Goal: Task Accomplishment & Management: Use online tool/utility

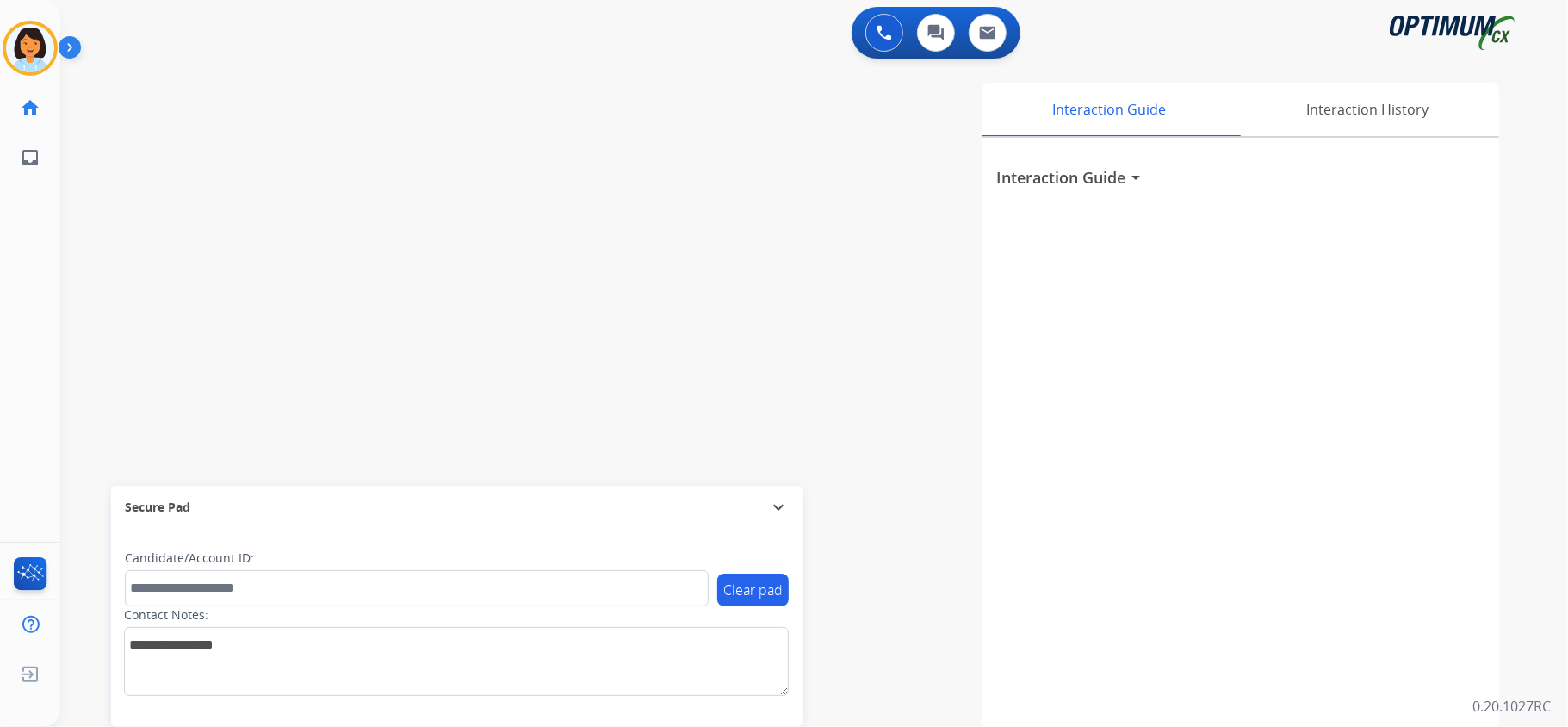
click at [1134, 205] on div "Interaction Guide arrow_drop_down" at bounding box center [1240, 459] width 516 height 643
click at [136, 337] on div "swap_horiz Break voice bridge close_fullscreen Connect 3-Way Call merge_type Se…" at bounding box center [793, 421] width 1466 height 718
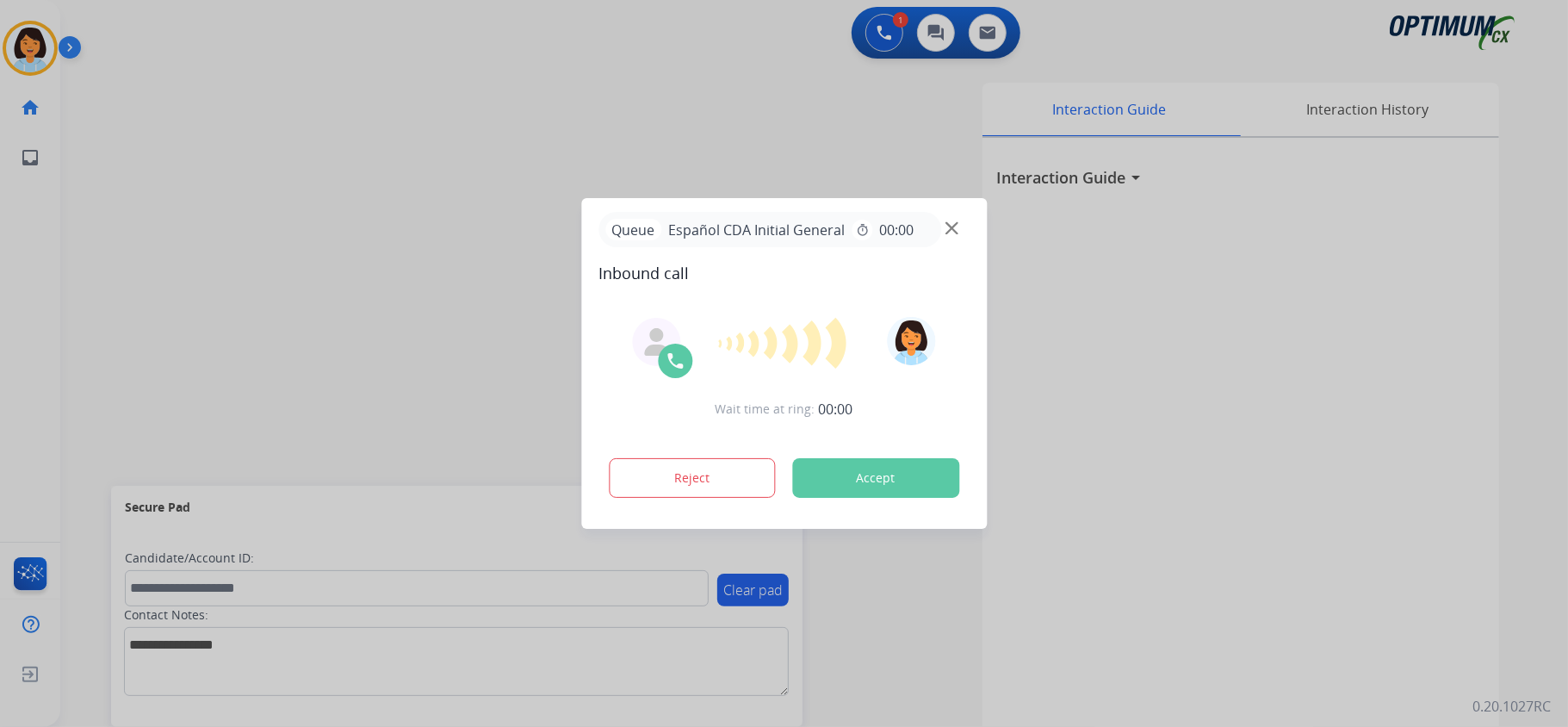
click at [875, 478] on button "Accept" at bounding box center [875, 477] width 167 height 39
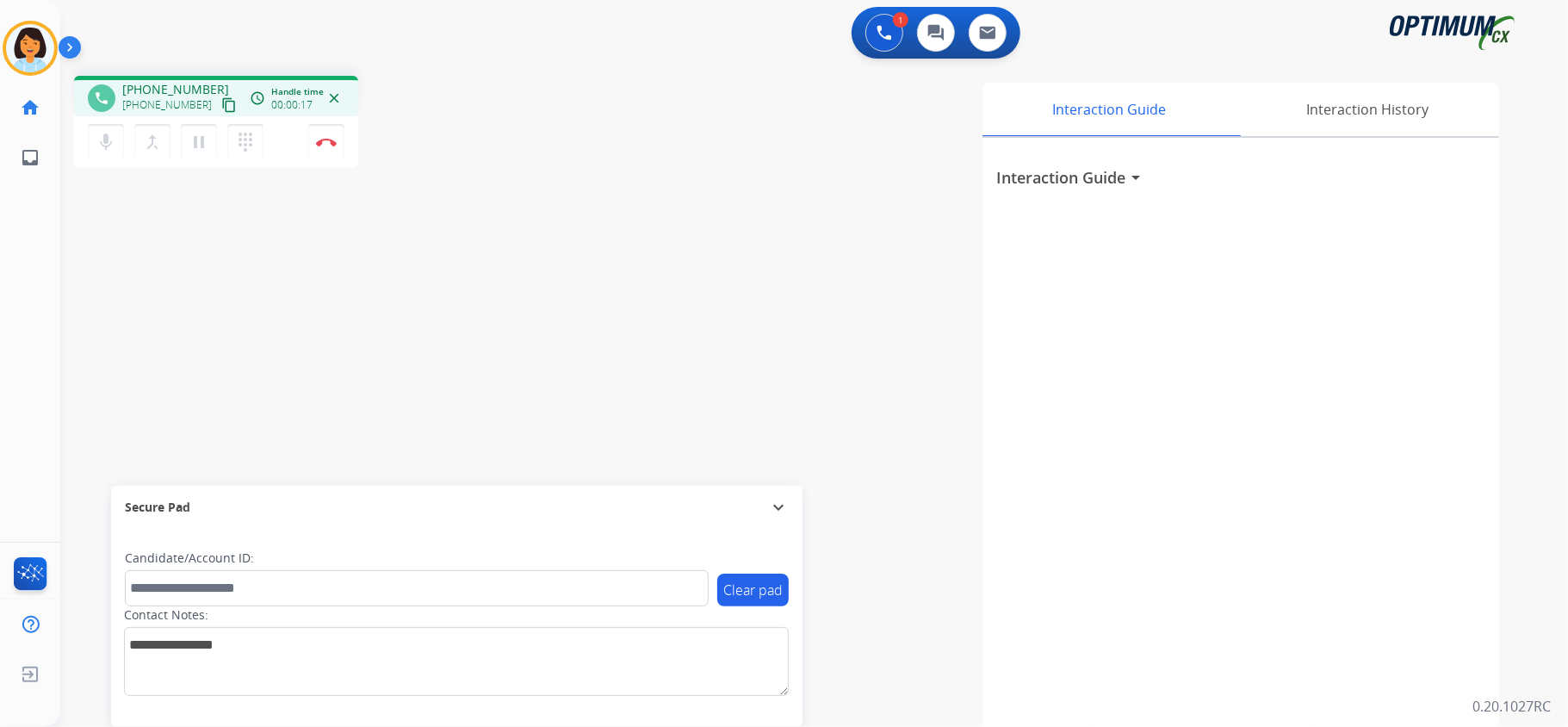
click at [222, 104] on mat-icon "content_copy" at bounding box center [229, 104] width 15 height 15
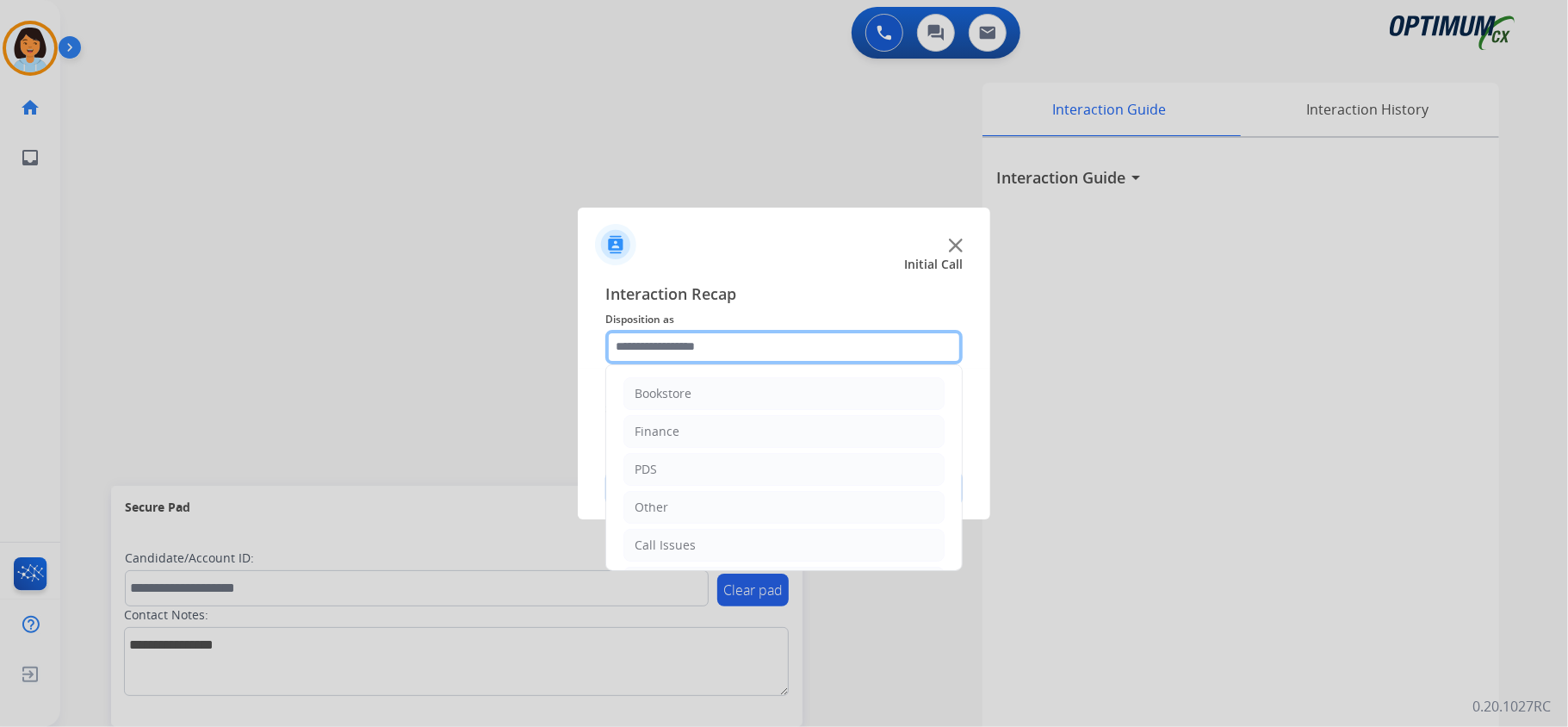
click at [672, 342] on input "text" at bounding box center [784, 346] width 357 height 34
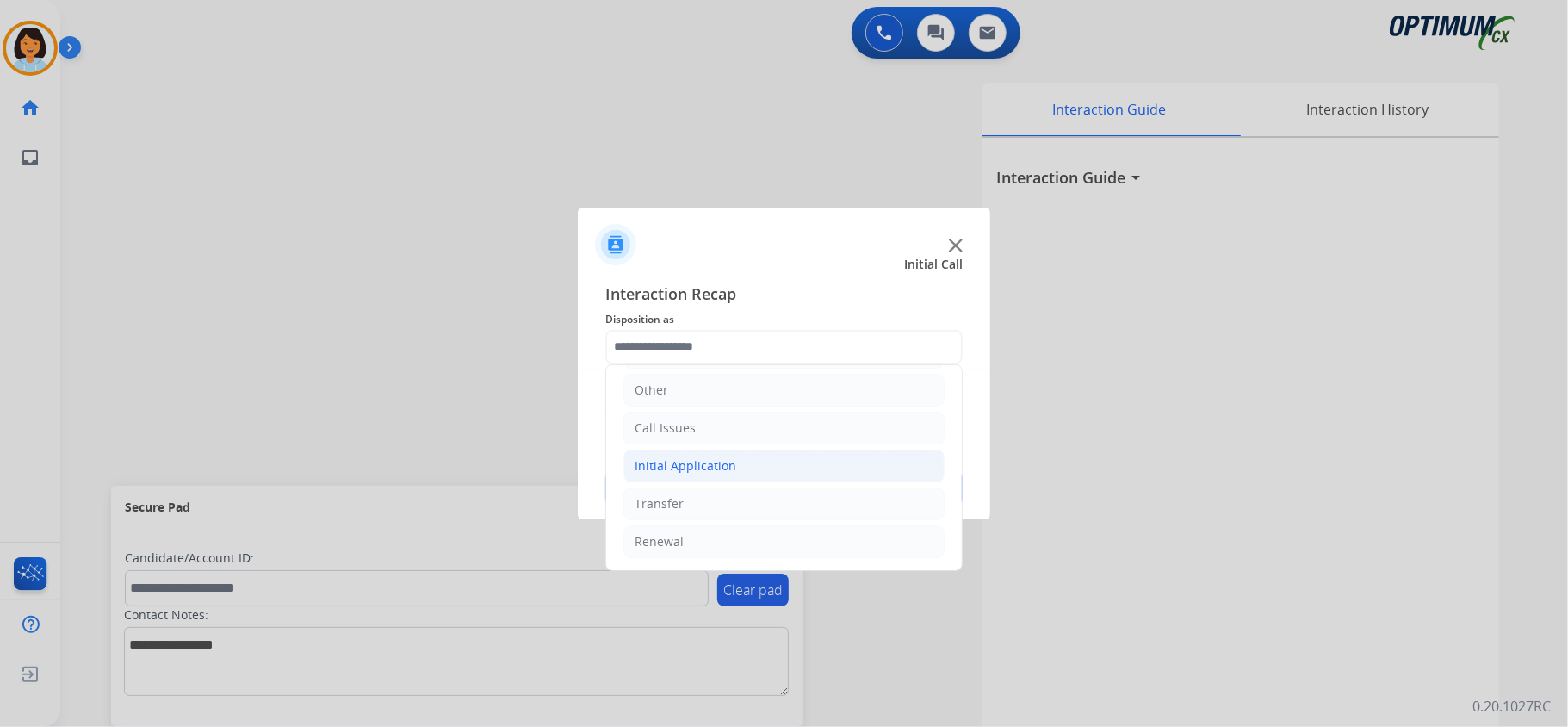
click at [722, 462] on div "Initial Application" at bounding box center [685, 465] width 101 height 17
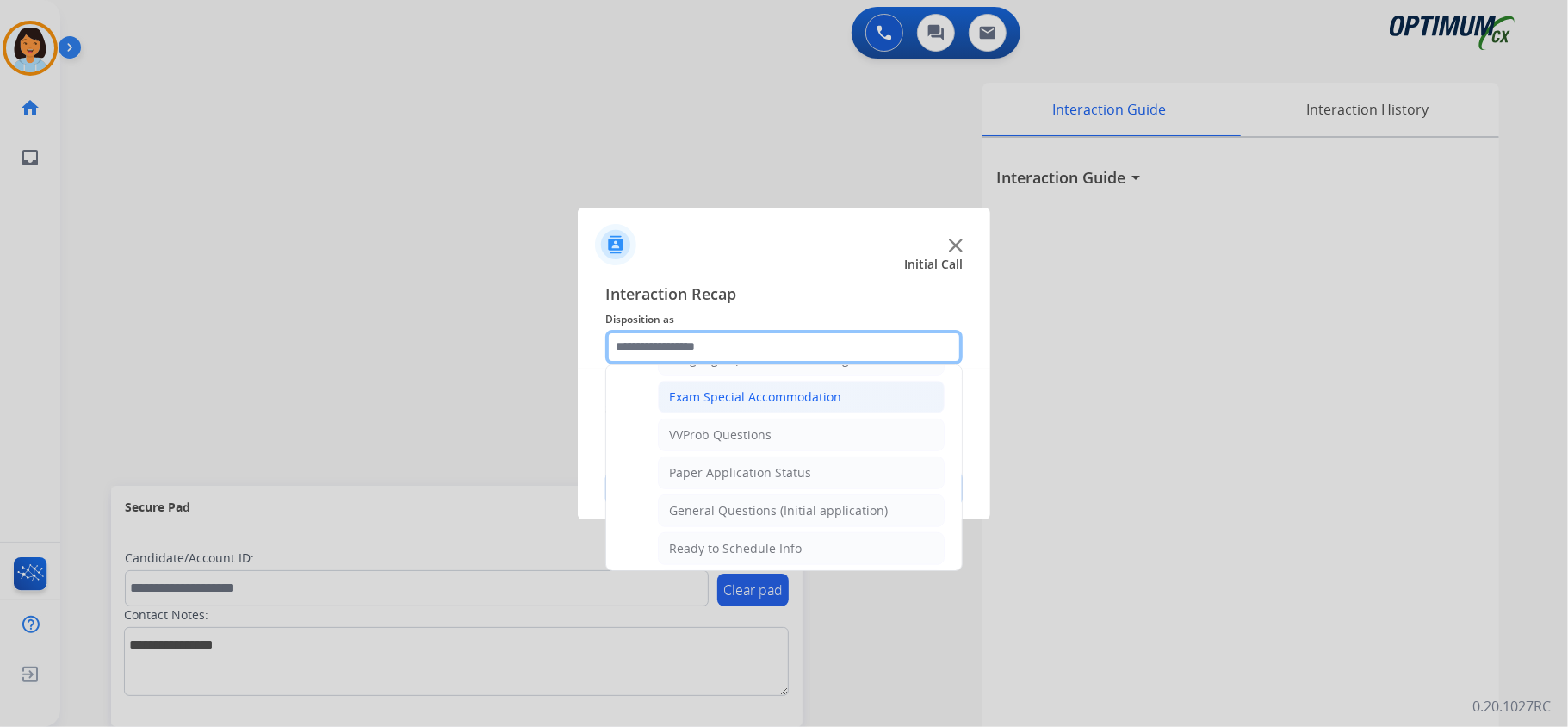
scroll to position [924, 0]
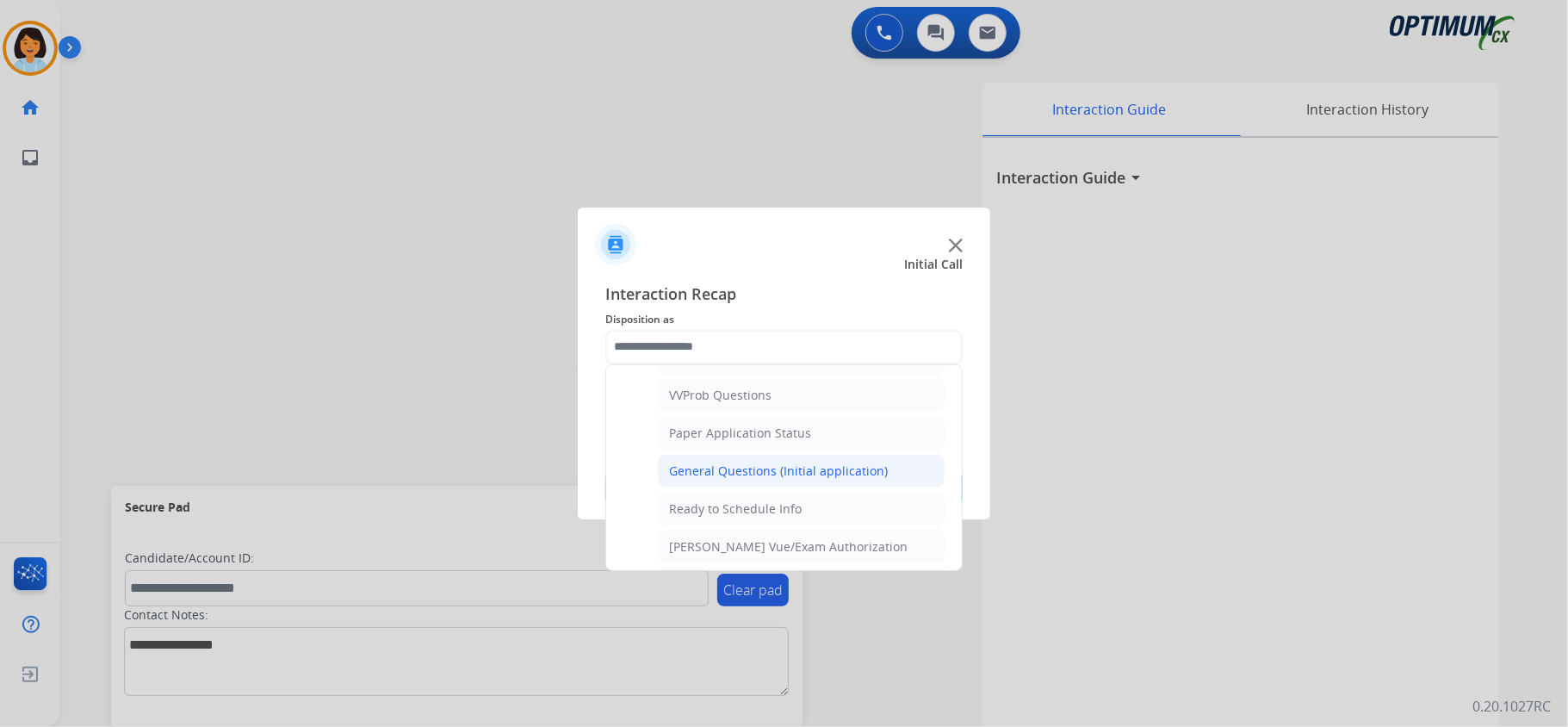
click at [772, 472] on li "General Questions (Initial application)" at bounding box center [801, 470] width 286 height 32
type input "**********"
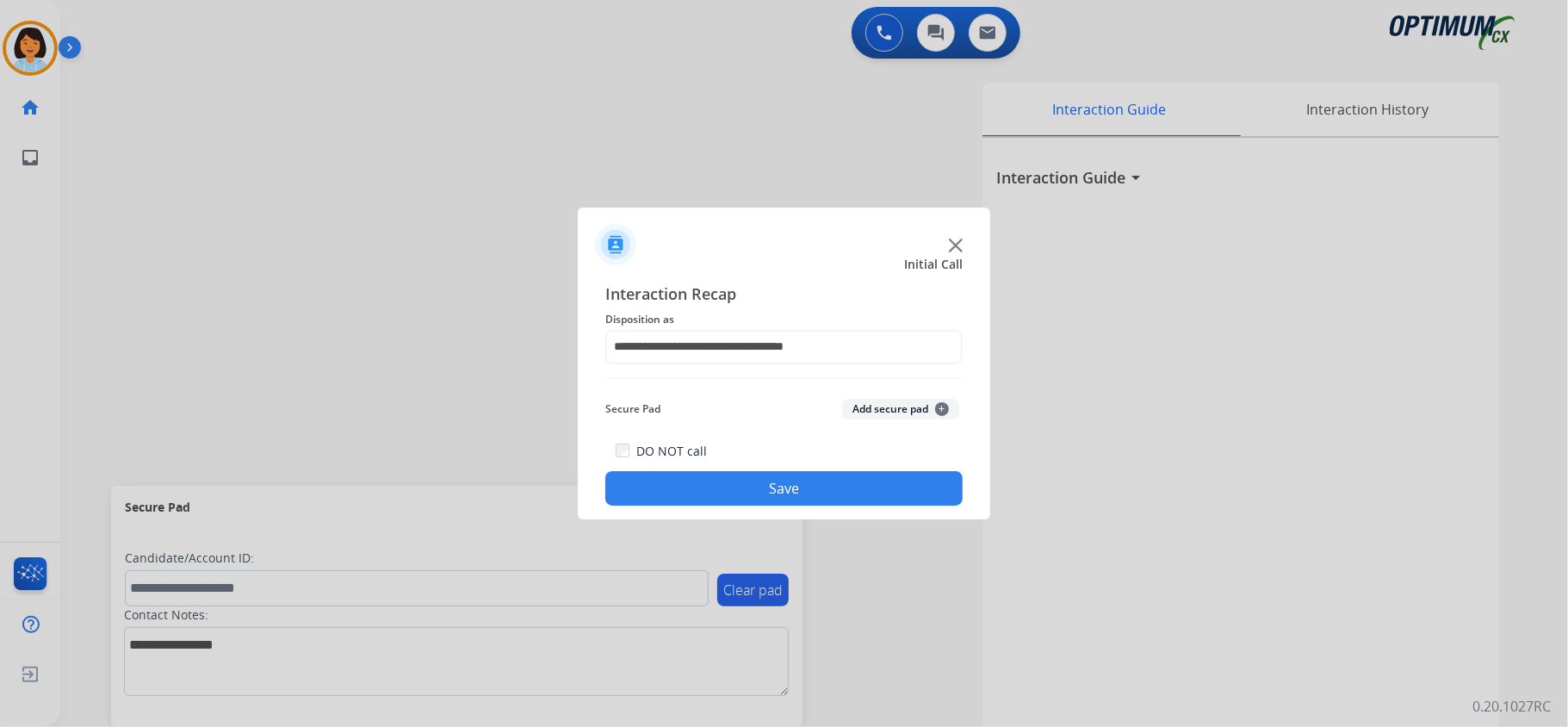
click at [761, 486] on button "Save" at bounding box center [784, 488] width 357 height 34
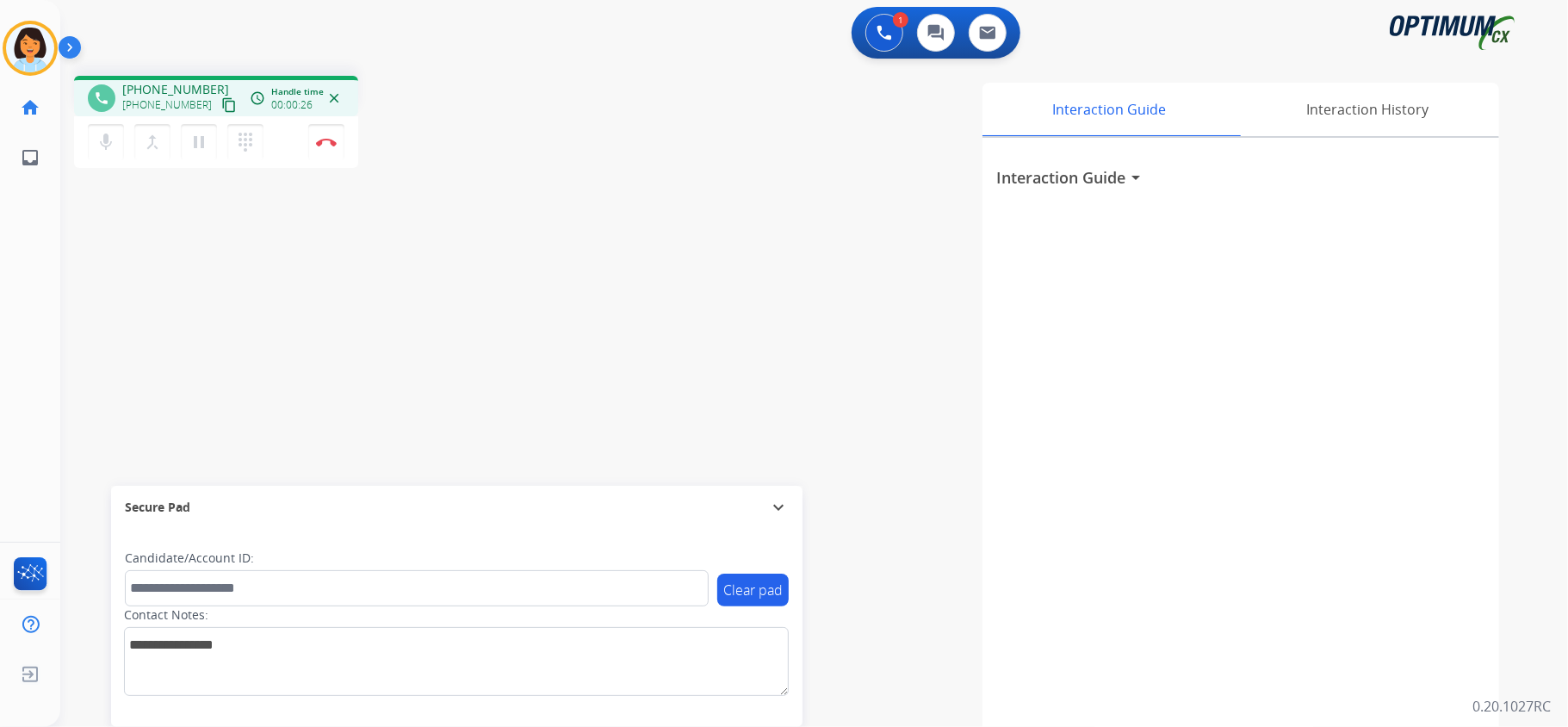
click at [222, 98] on mat-icon "content_copy" at bounding box center [229, 104] width 15 height 15
click at [324, 137] on img at bounding box center [326, 142] width 21 height 9
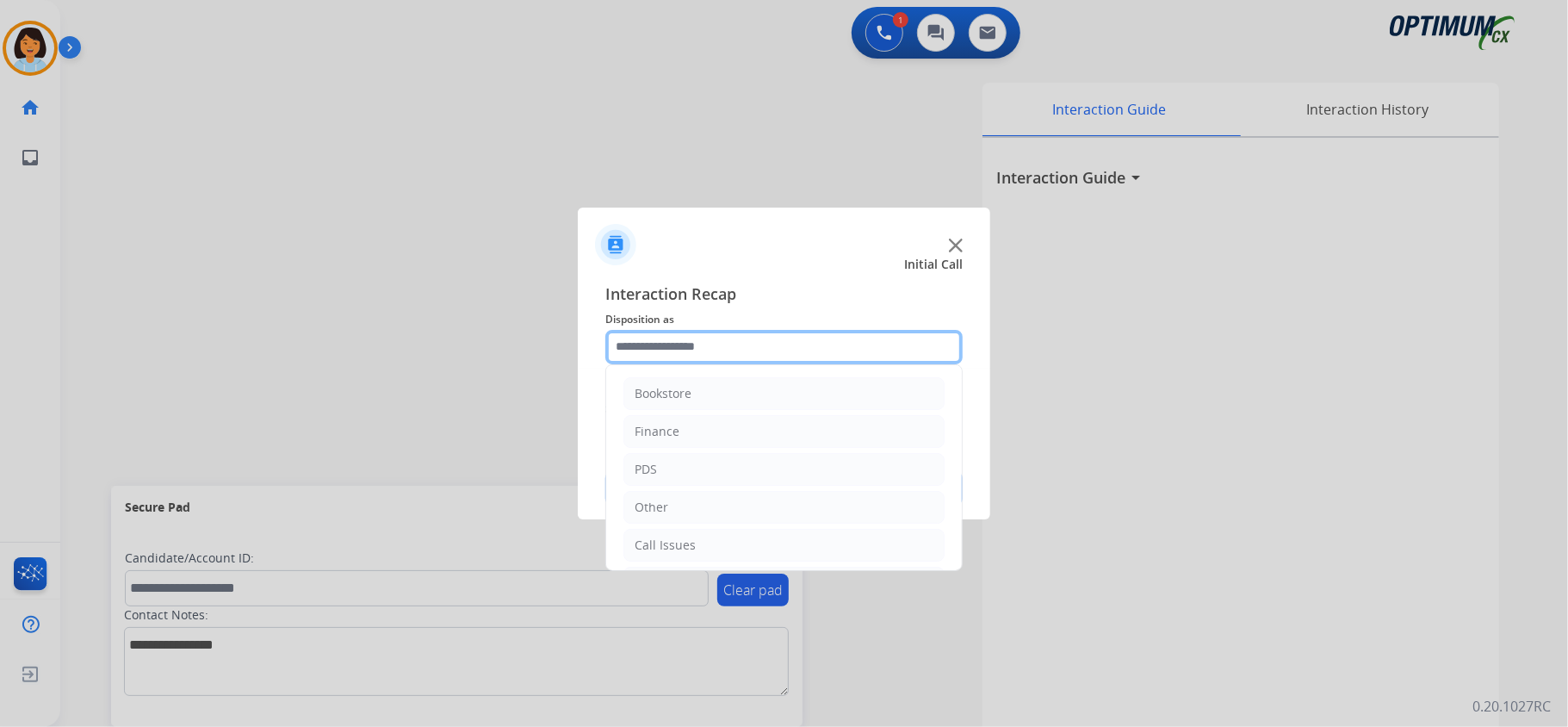
click at [916, 348] on input "text" at bounding box center [784, 346] width 357 height 34
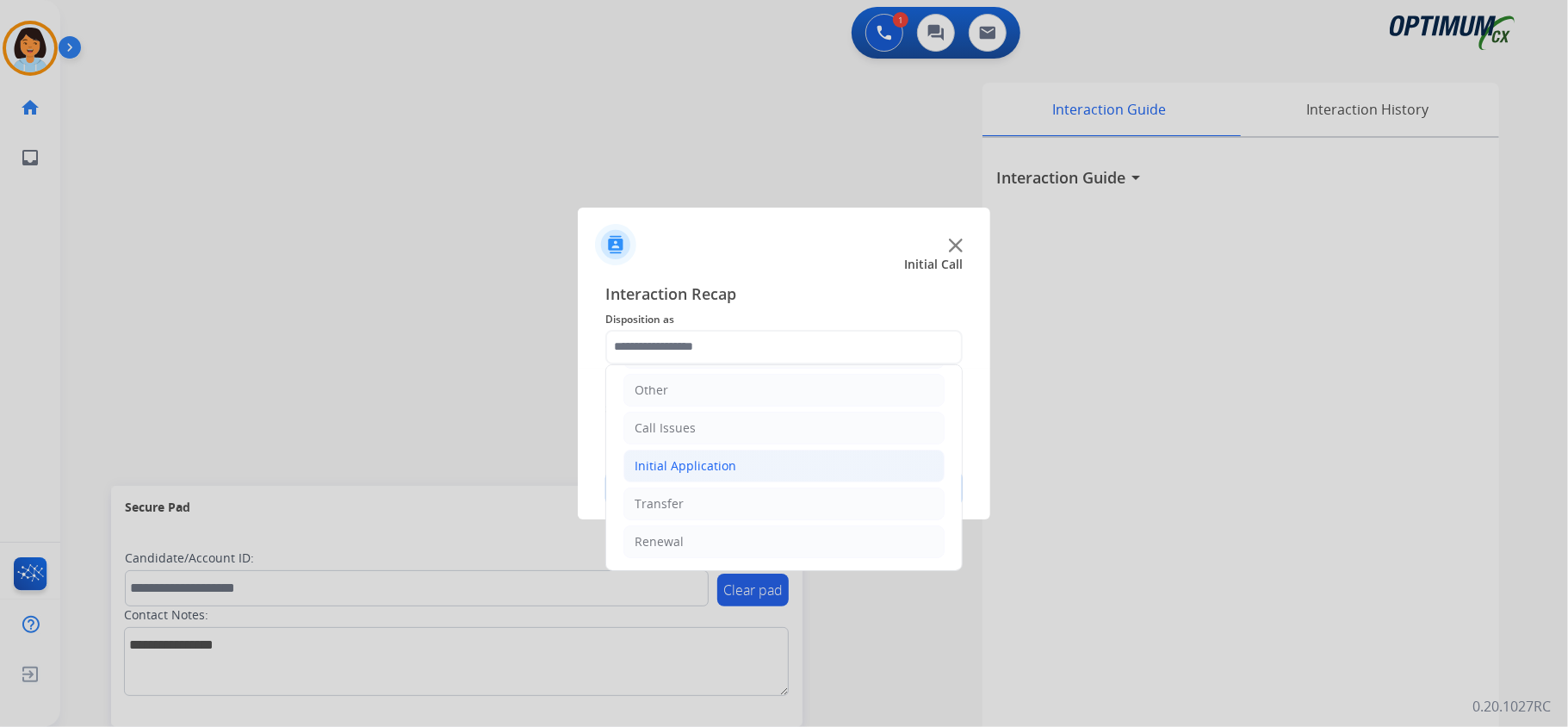
click at [765, 463] on li "Initial Application" at bounding box center [784, 466] width 321 height 32
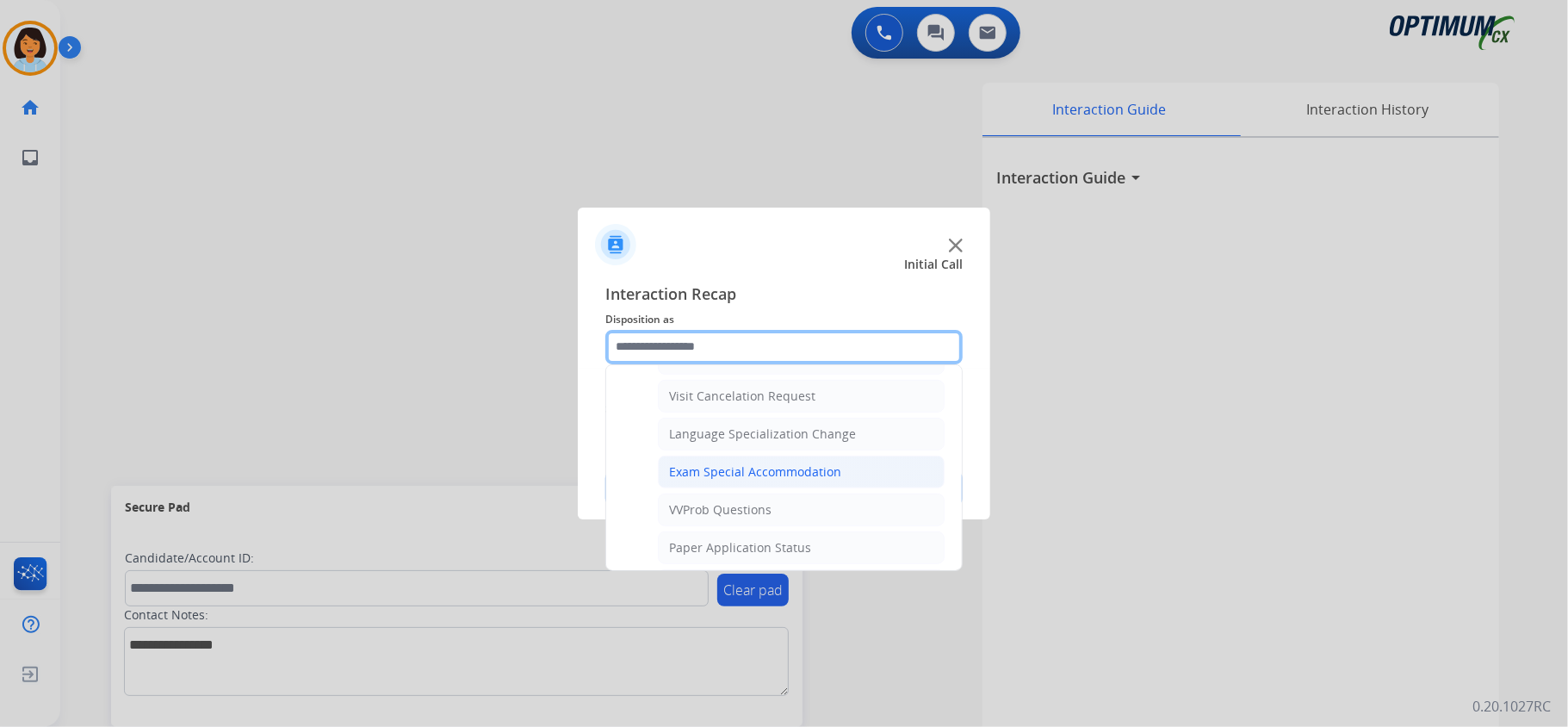
scroll to position [924, 0]
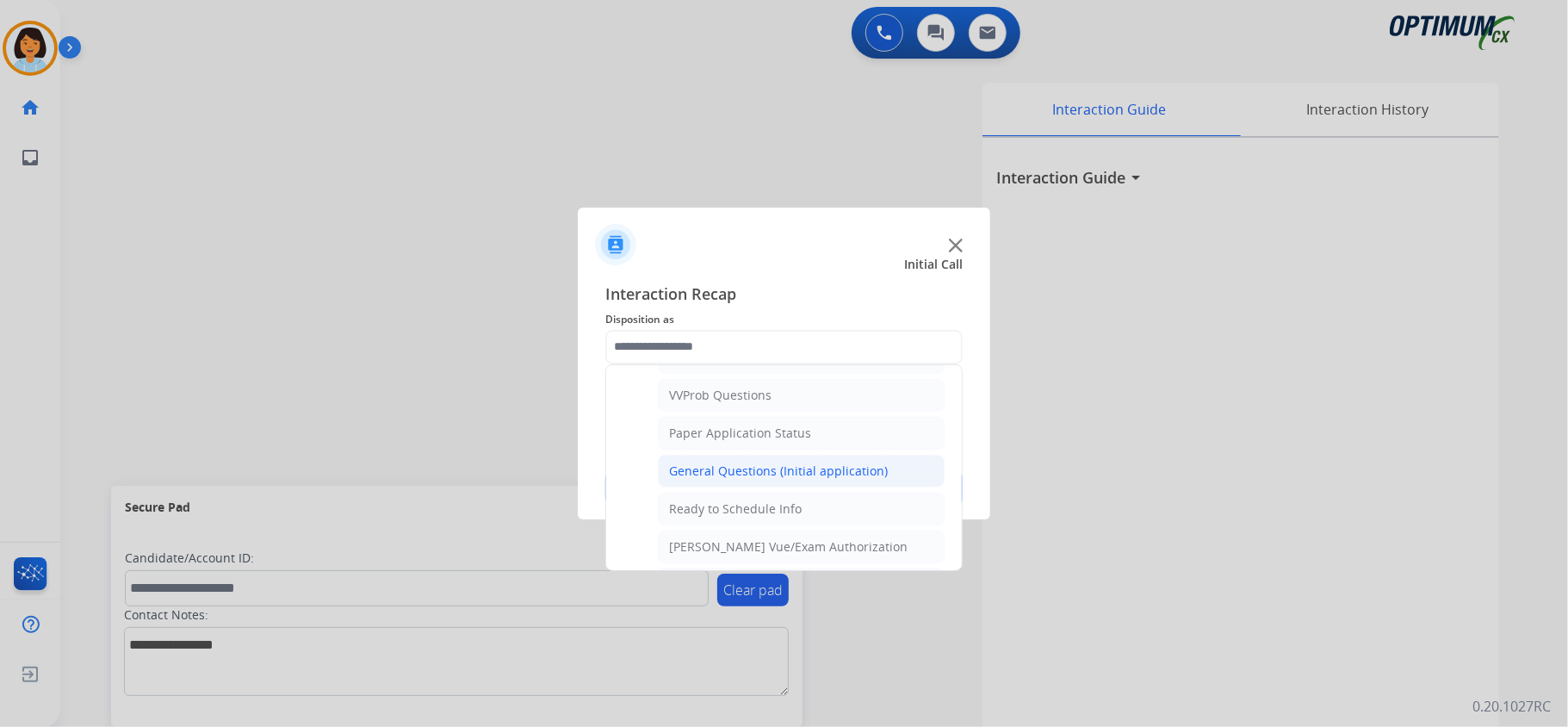
click at [792, 479] on div "General Questions (Initial application)" at bounding box center [778, 470] width 219 height 17
type input "**********"
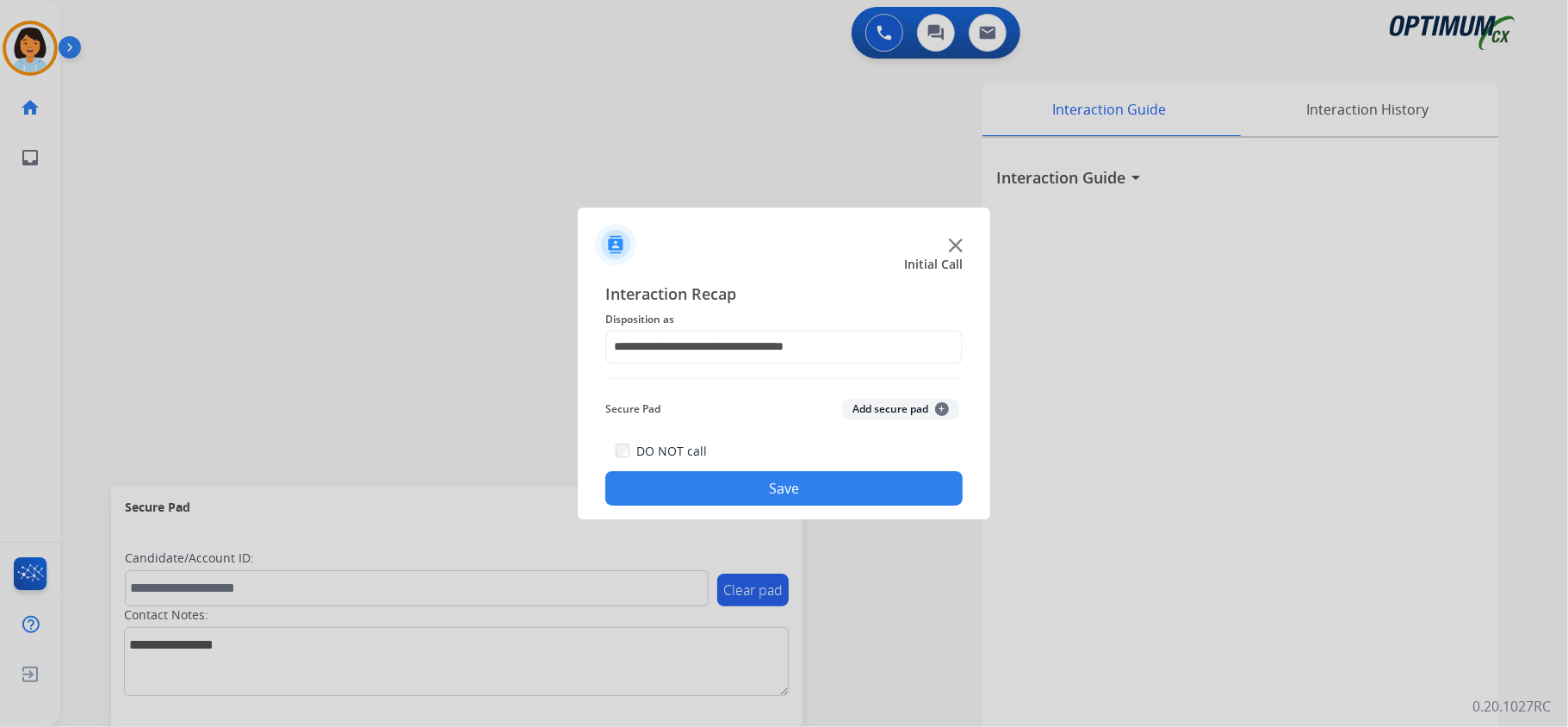
click at [755, 504] on button "Save" at bounding box center [784, 488] width 357 height 34
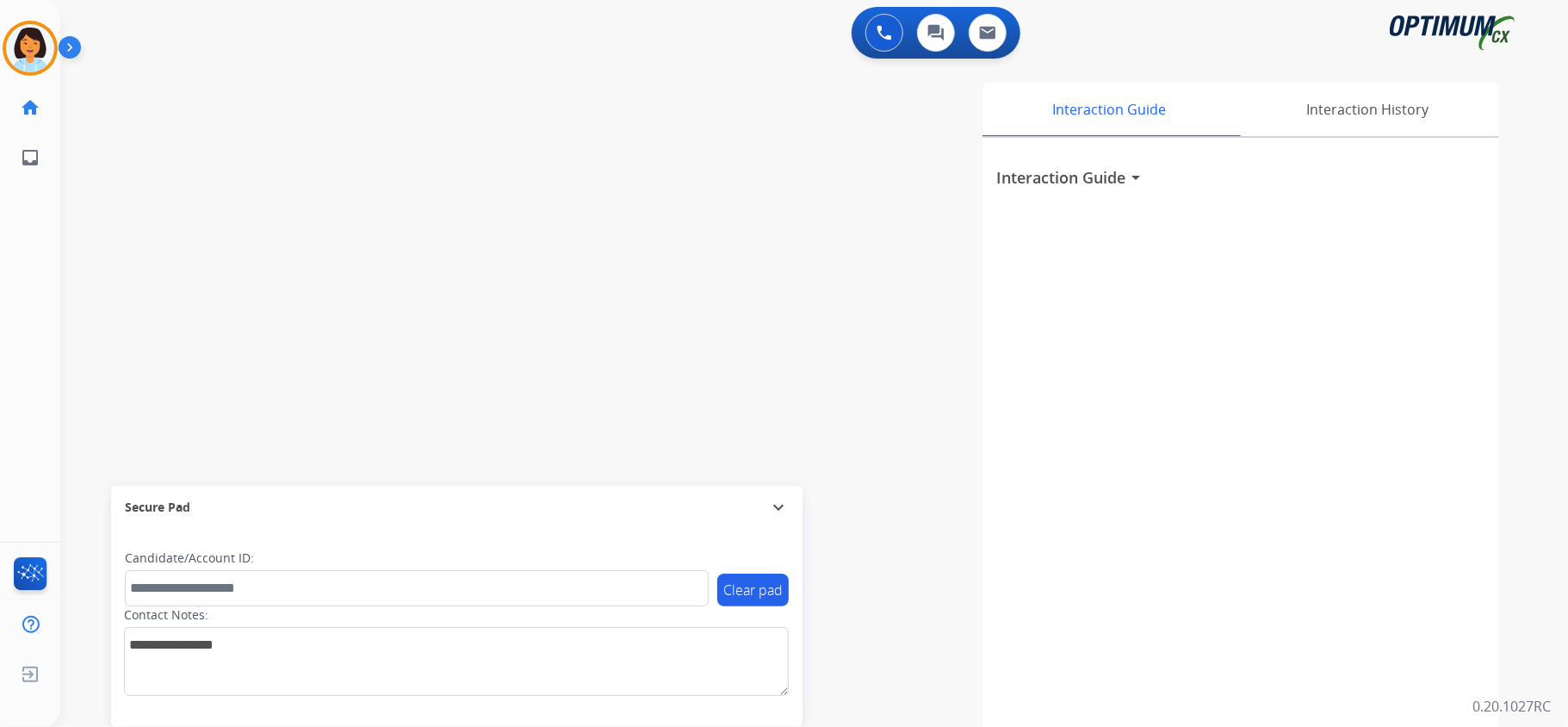
click at [1318, 353] on div "Interaction Guide arrow_drop_down" at bounding box center [1240, 459] width 516 height 643
click at [197, 103] on div "[PHONE_NUMBER] content_copy" at bounding box center [180, 105] width 117 height 21
click at [222, 103] on mat-icon "content_copy" at bounding box center [229, 104] width 15 height 15
click at [330, 138] on img at bounding box center [326, 142] width 21 height 9
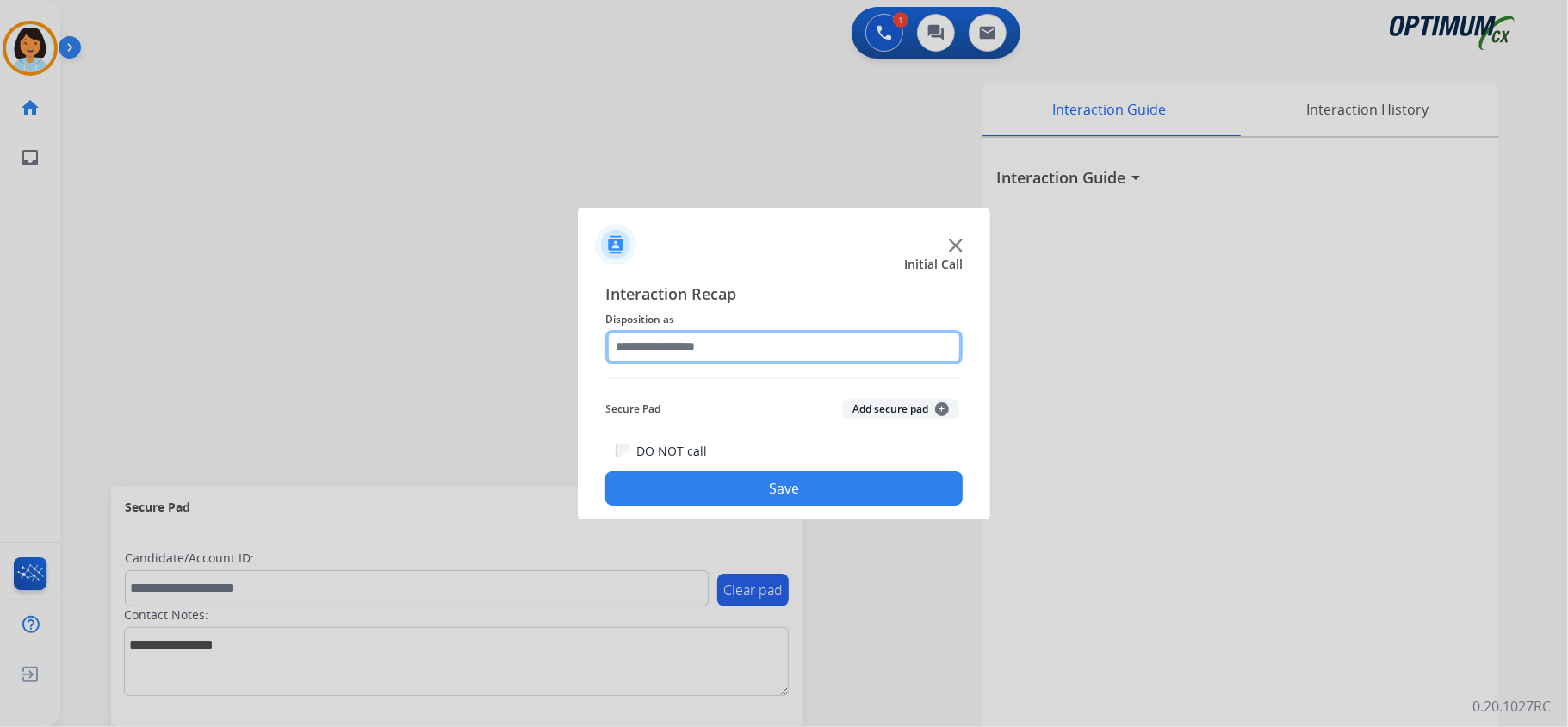
click at [758, 342] on input "text" at bounding box center [784, 346] width 357 height 34
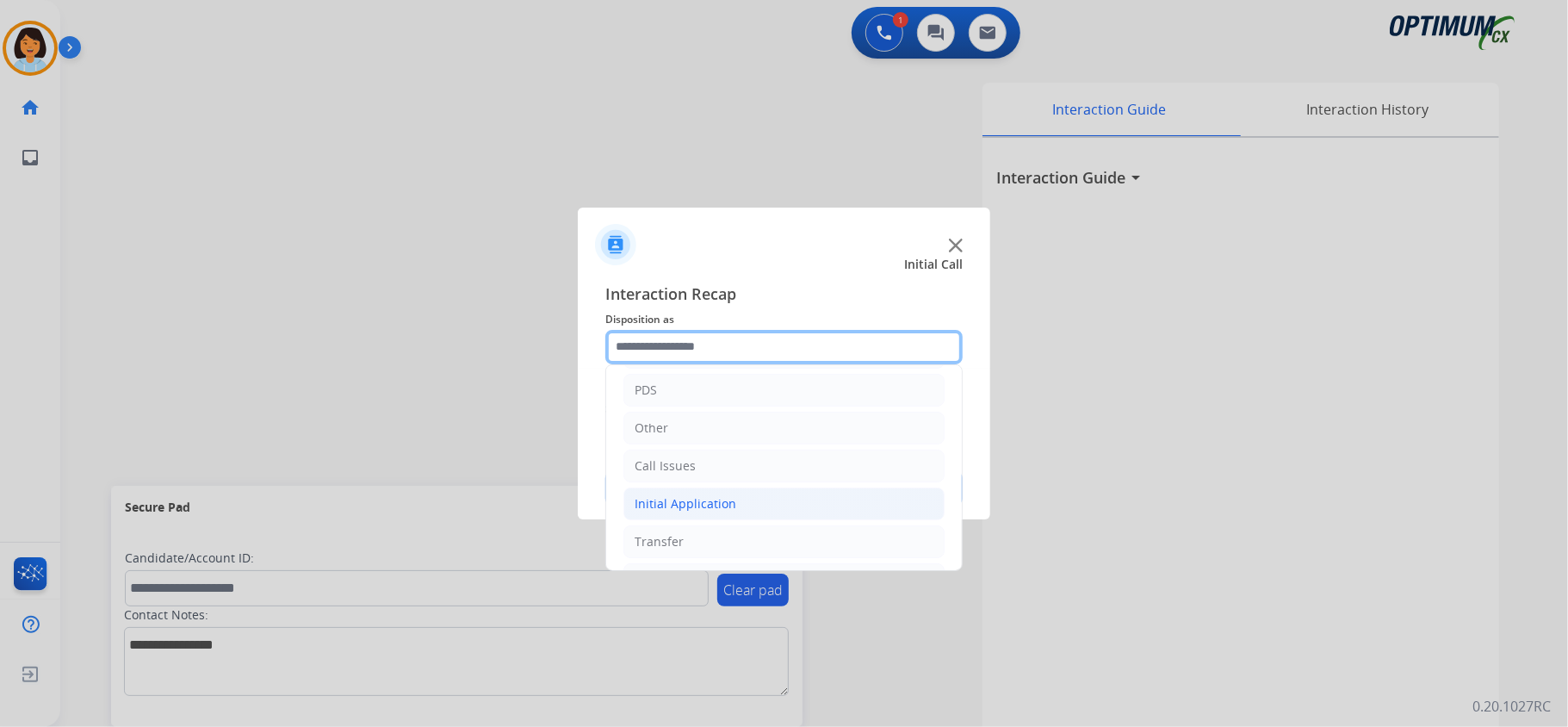
scroll to position [121, 0]
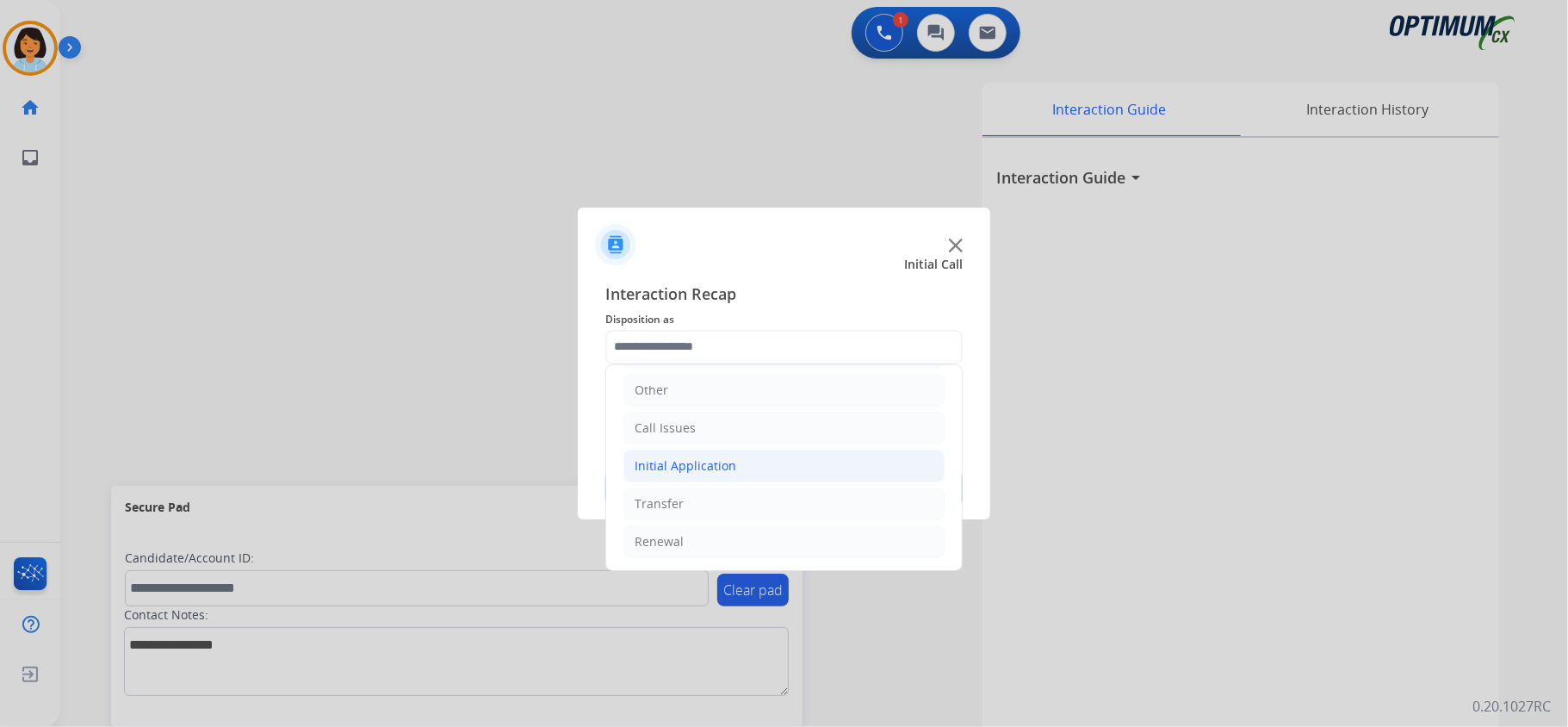
click at [731, 467] on div "Initial Application" at bounding box center [685, 465] width 101 height 17
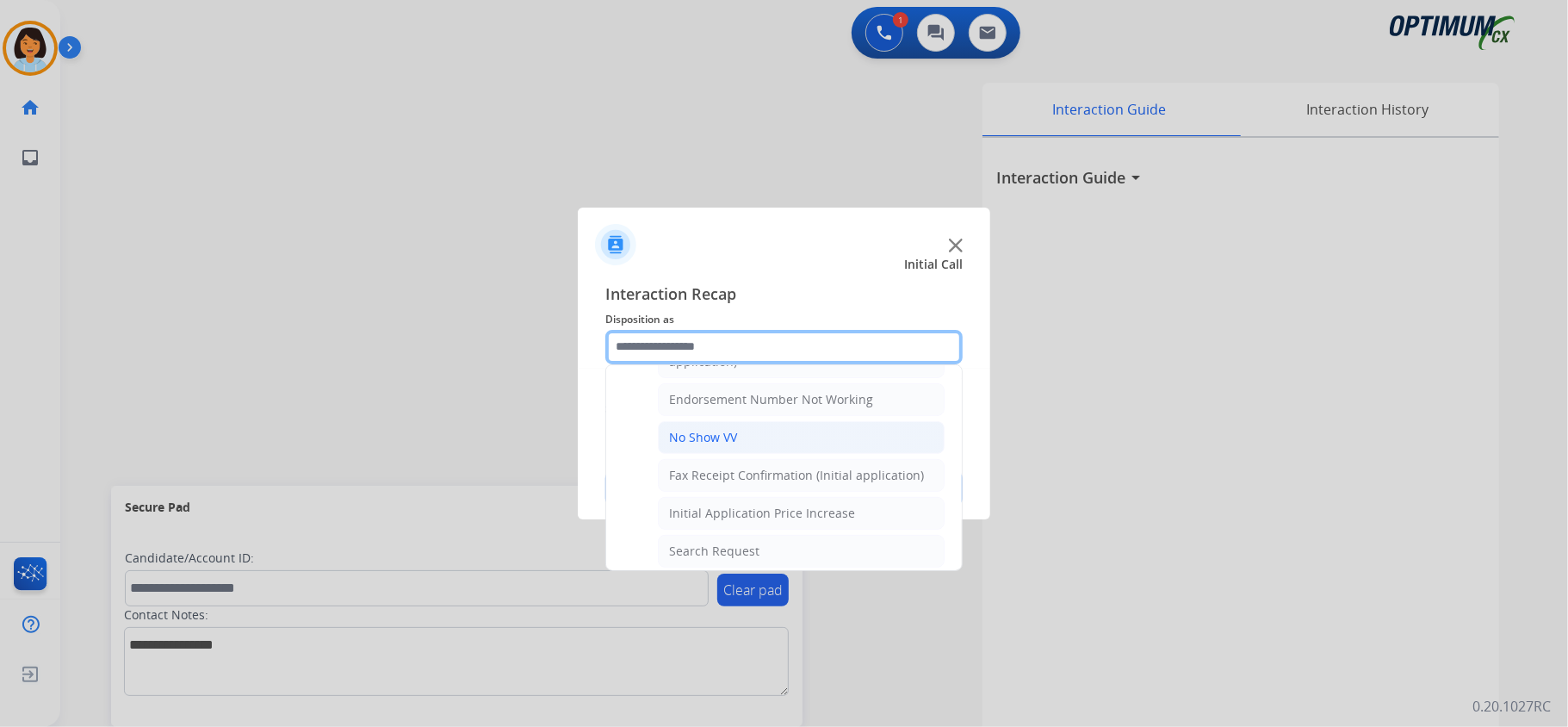
scroll to position [351, 0]
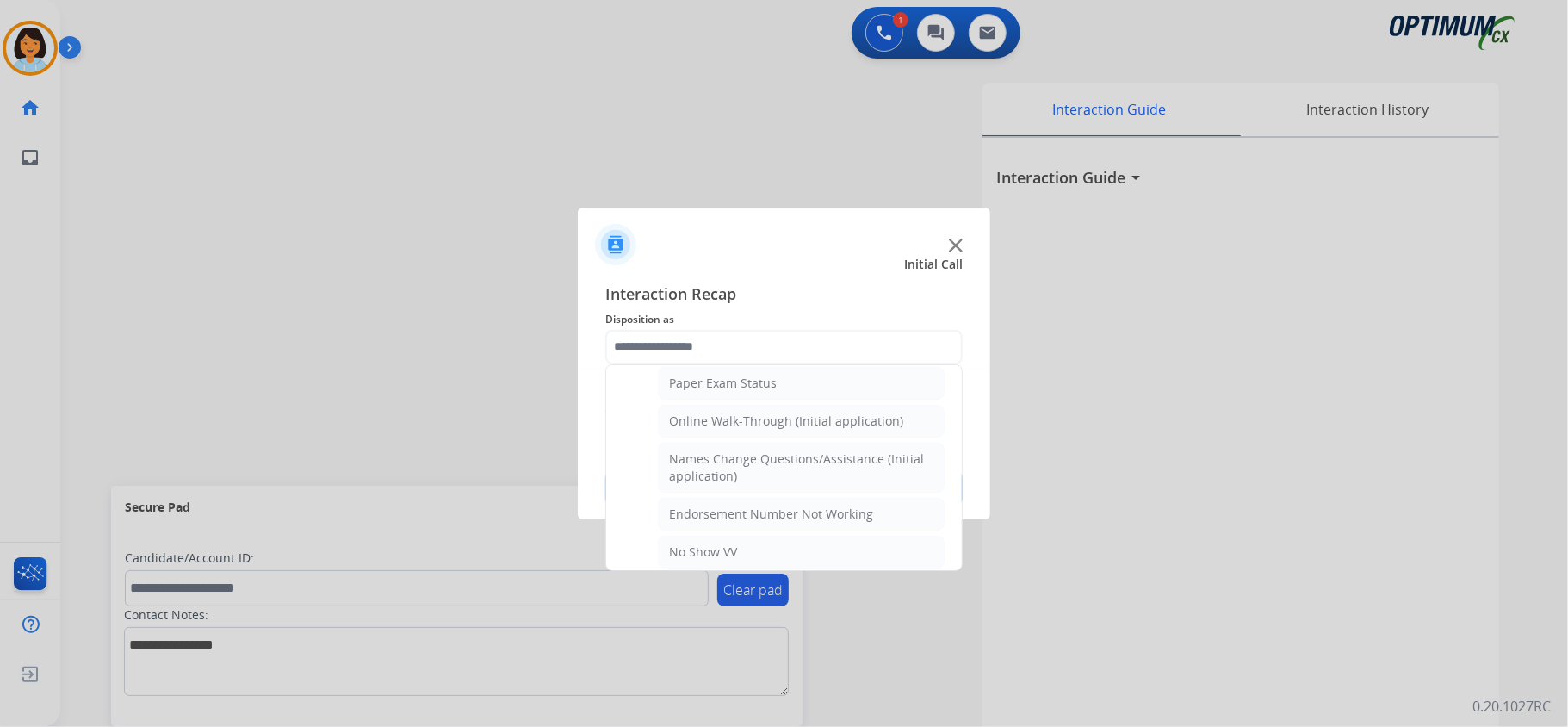
click at [796, 462] on div "Names Change Questions/Assistance (Initial application)" at bounding box center [801, 468] width 264 height 34
type input "**********"
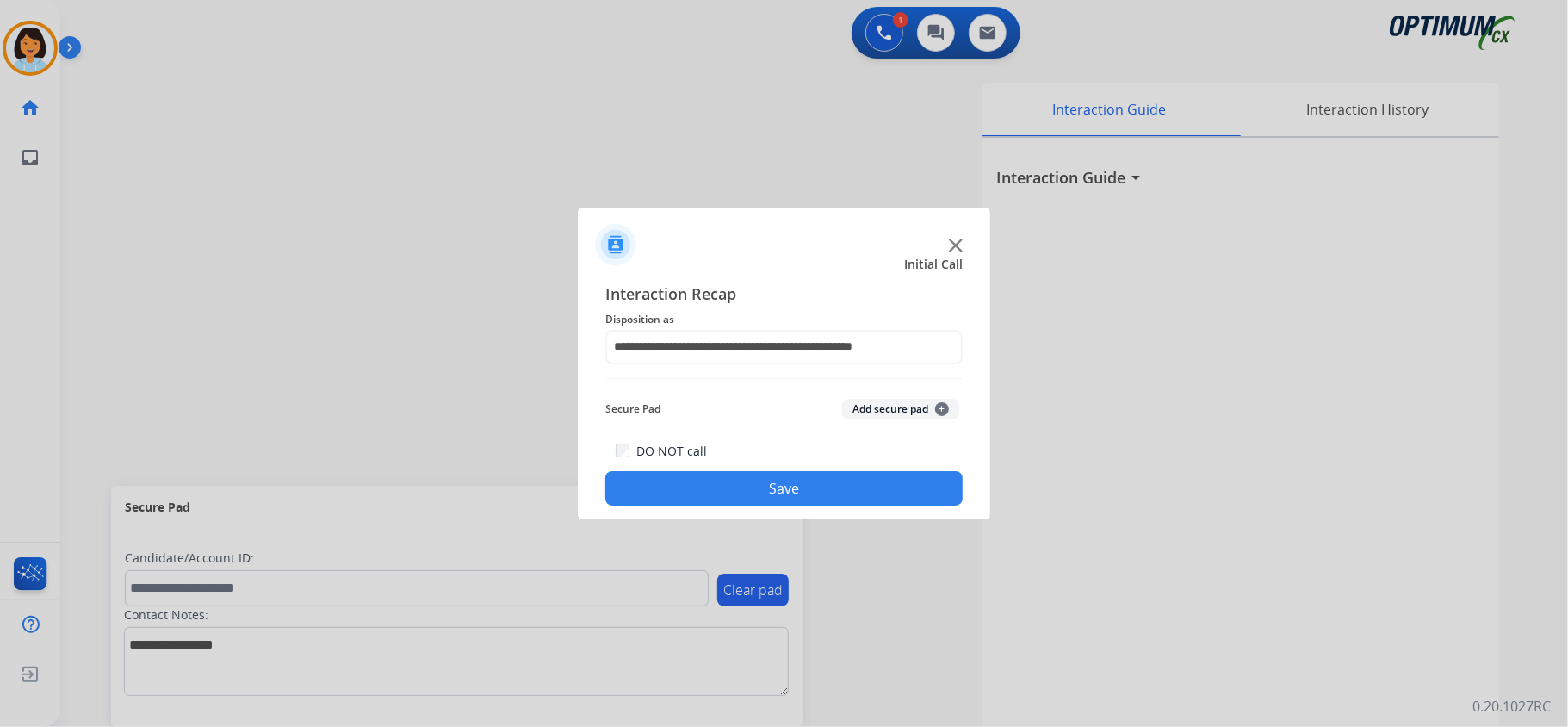
drag, startPoint x: 765, startPoint y: 486, endPoint x: 738, endPoint y: 598, distance: 115.2
click at [766, 490] on button "Save" at bounding box center [784, 488] width 357 height 34
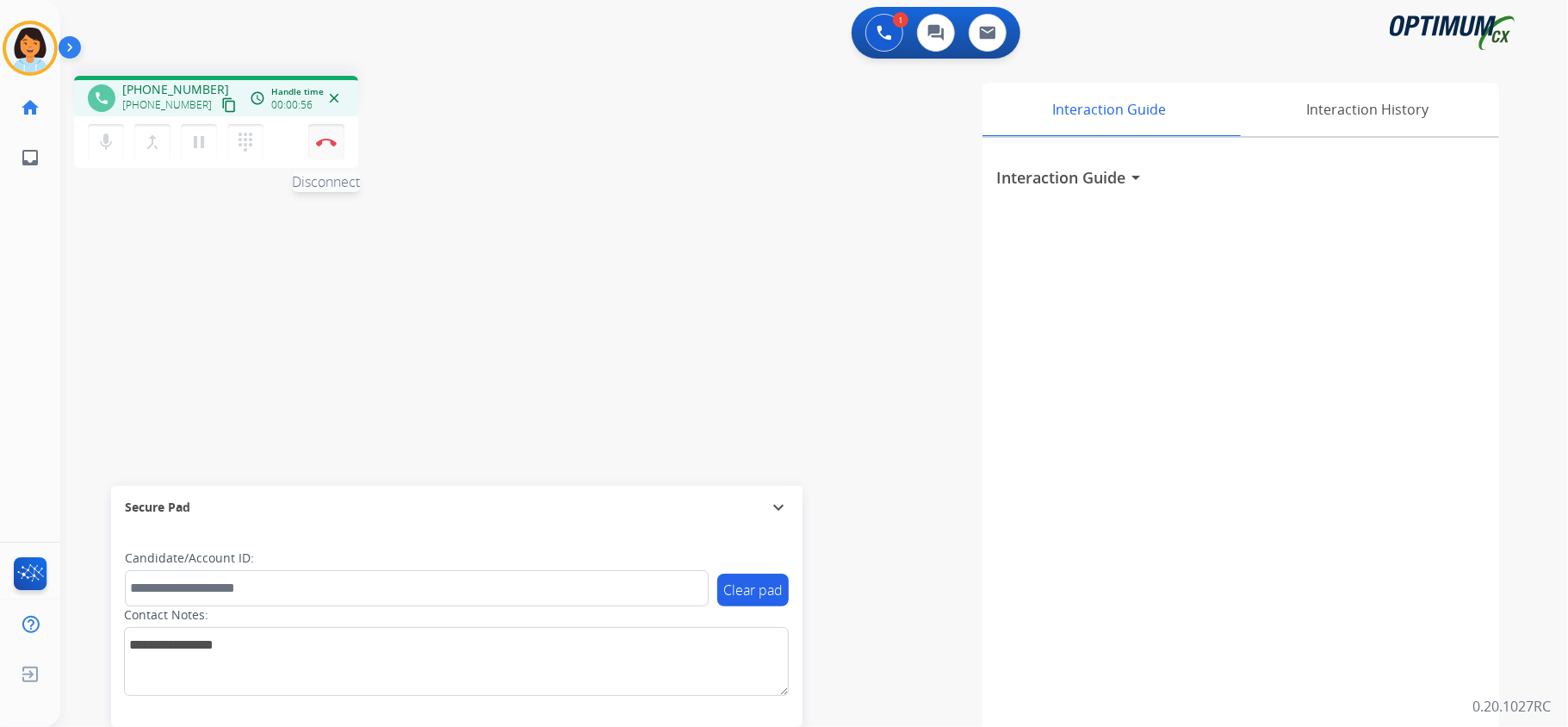
click at [321, 138] on img at bounding box center [326, 142] width 21 height 9
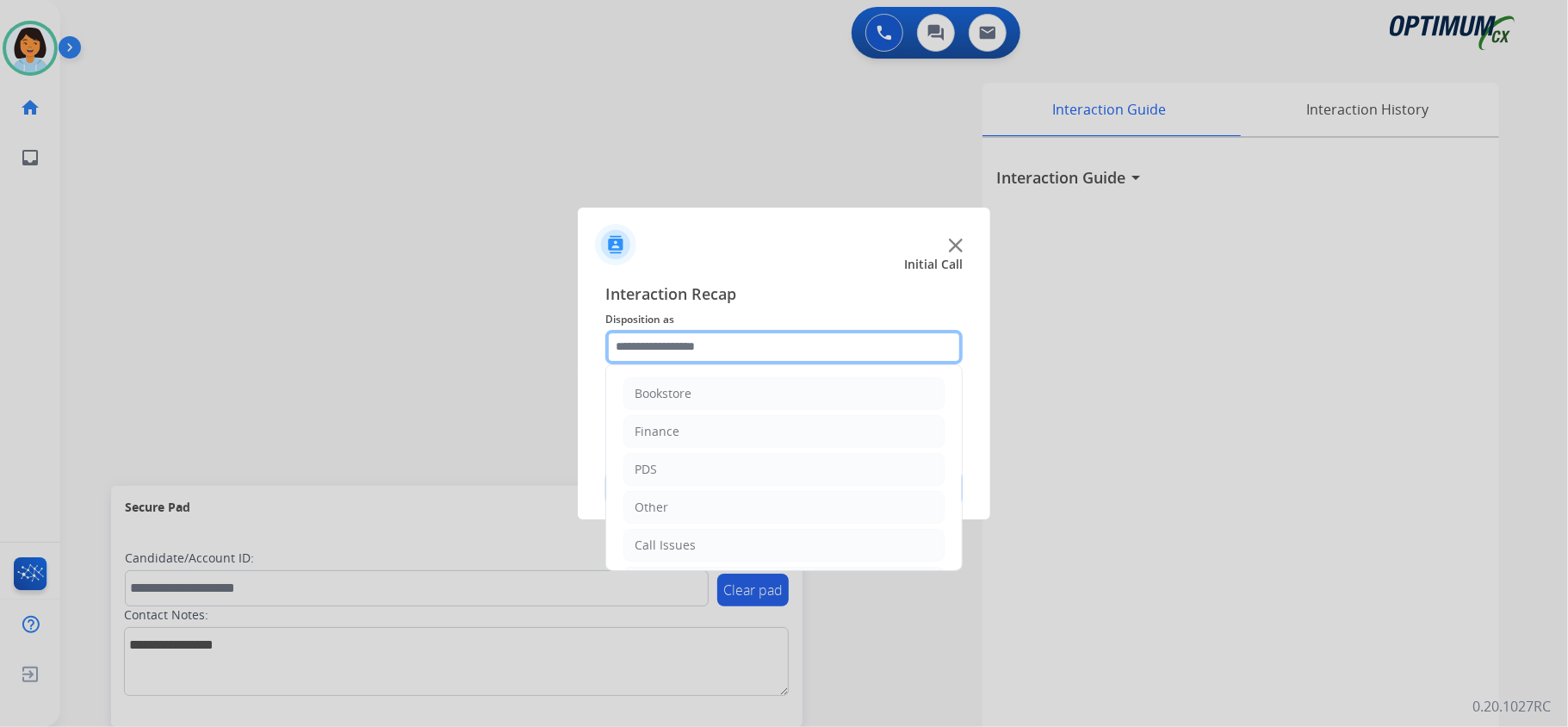
click at [840, 342] on input "text" at bounding box center [784, 346] width 357 height 34
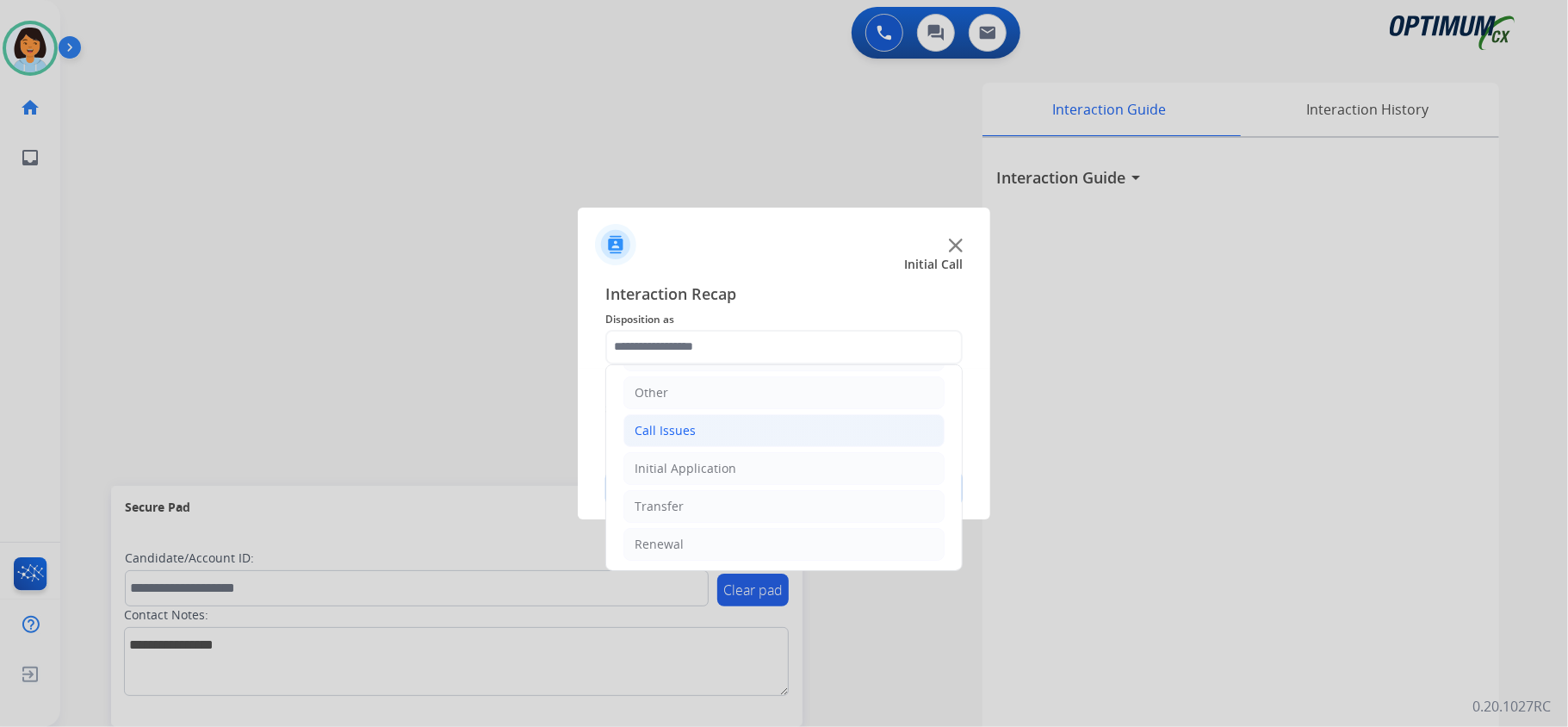
click at [720, 438] on li "Call Issues" at bounding box center [784, 430] width 321 height 32
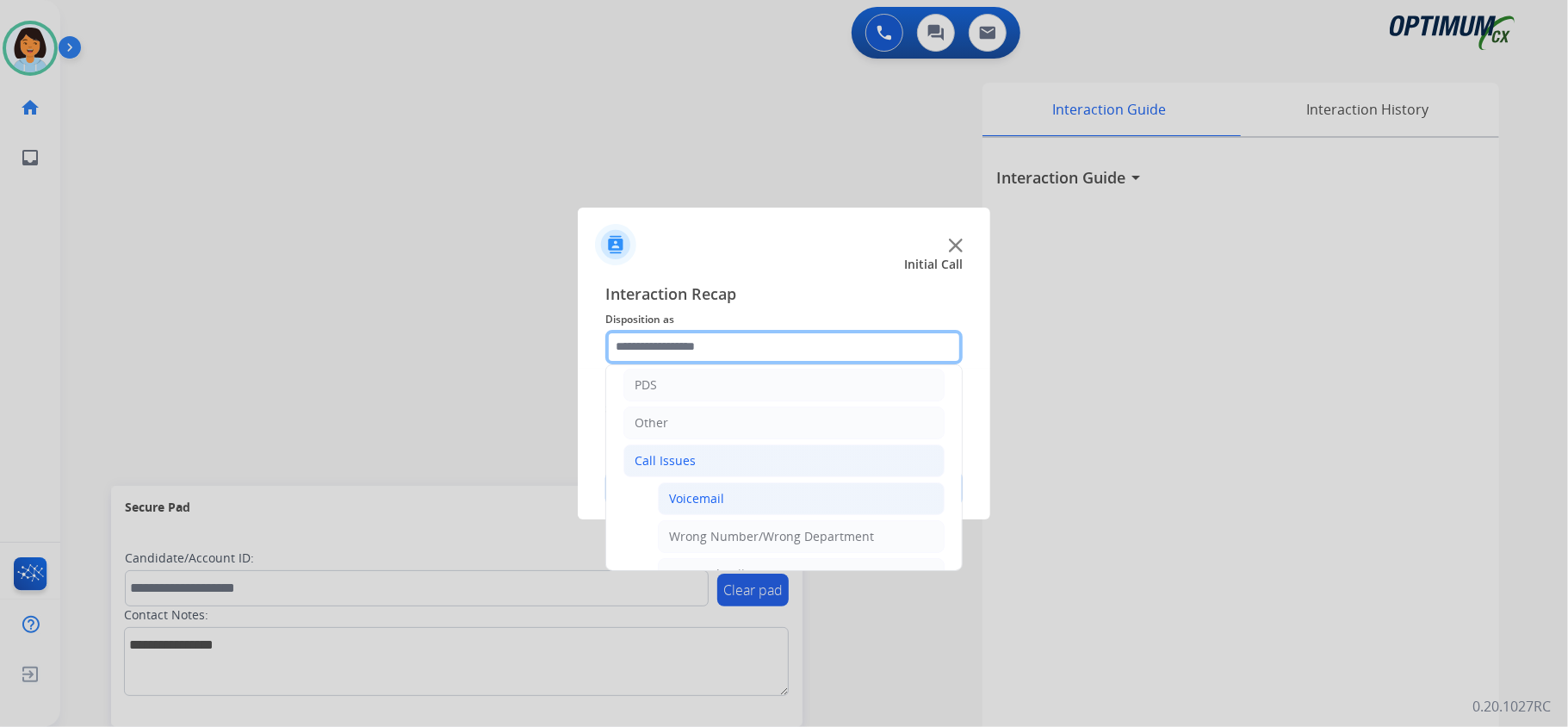
scroll to position [200, 0]
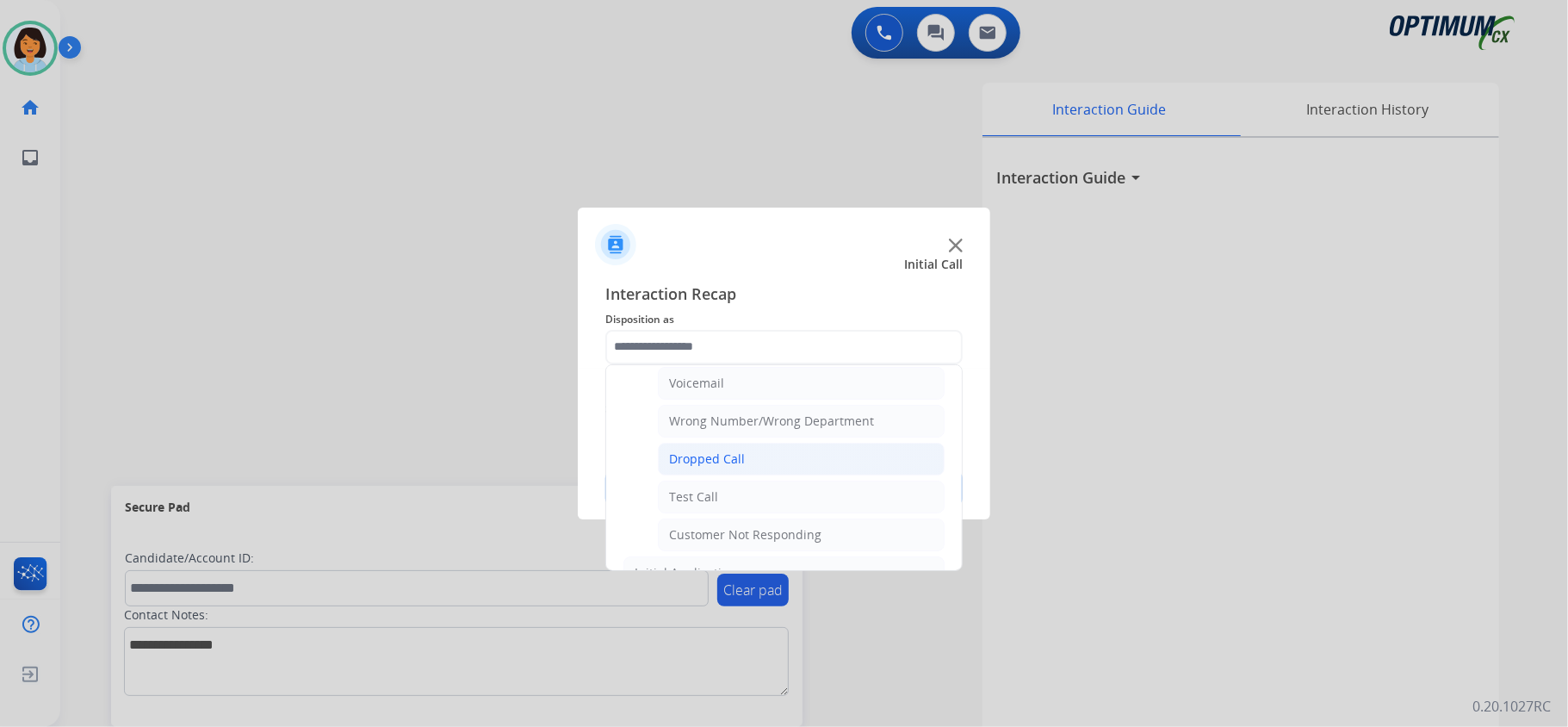
click at [725, 466] on div "Dropped Call" at bounding box center [706, 459] width 75 height 17
type input "**********"
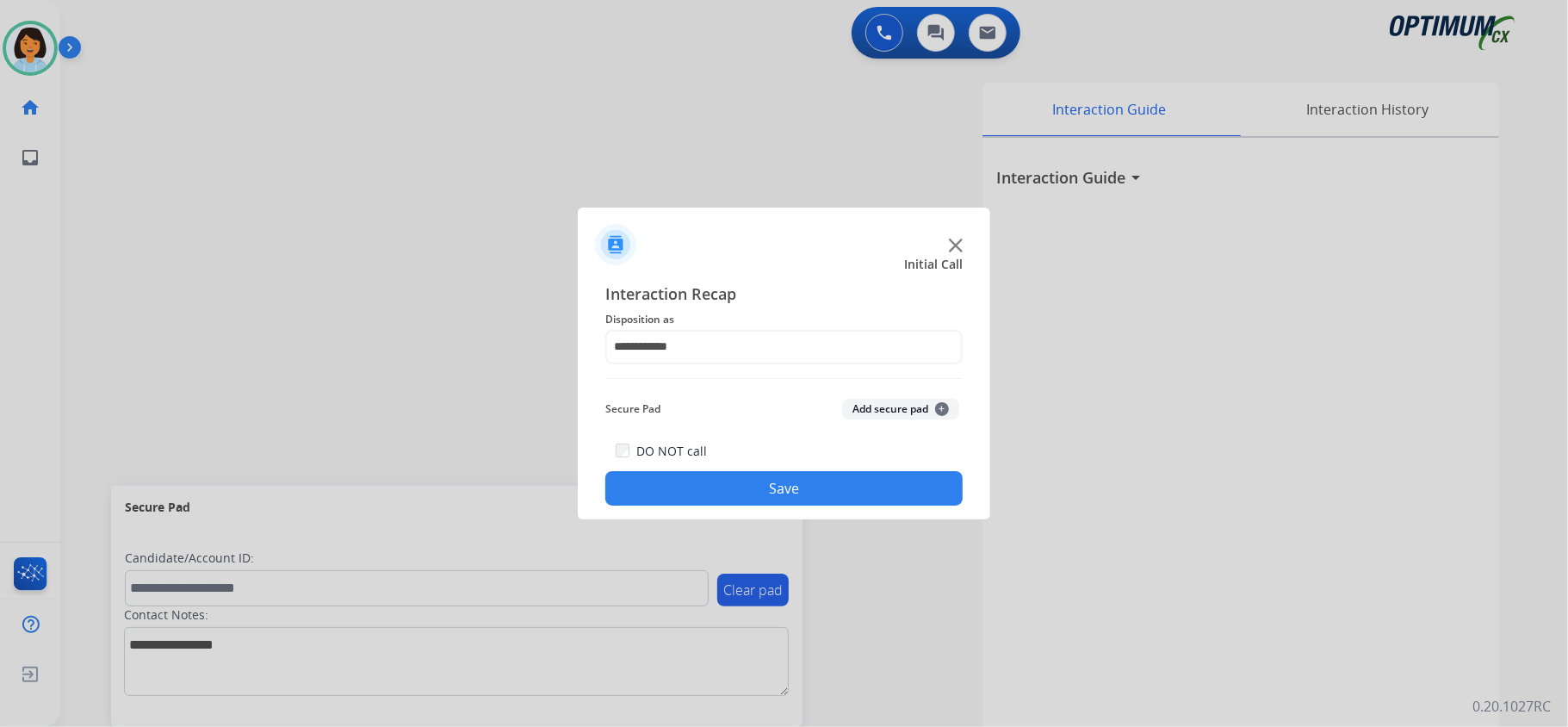
click at [727, 489] on button "Save" at bounding box center [784, 488] width 357 height 34
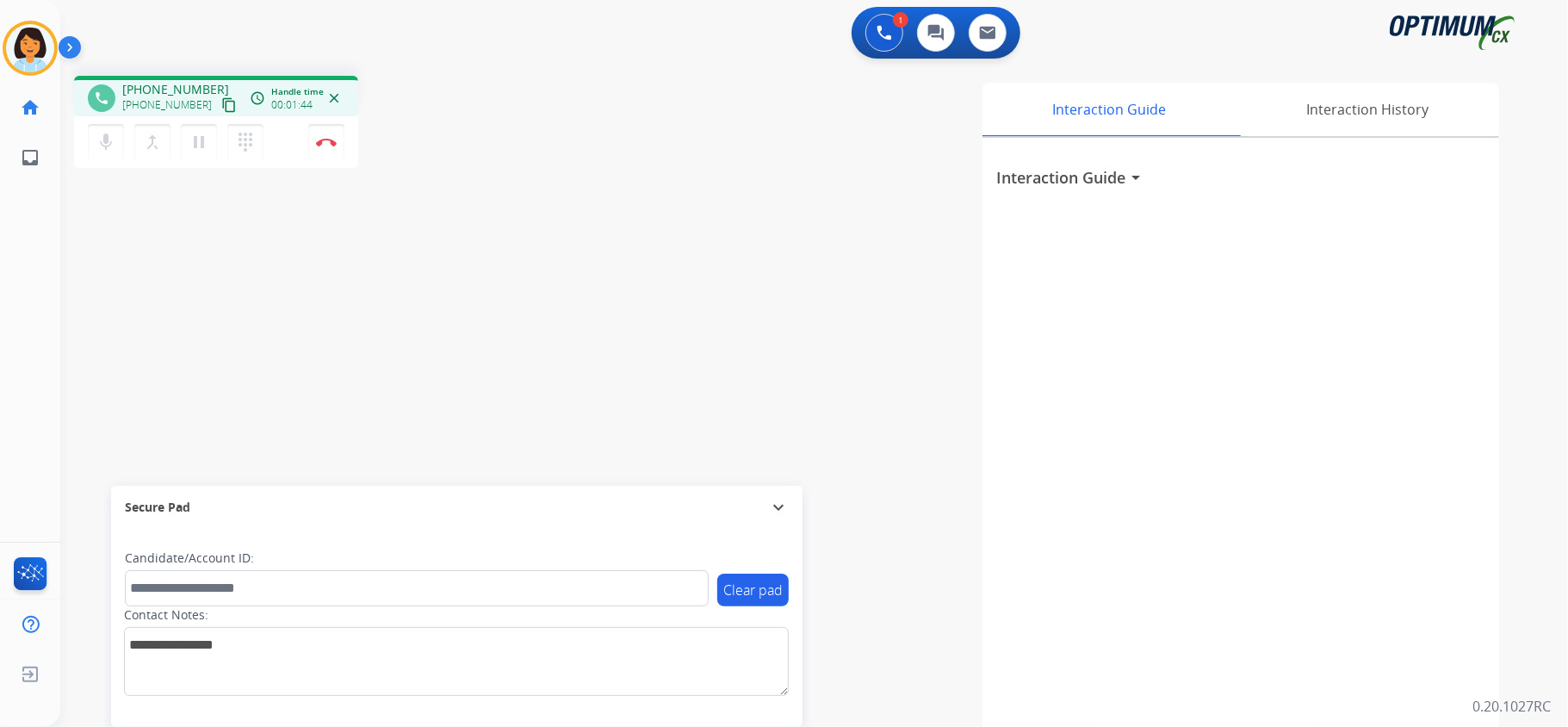
click at [222, 98] on mat-icon "content_copy" at bounding box center [229, 104] width 15 height 15
click at [222, 107] on mat-icon "content_copy" at bounding box center [229, 104] width 15 height 15
click at [328, 141] on img at bounding box center [326, 142] width 21 height 9
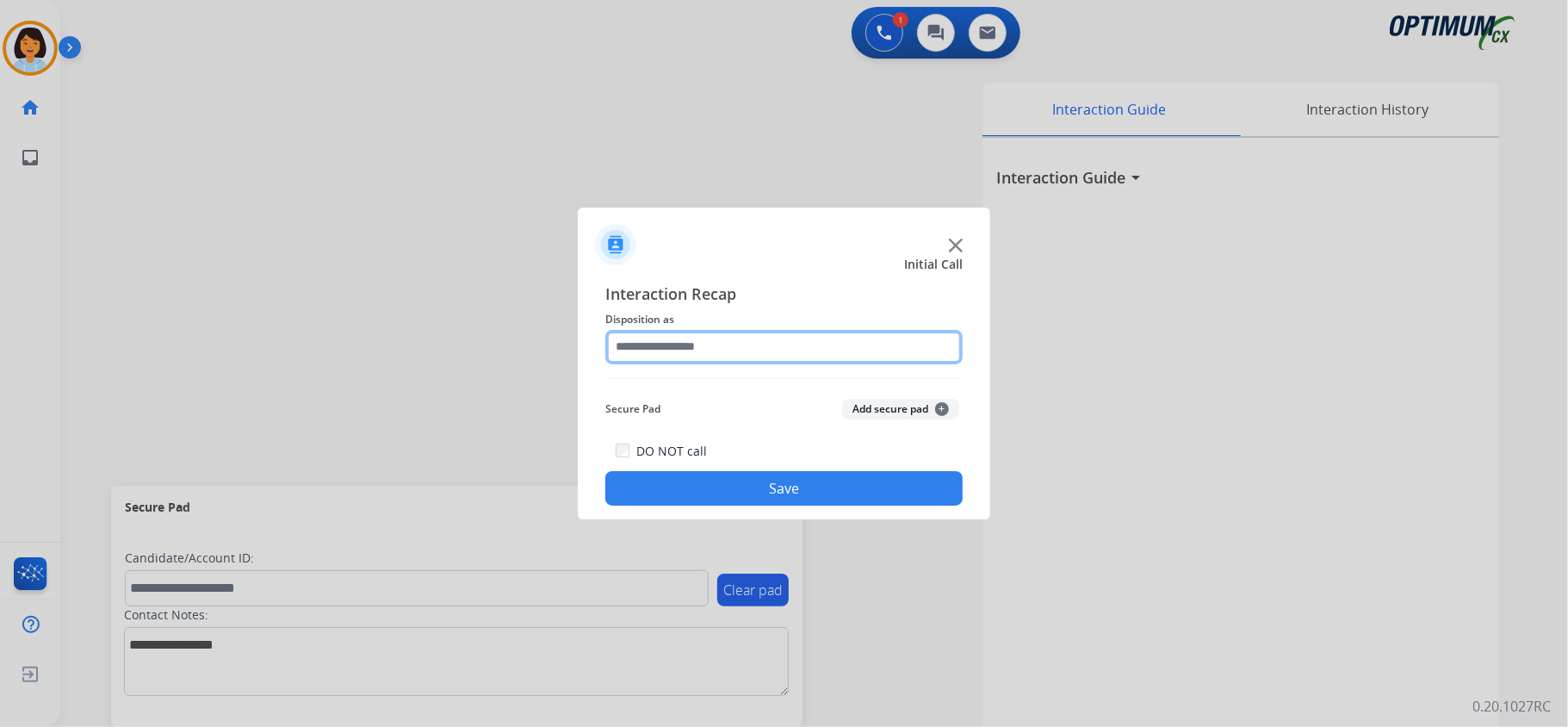
click at [872, 329] on input "text" at bounding box center [784, 346] width 357 height 34
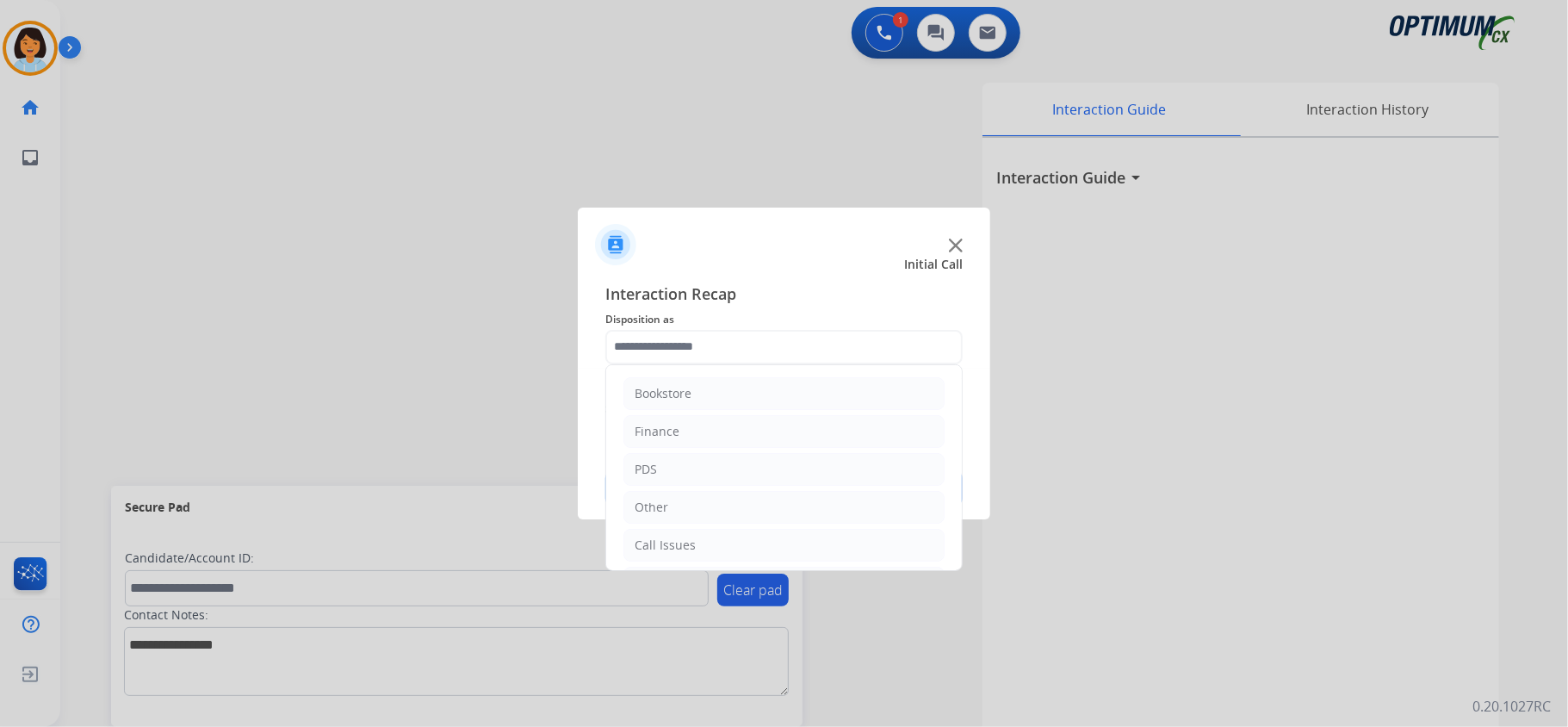
drag, startPoint x: 961, startPoint y: 422, endPoint x: 965, endPoint y: 535, distance: 113.1
click at [0, 535] on app-contact-recap-modal "Initial Call Interaction Recap Disposition as Bookstore Finance PDS Other Call …" at bounding box center [0, 364] width 0 height 727
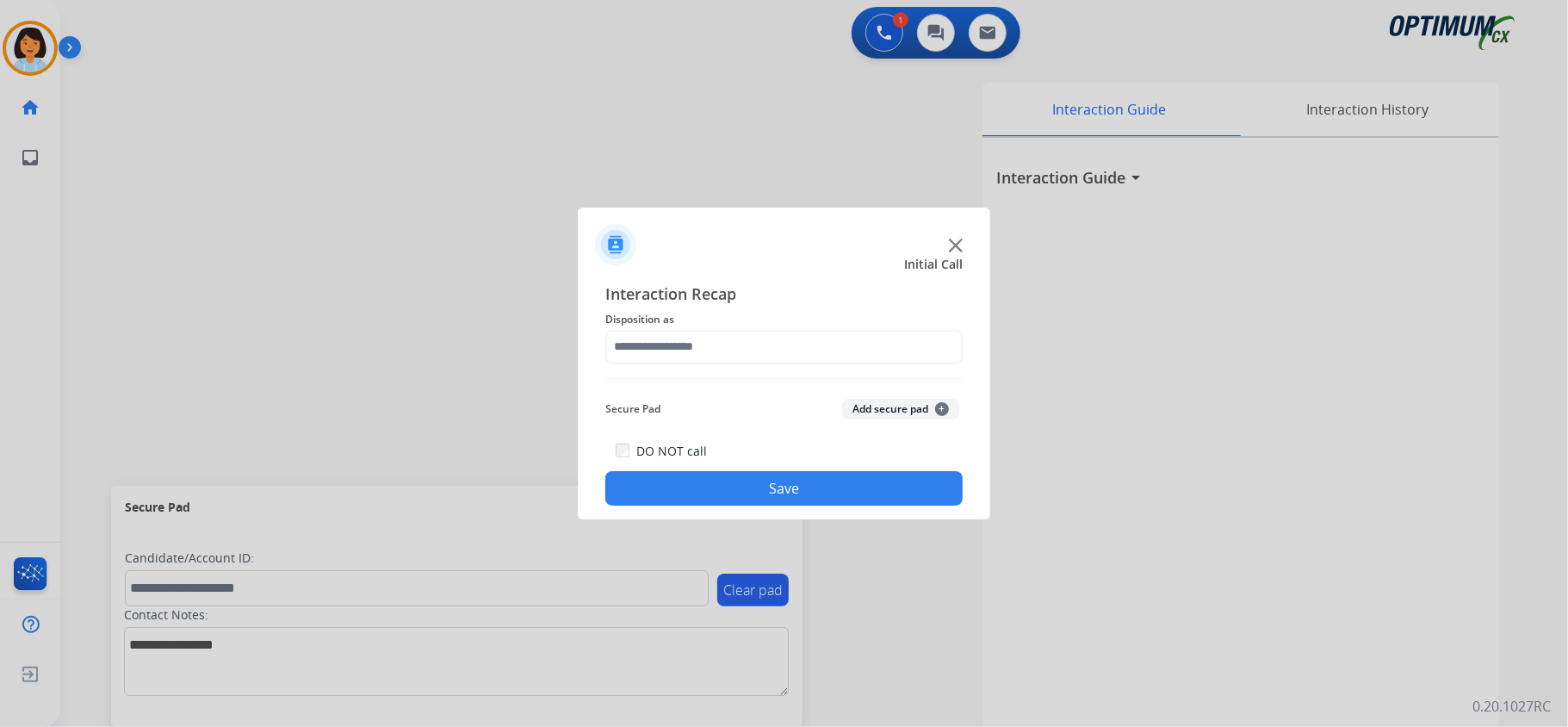
click at [835, 325] on span "Disposition as" at bounding box center [784, 319] width 357 height 21
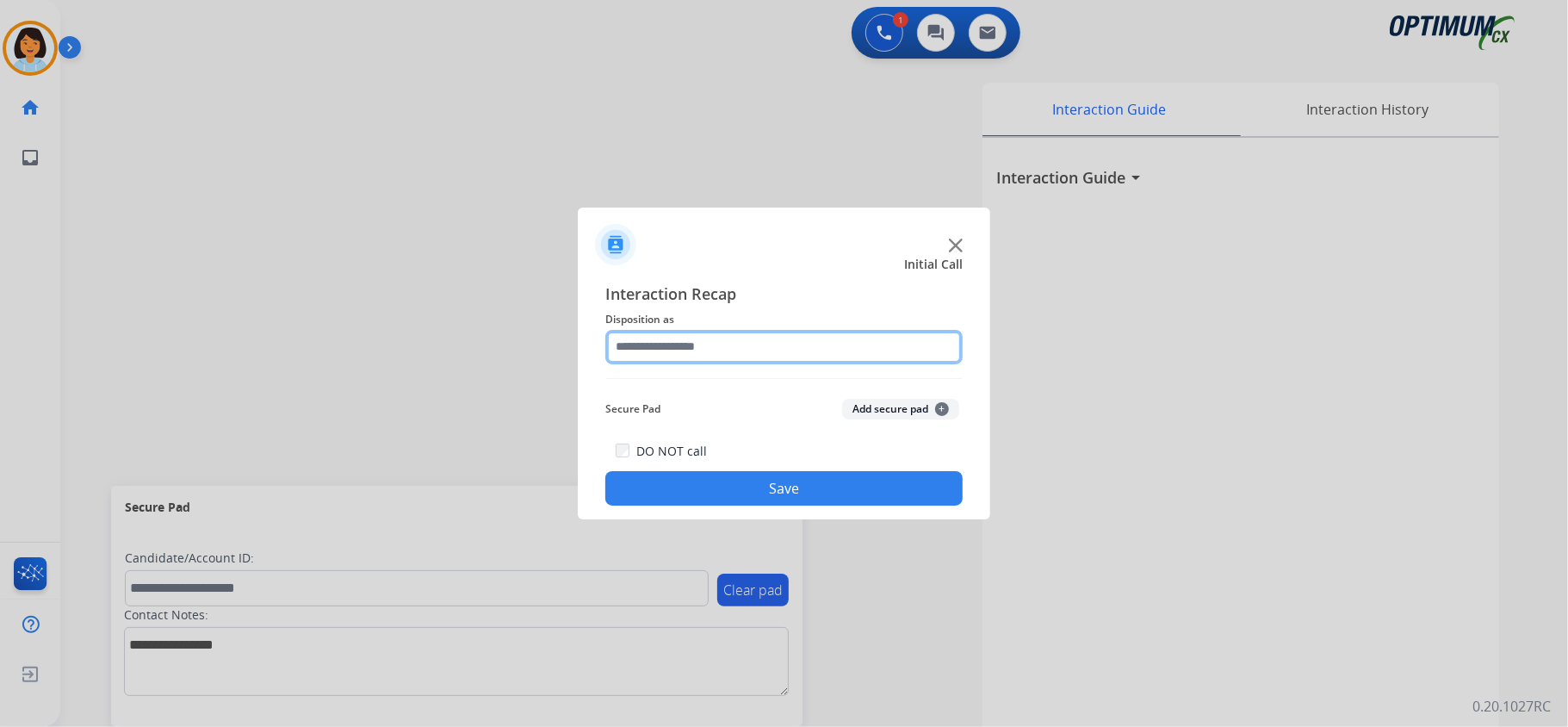
click at [862, 345] on input "text" at bounding box center [784, 346] width 357 height 34
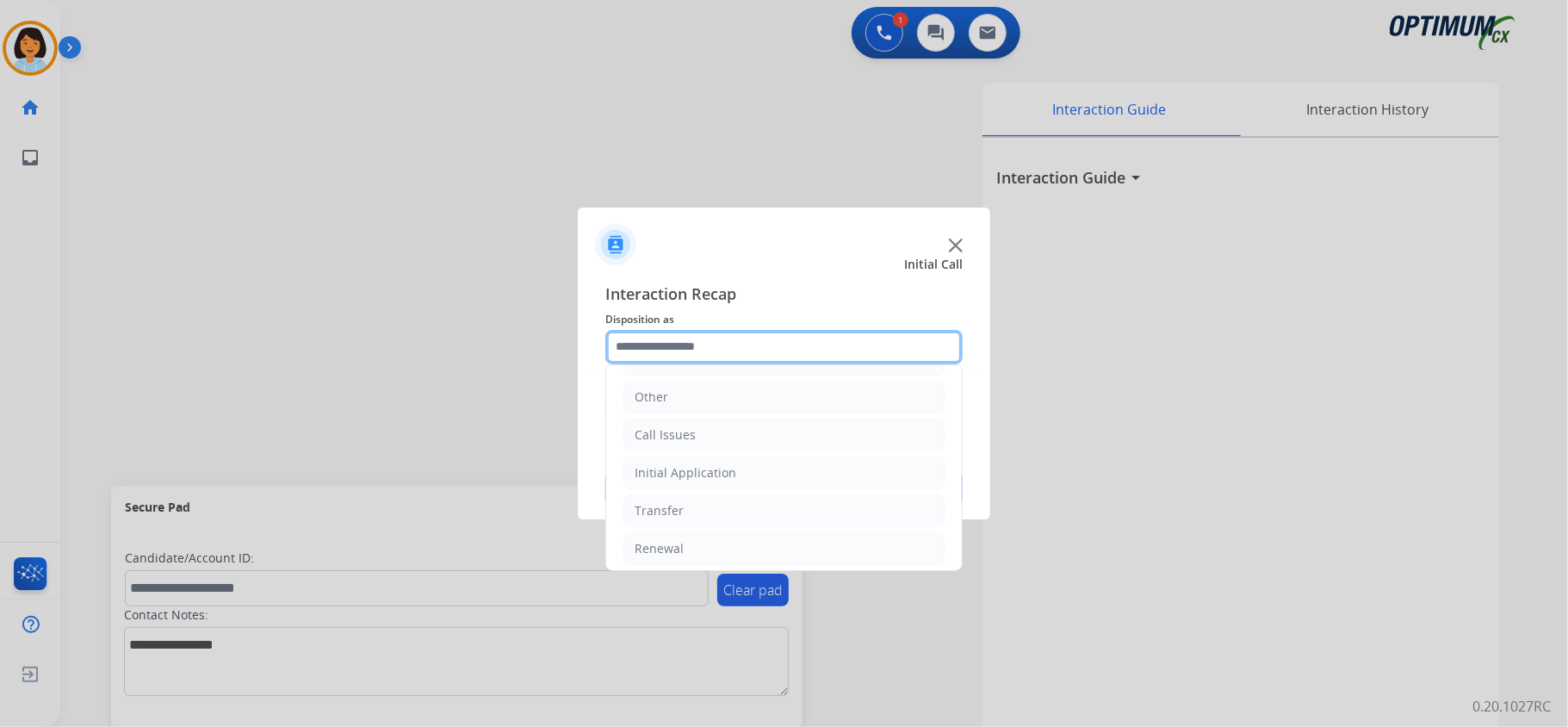
scroll to position [121, 0]
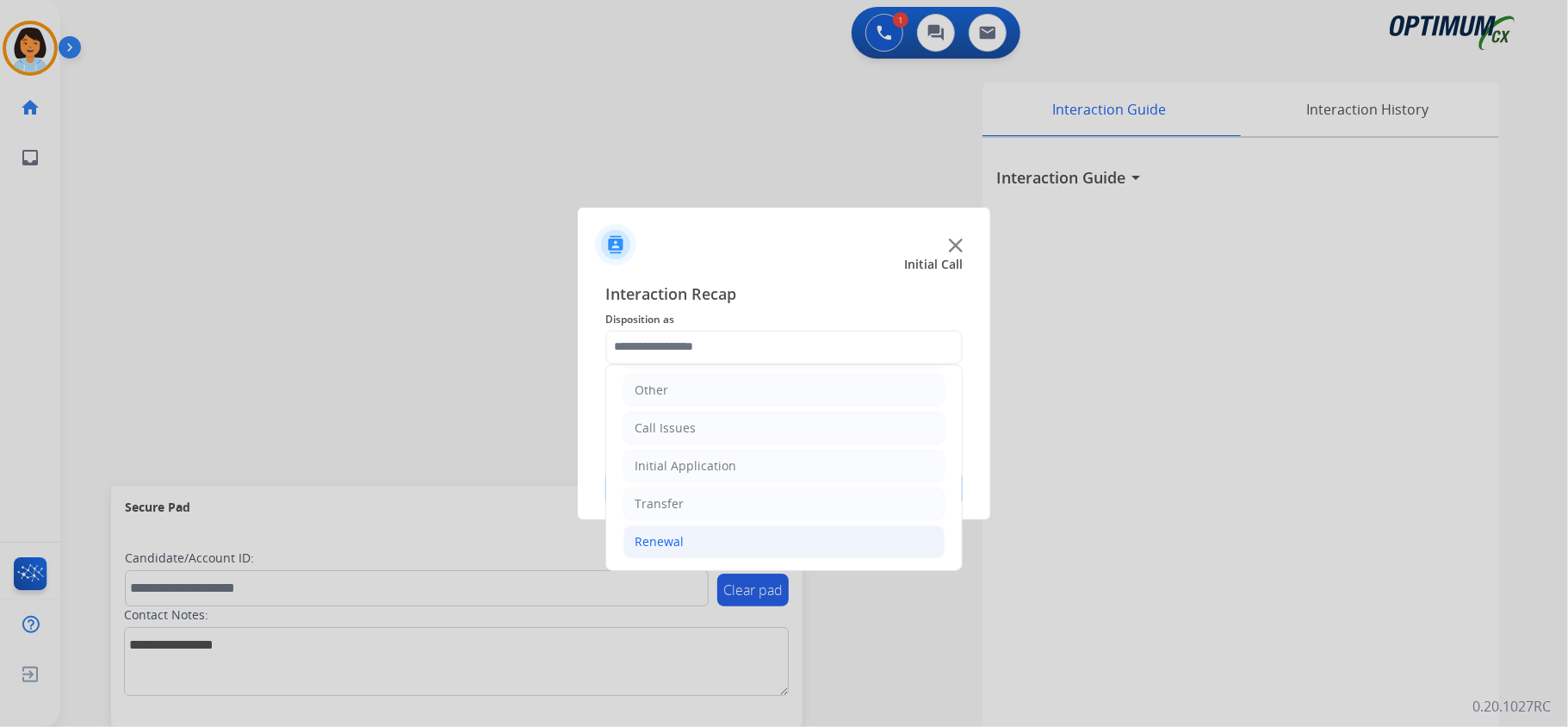
click at [738, 538] on li "Renewal" at bounding box center [784, 541] width 321 height 32
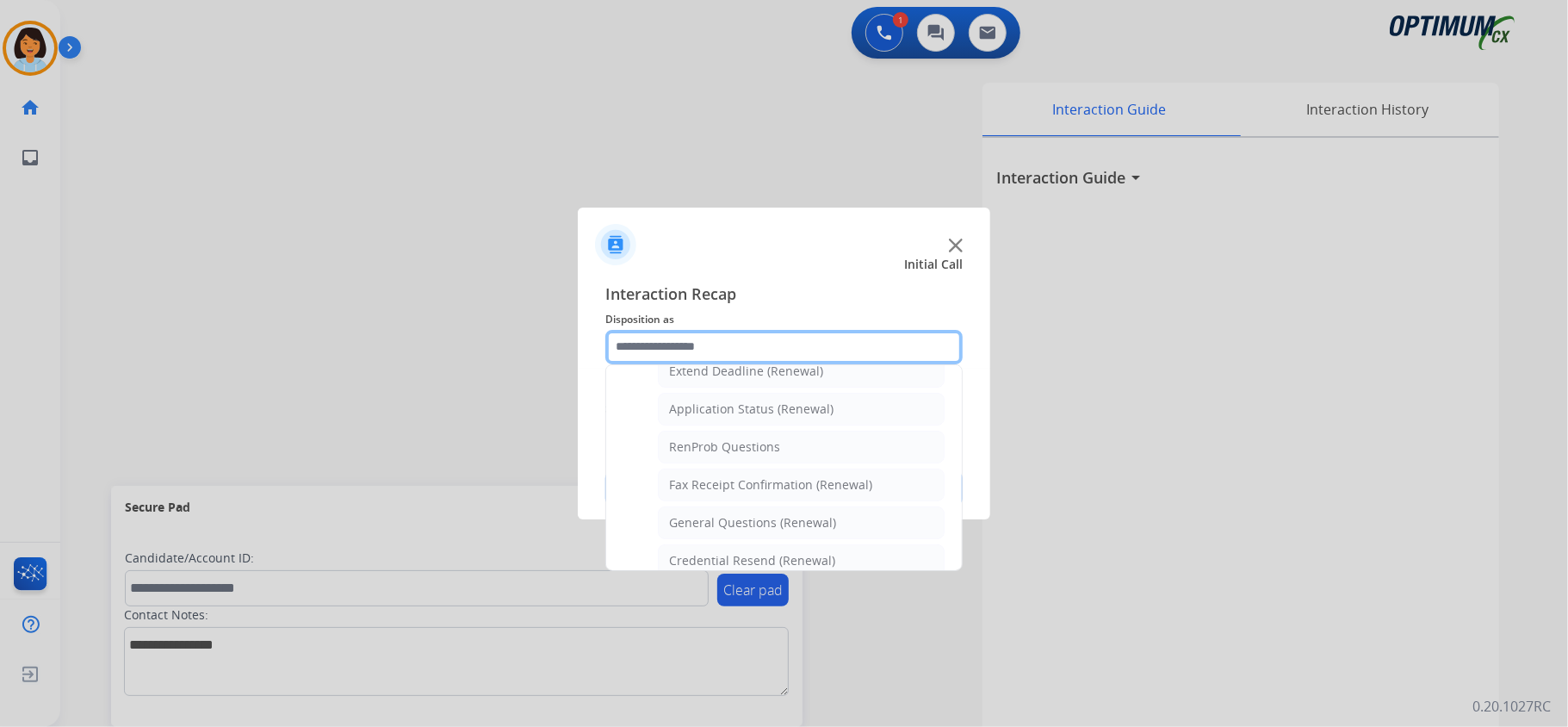
scroll to position [390, 0]
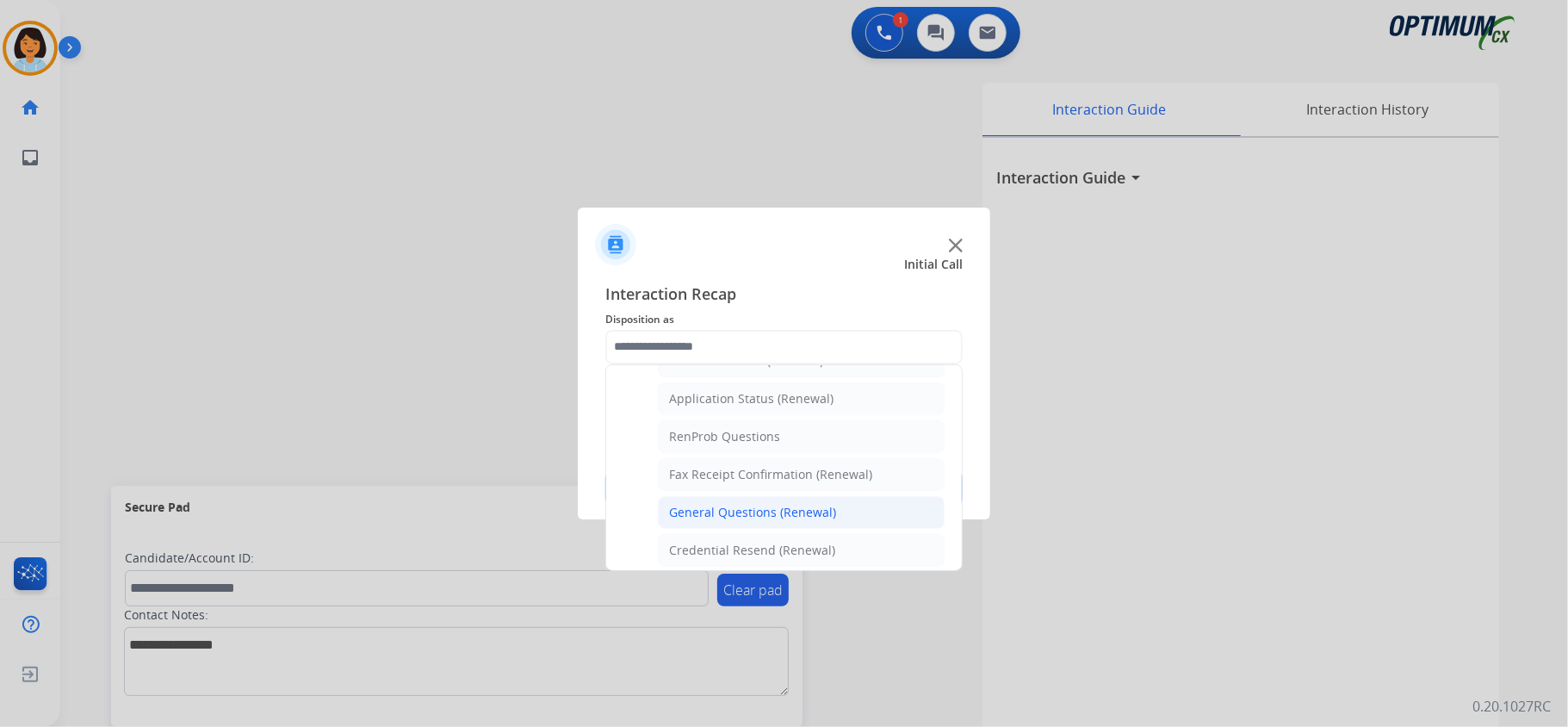
click at [790, 504] on li "General Questions (Renewal)" at bounding box center [801, 512] width 286 height 32
type input "**********"
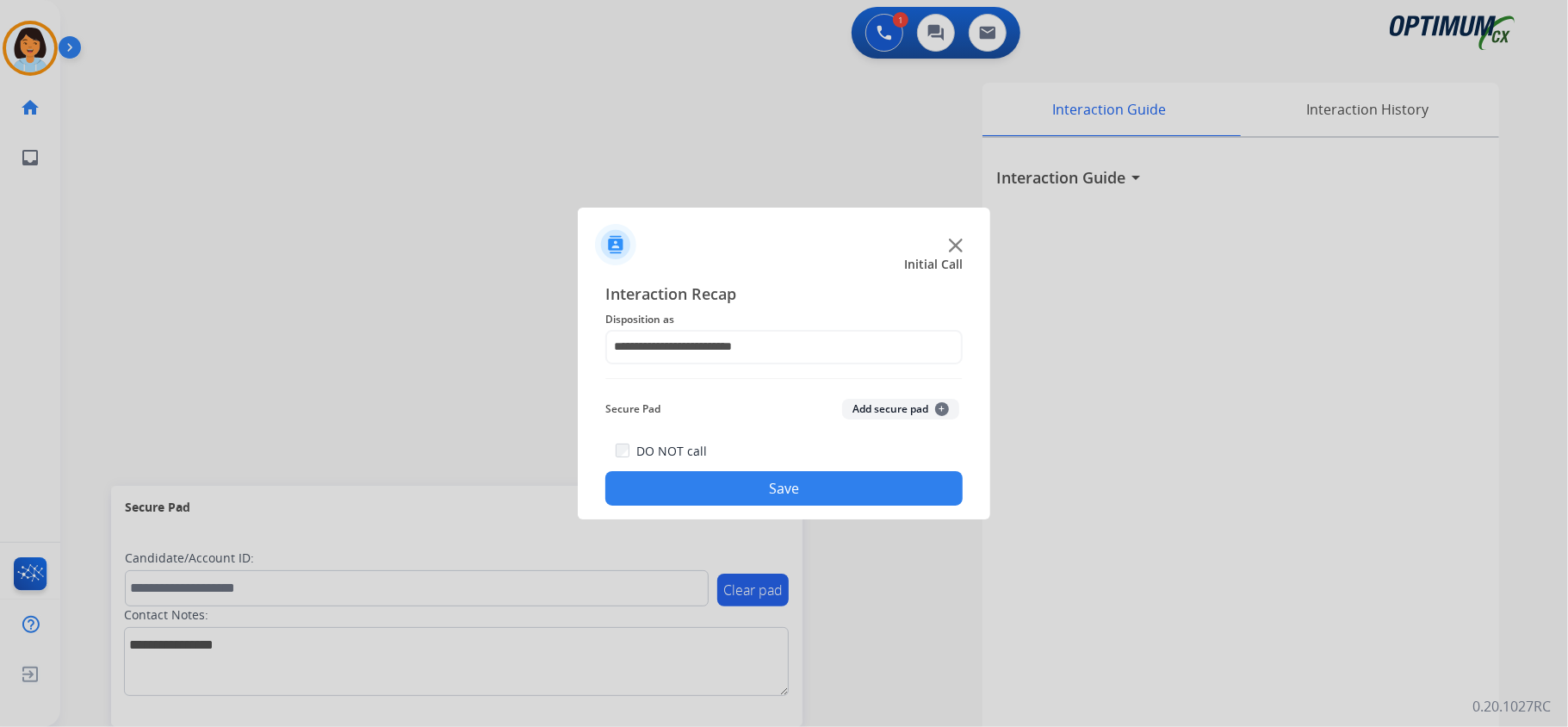
click at [783, 483] on button "Save" at bounding box center [784, 488] width 357 height 34
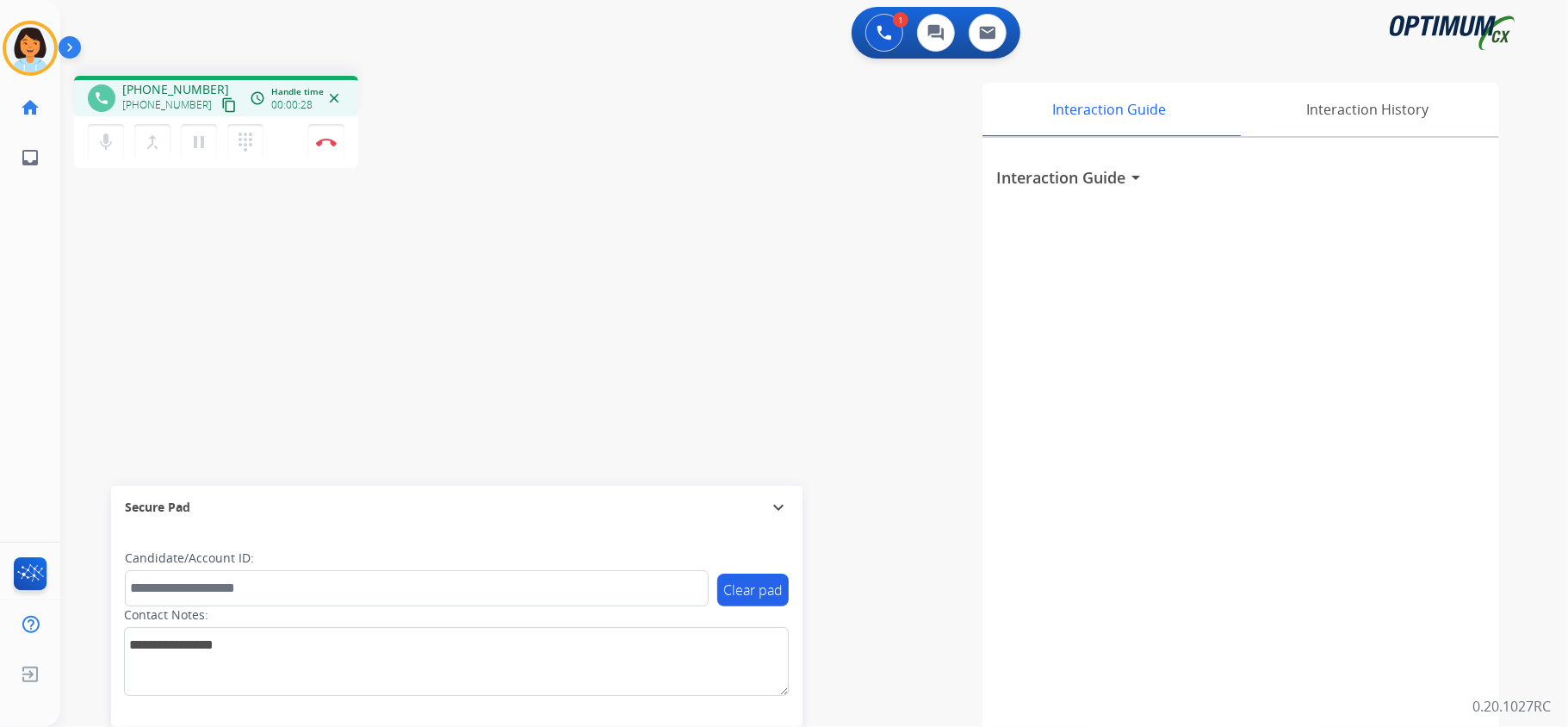
click at [222, 101] on mat-icon "content_copy" at bounding box center [229, 104] width 15 height 15
click at [322, 137] on img at bounding box center [326, 142] width 21 height 9
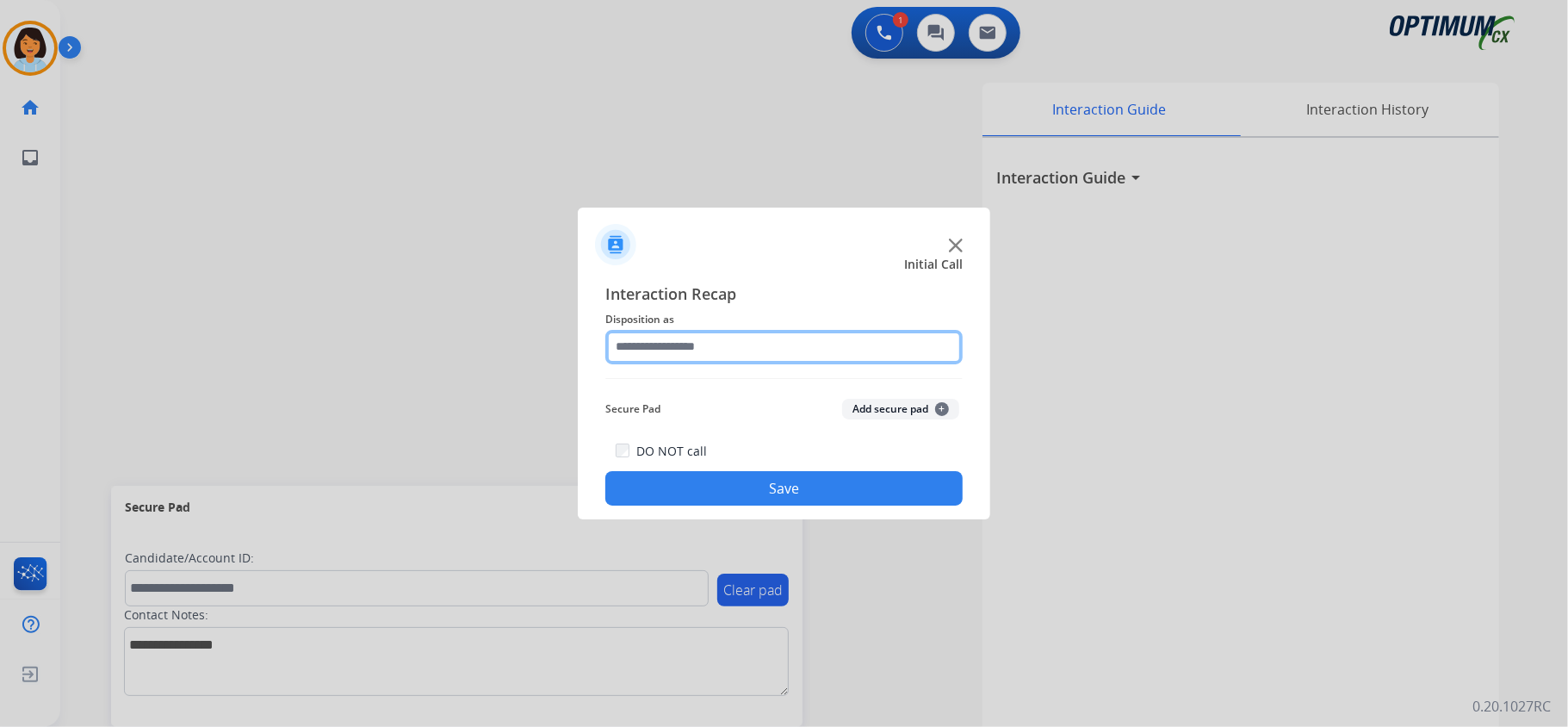
click at [758, 355] on input "text" at bounding box center [784, 346] width 357 height 34
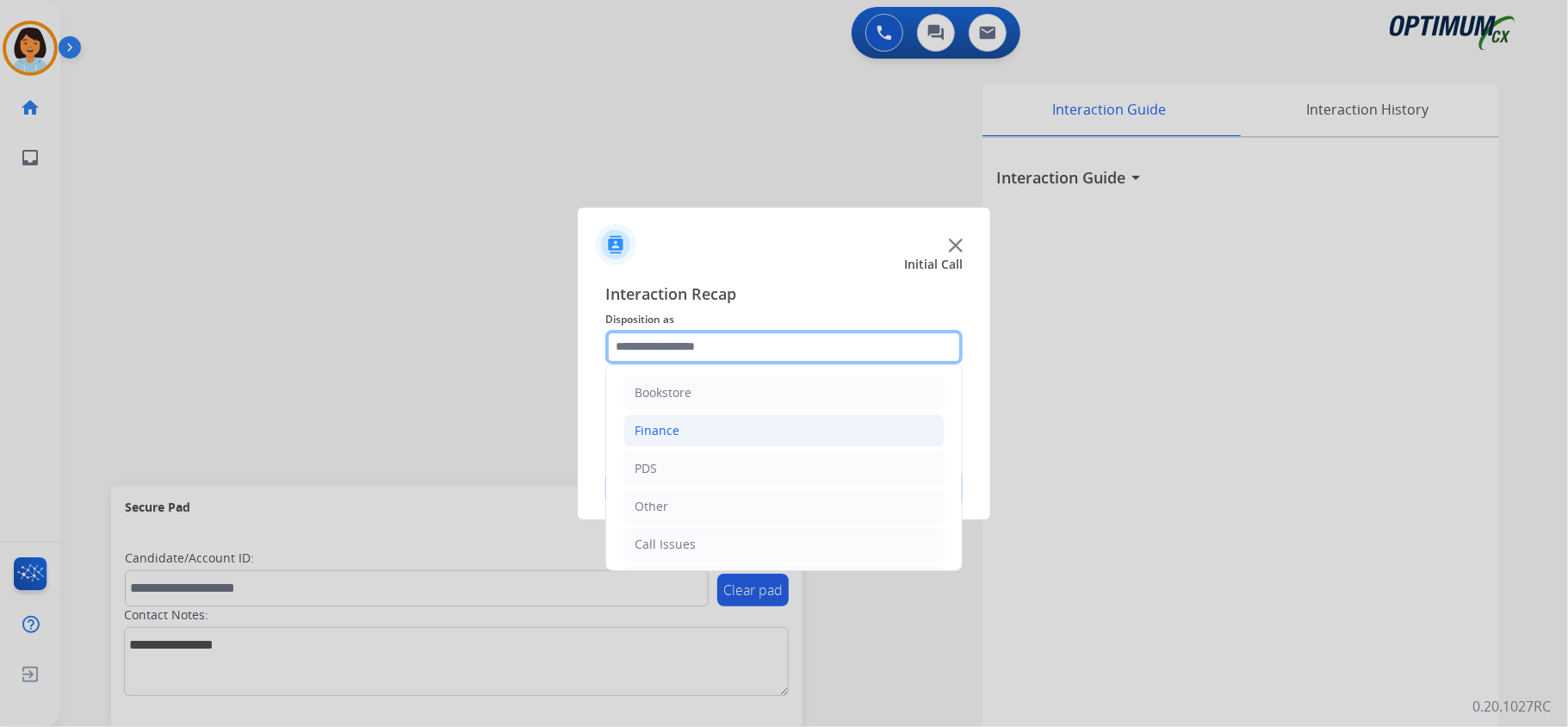
scroll to position [0, 0]
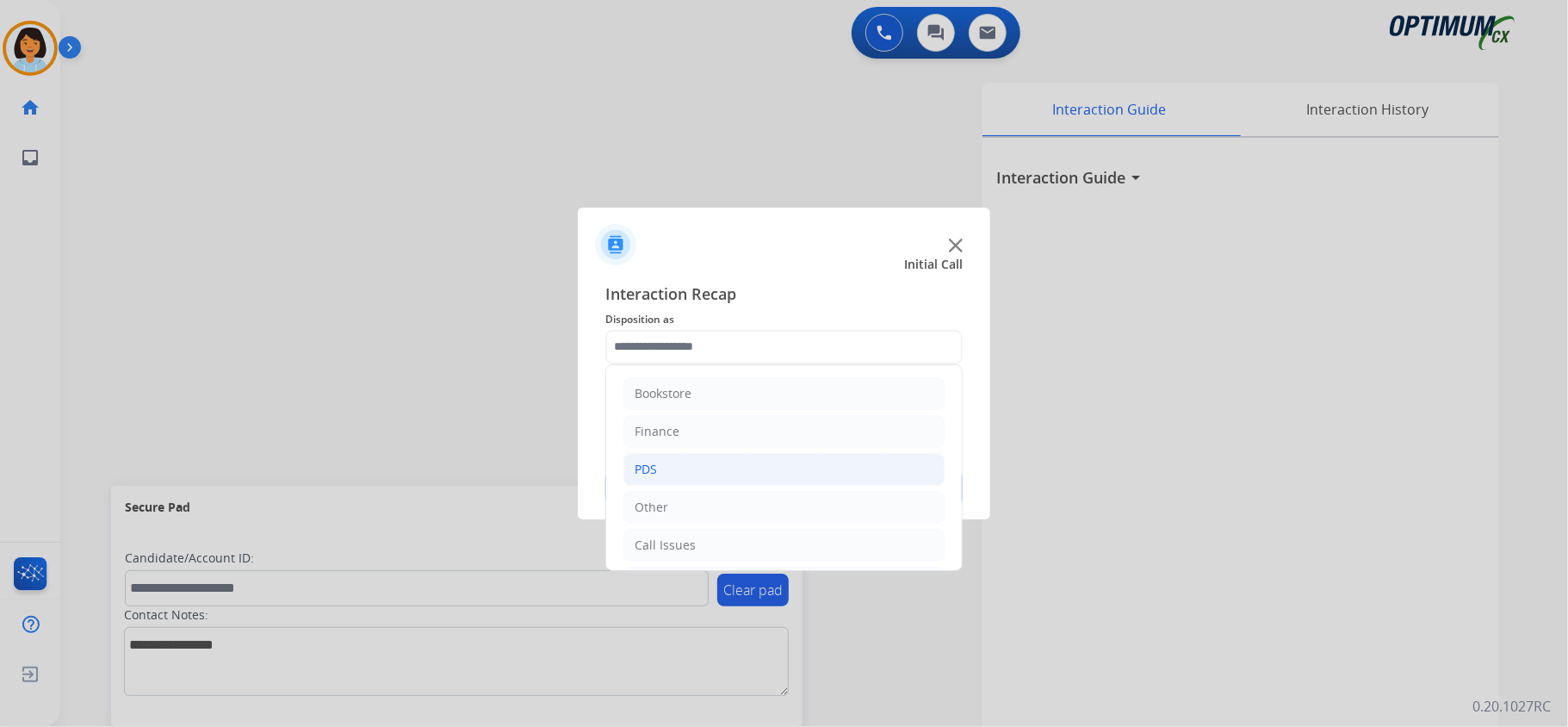
click at [670, 466] on li "PDS" at bounding box center [784, 469] width 321 height 32
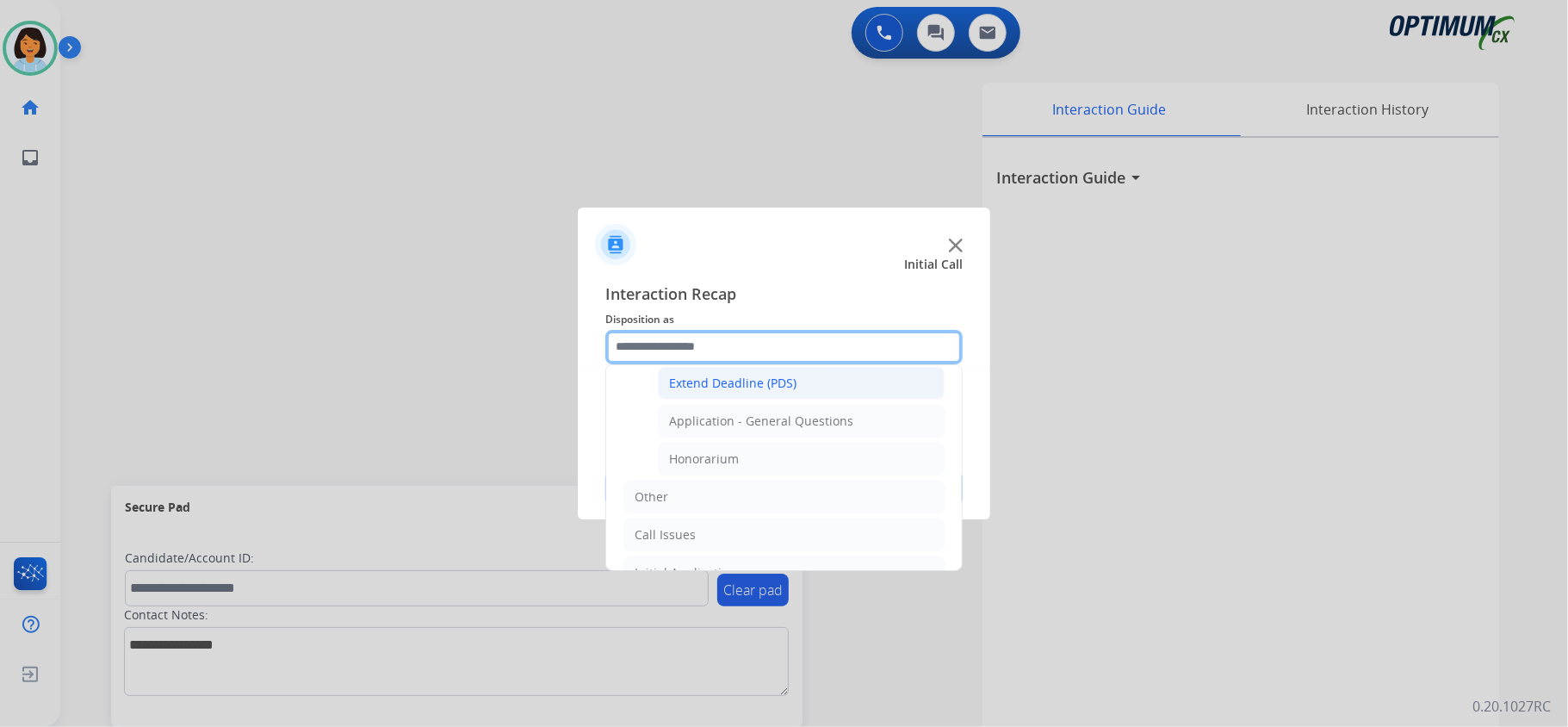
scroll to position [459, 0]
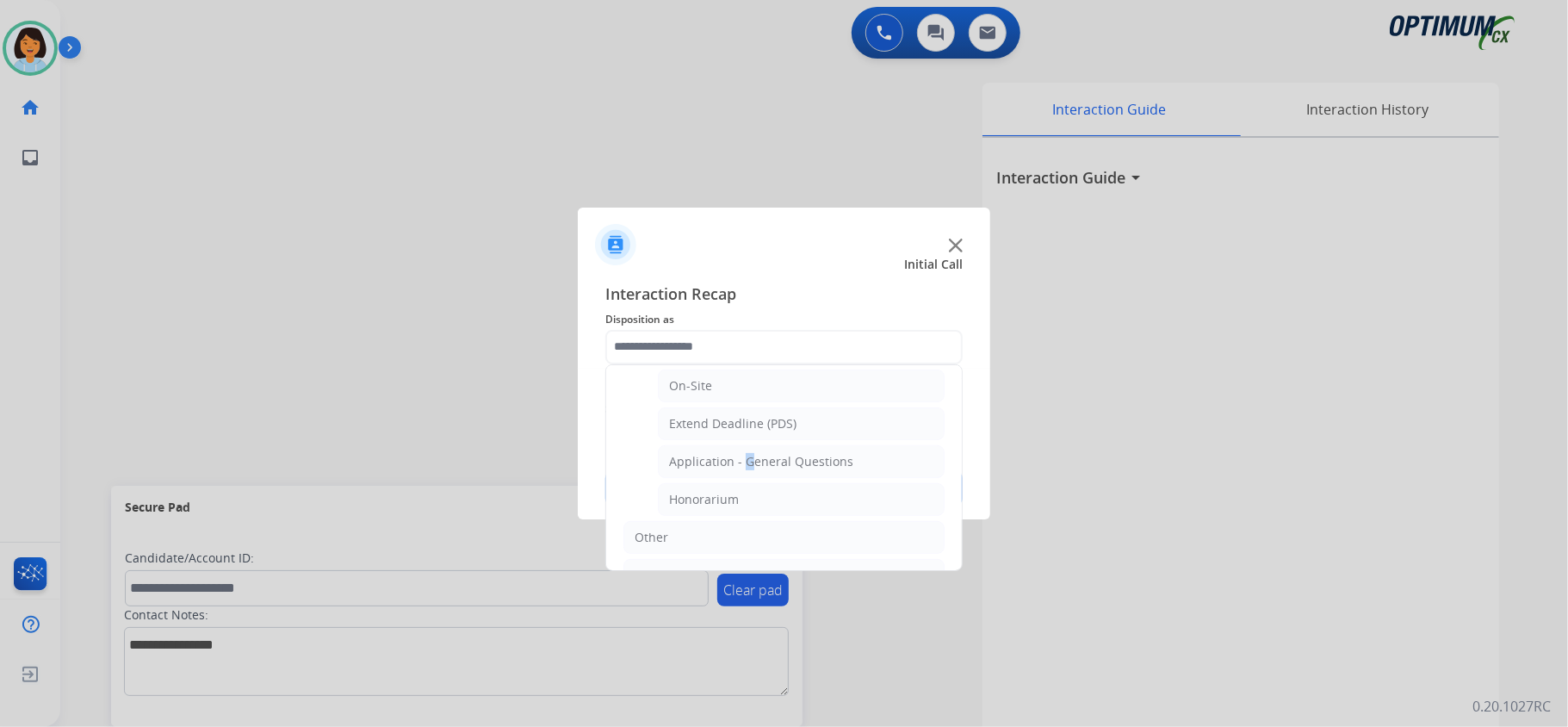
click at [740, 465] on div "Application - General Questions" at bounding box center [760, 461] width 184 height 17
type input "**********"
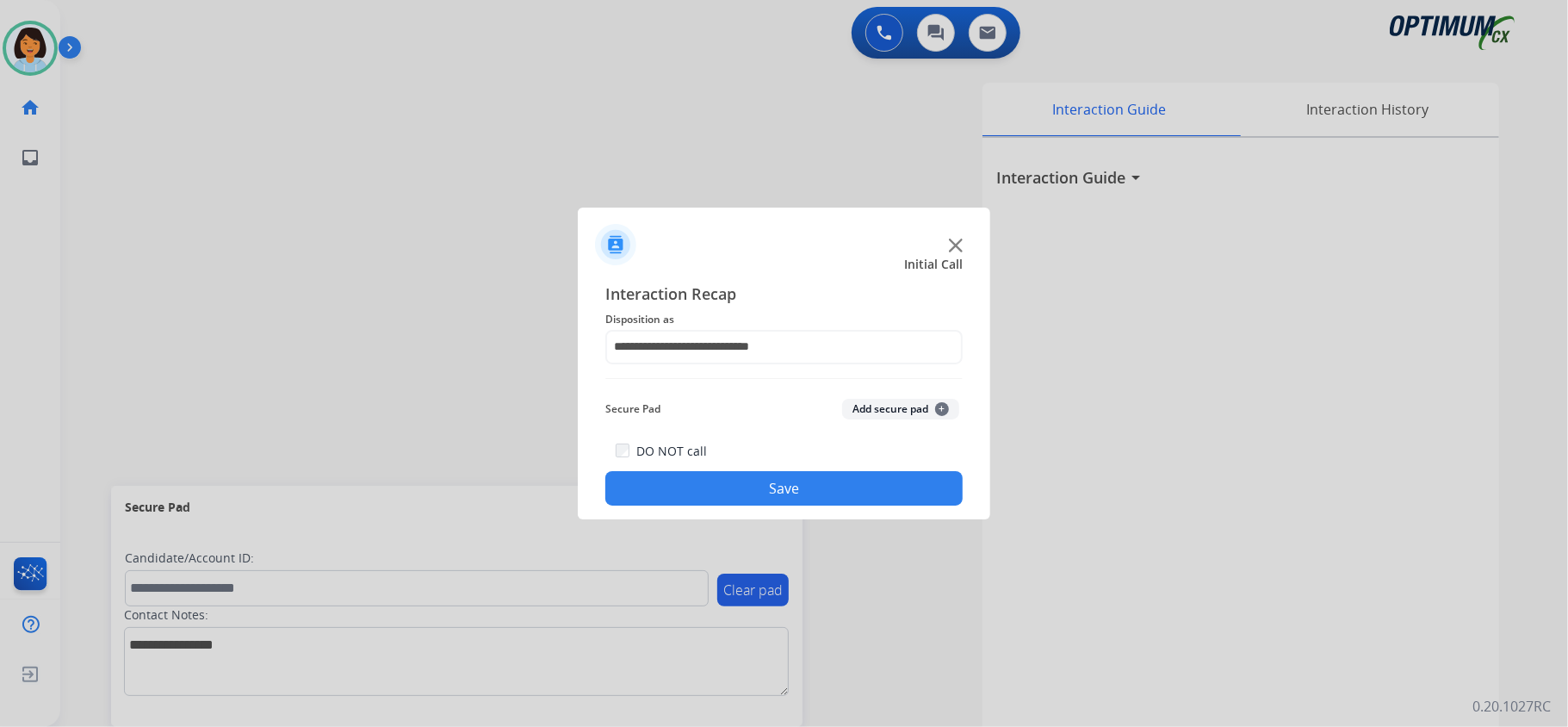
click at [756, 479] on button "Save" at bounding box center [784, 488] width 357 height 34
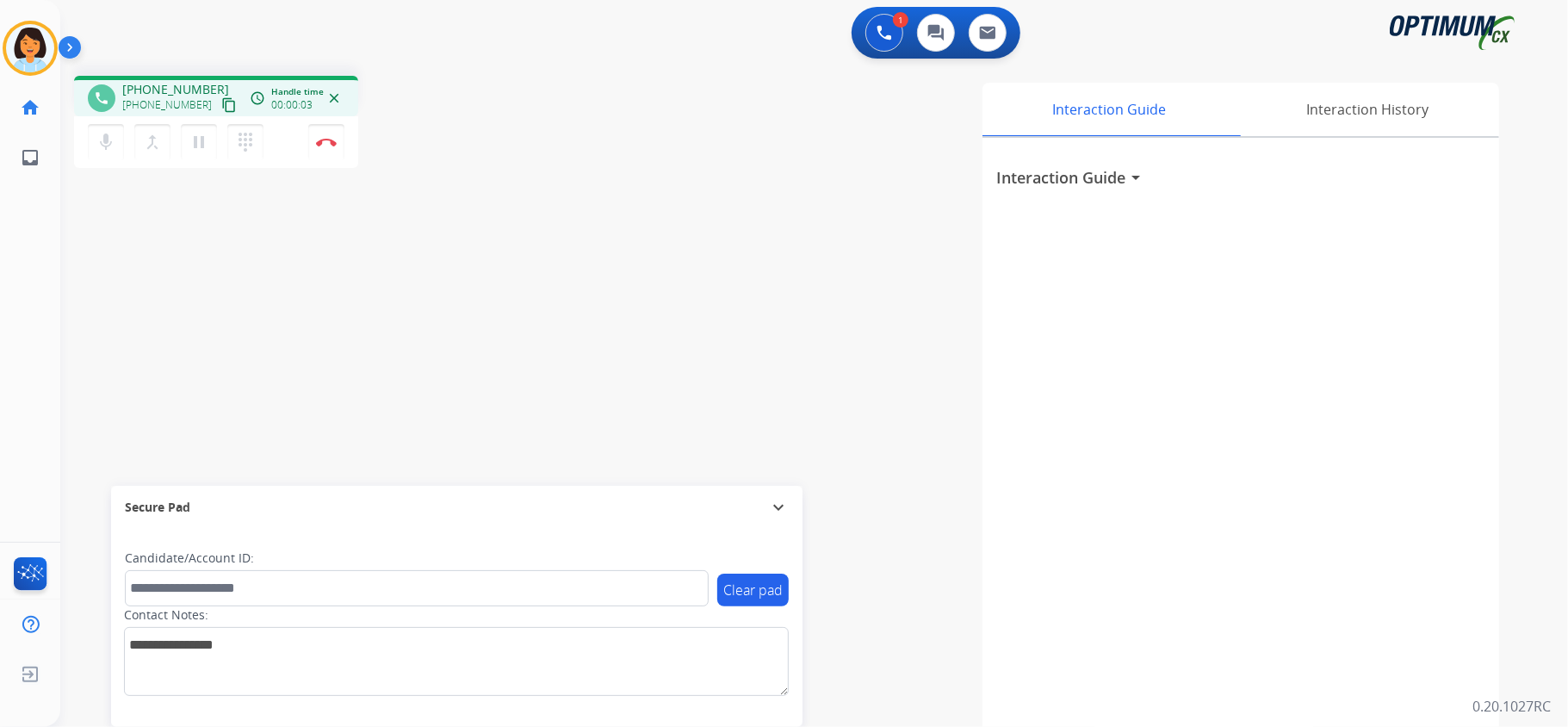
click at [222, 104] on mat-icon "content_copy" at bounding box center [229, 104] width 15 height 15
click at [222, 97] on mat-icon "content_copy" at bounding box center [229, 104] width 15 height 15
drag, startPoint x: 211, startPoint y: 104, endPoint x: 366, endPoint y: 290, distance: 242.1
click at [222, 107] on mat-icon "content_copy" at bounding box center [229, 104] width 15 height 15
click at [331, 138] on img at bounding box center [326, 142] width 21 height 9
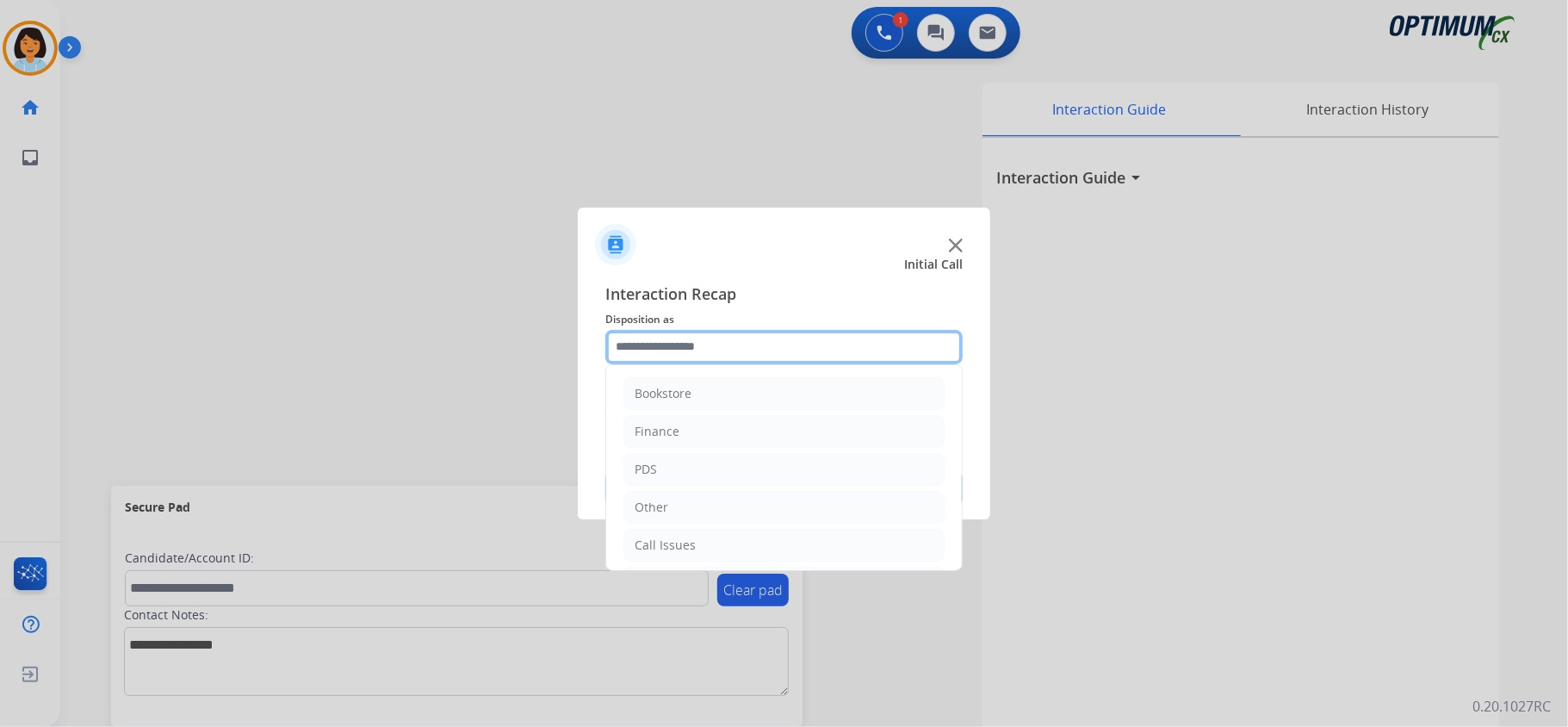
click at [682, 337] on input "text" at bounding box center [784, 346] width 357 height 34
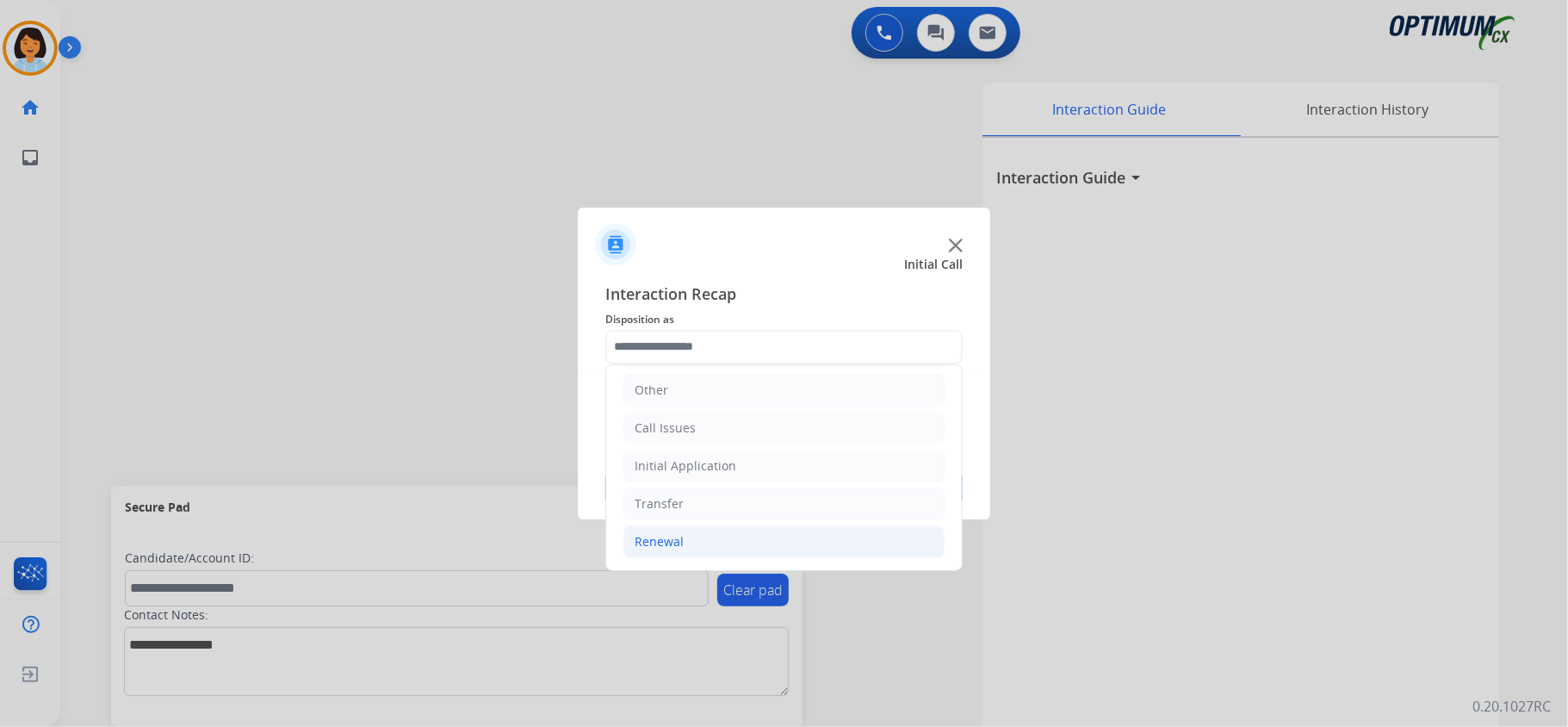
click at [697, 538] on li "Renewal" at bounding box center [784, 541] width 321 height 32
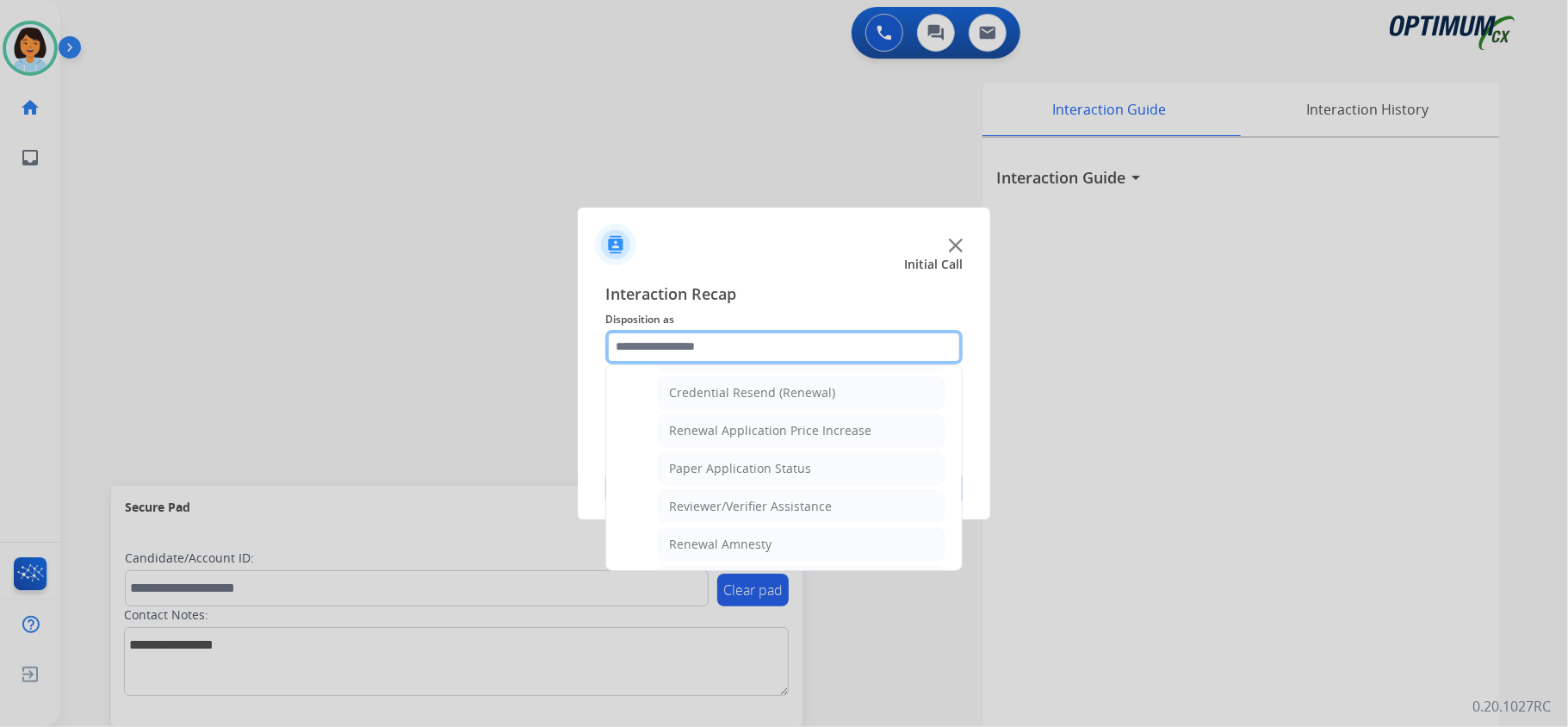
scroll to position [580, 0]
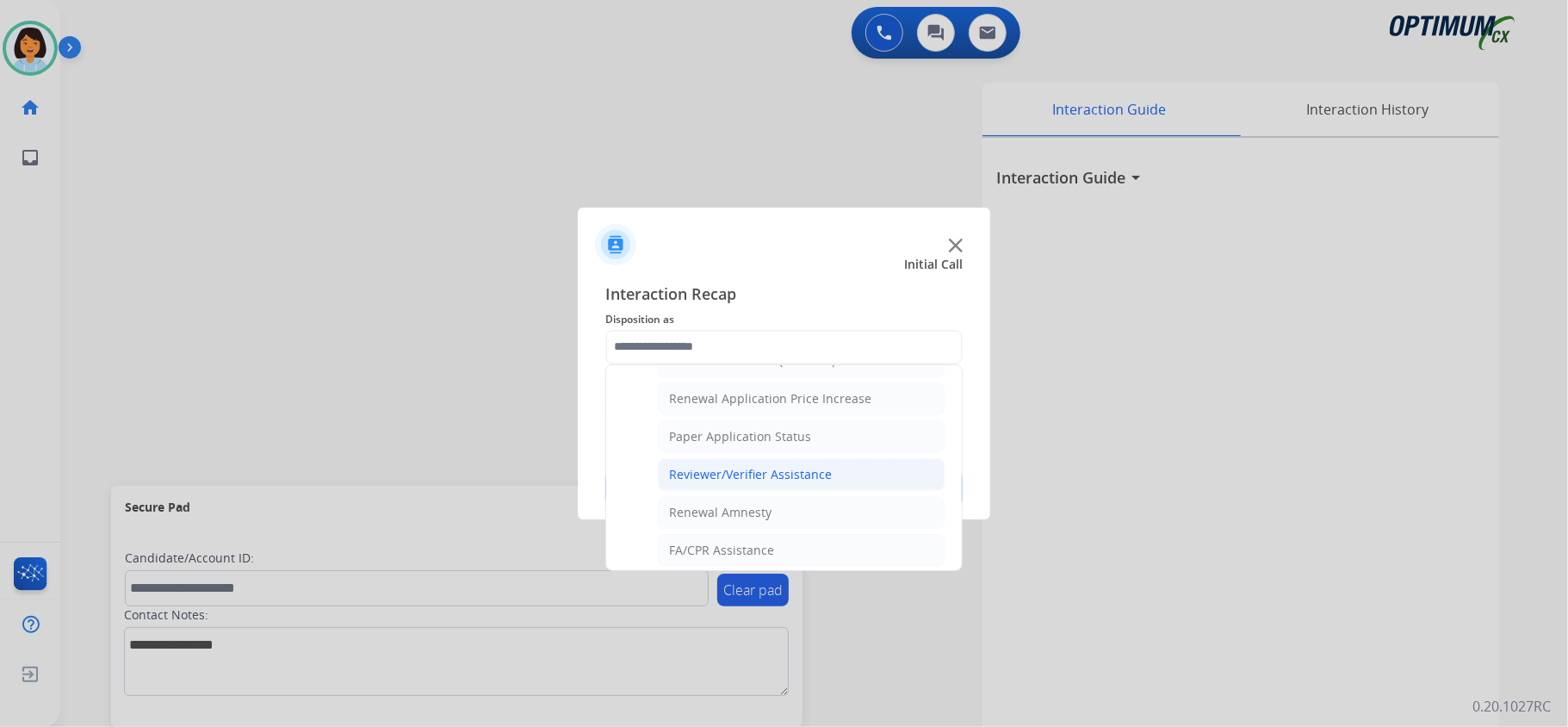
click at [761, 483] on div "Reviewer/Verifier Assistance" at bounding box center [749, 474] width 162 height 17
type input "**********"
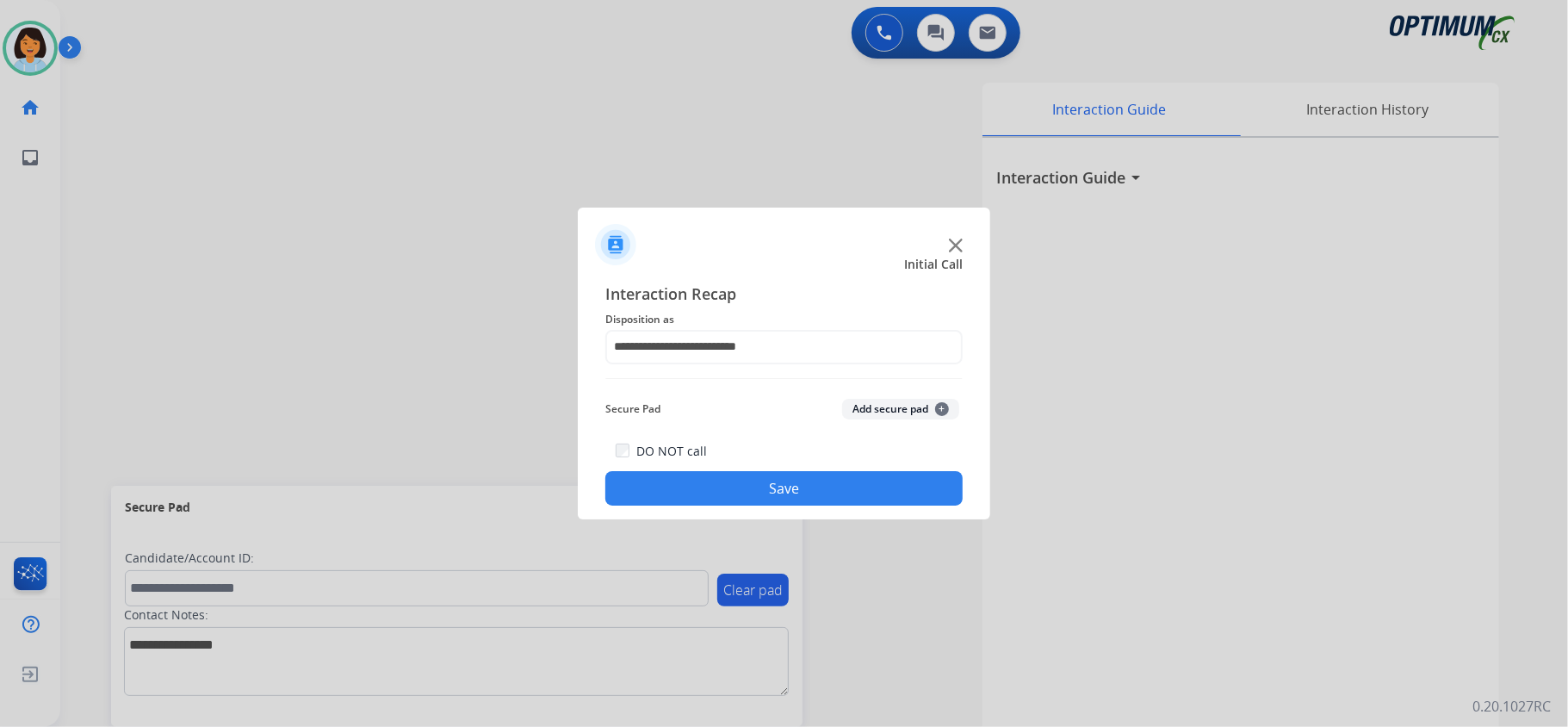
click at [746, 483] on button "Save" at bounding box center [784, 488] width 357 height 34
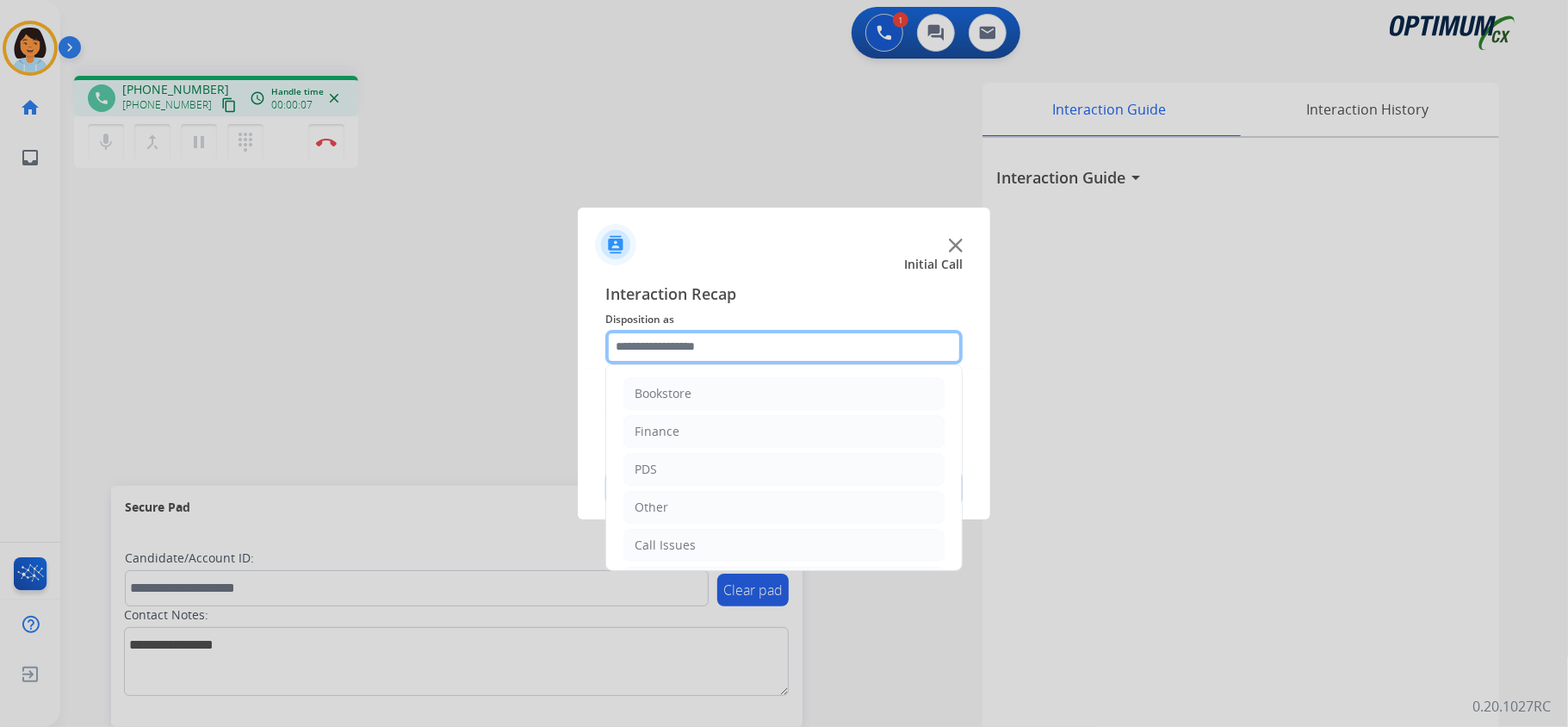
click at [887, 341] on input "text" at bounding box center [784, 346] width 357 height 34
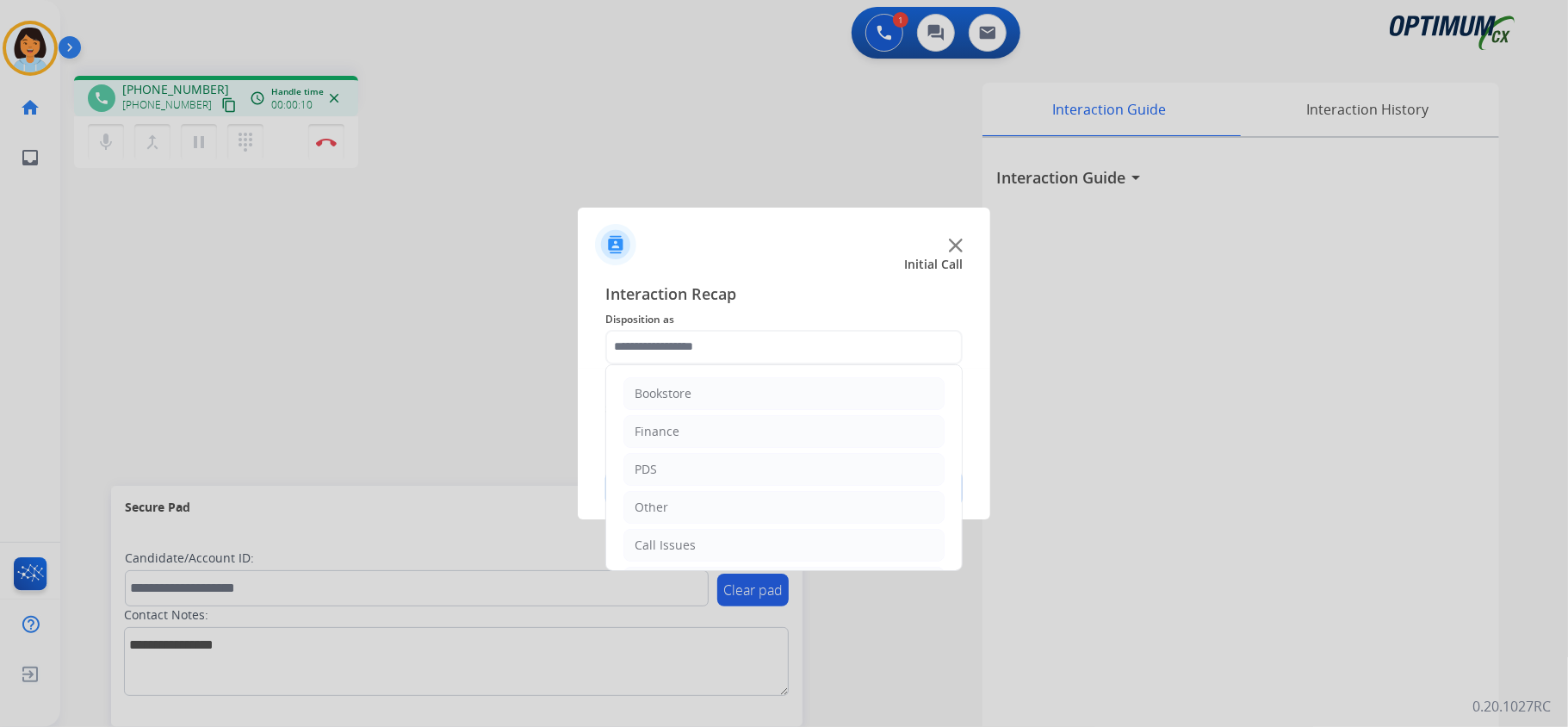
click at [955, 239] on img at bounding box center [955, 245] width 13 height 13
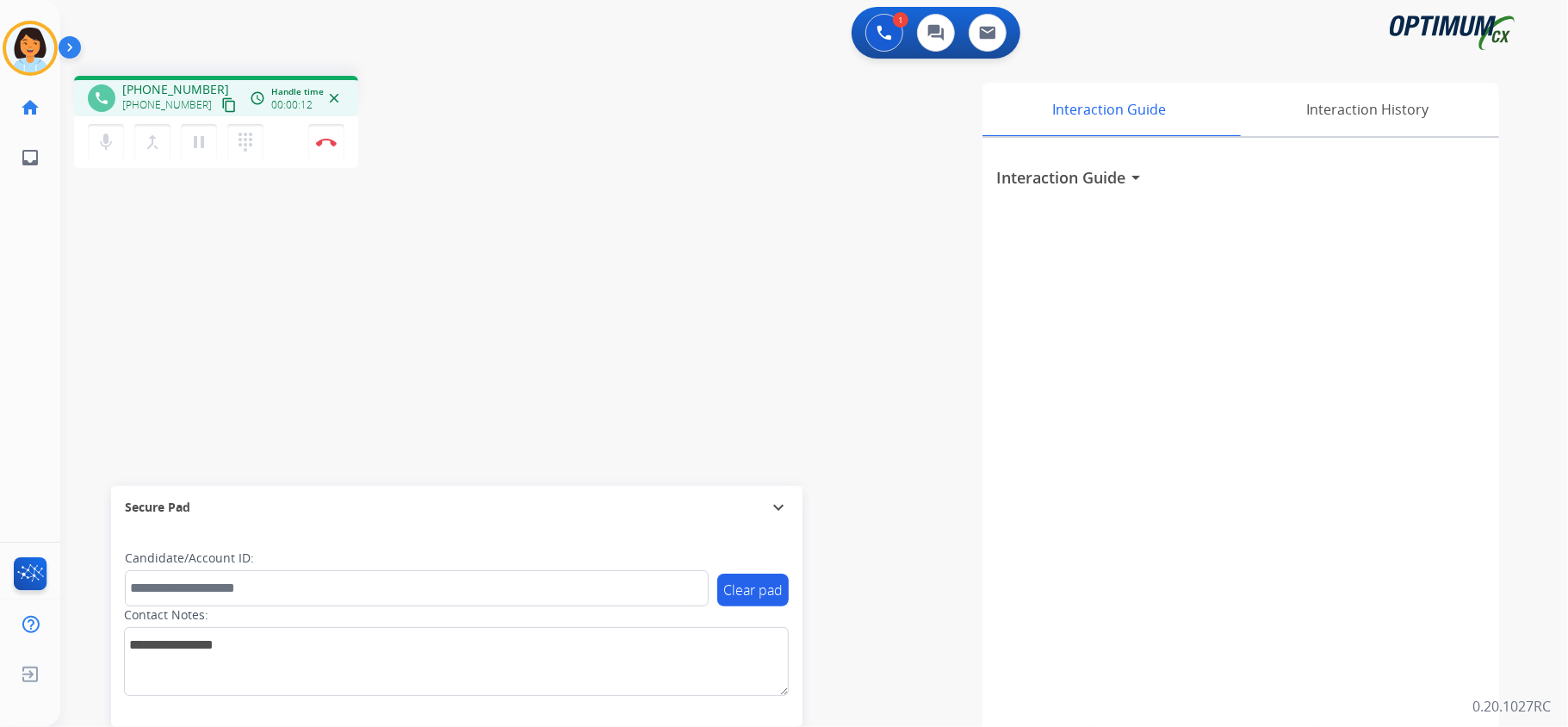
click at [219, 95] on button "content_copy" at bounding box center [229, 105] width 21 height 21
click at [222, 98] on mat-icon "content_copy" at bounding box center [229, 104] width 15 height 15
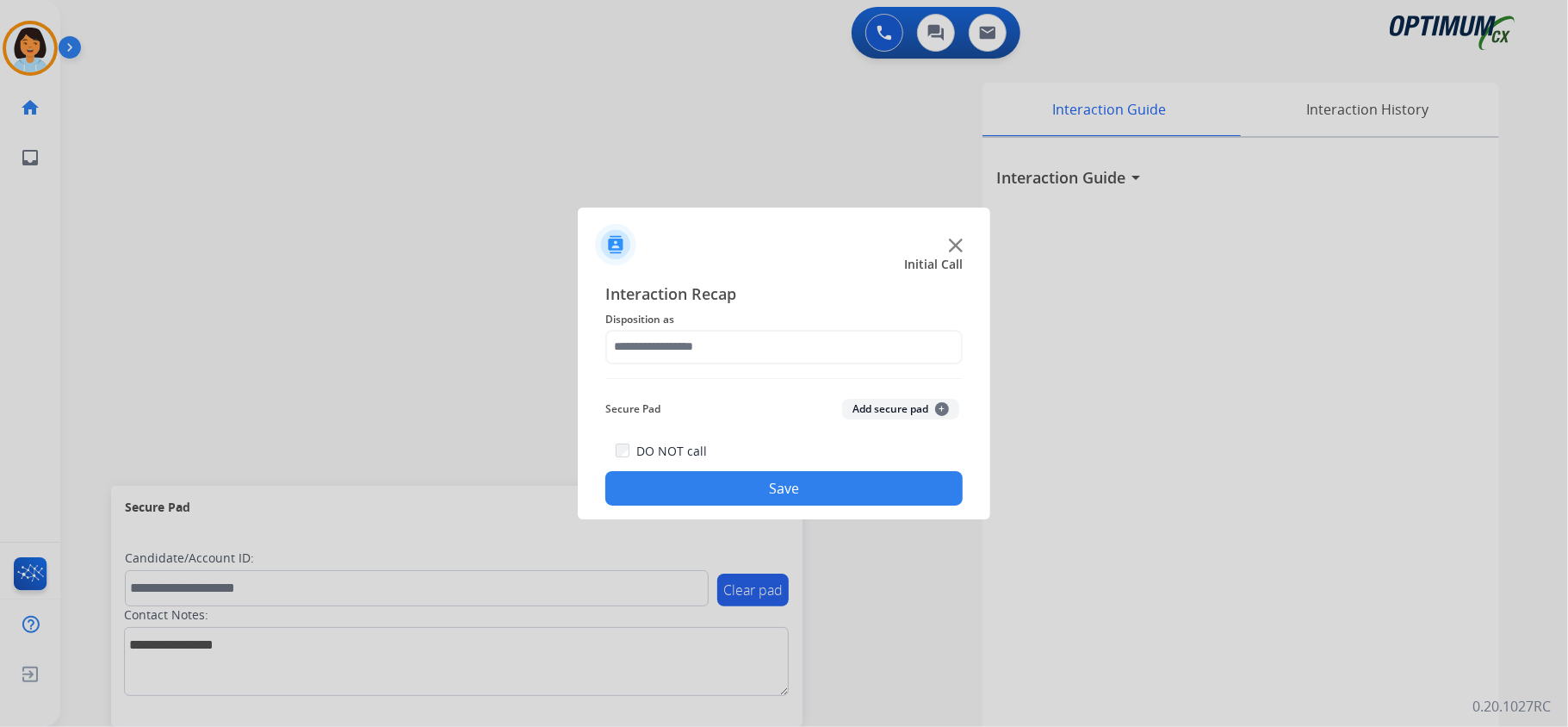
click at [322, 139] on div at bounding box center [784, 364] width 1568 height 727
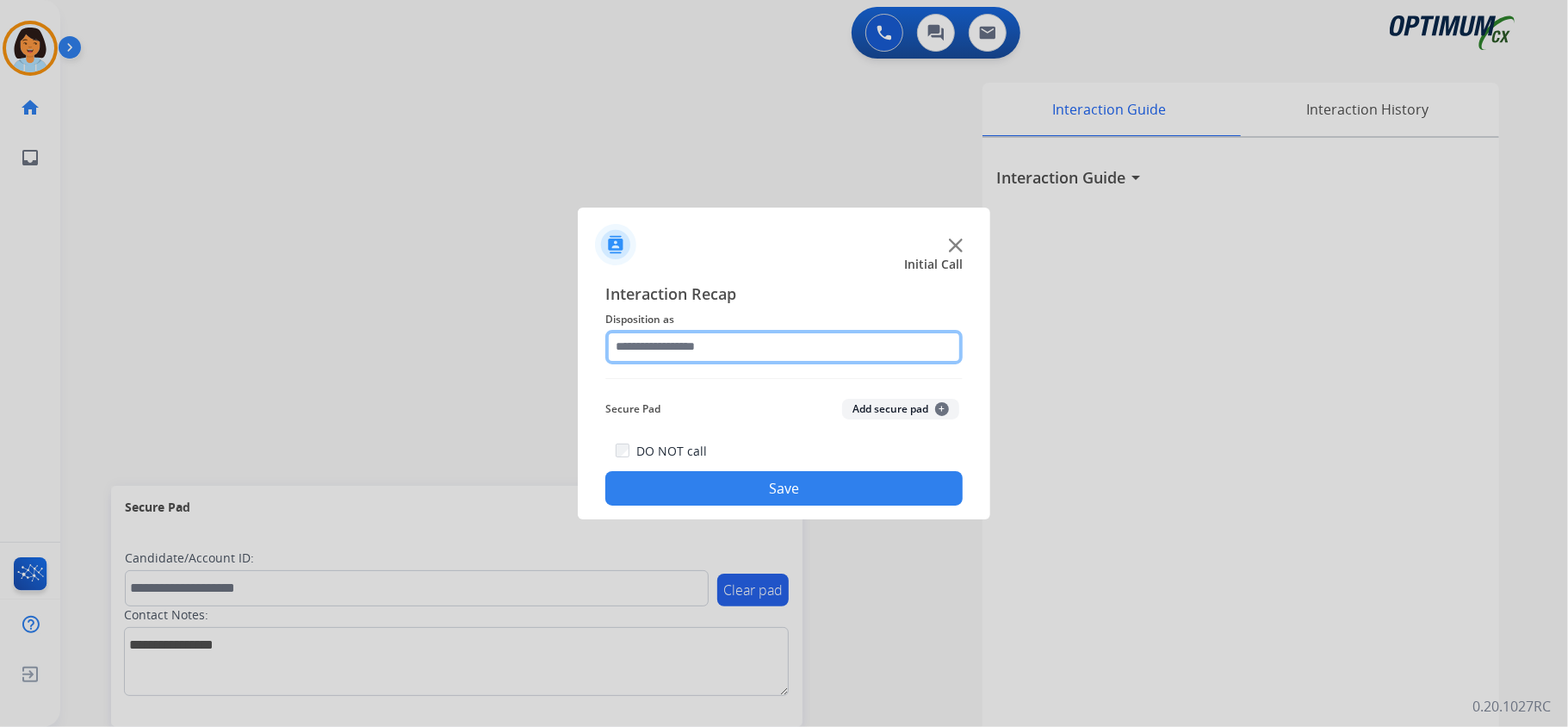
click at [762, 337] on input "text" at bounding box center [784, 346] width 357 height 34
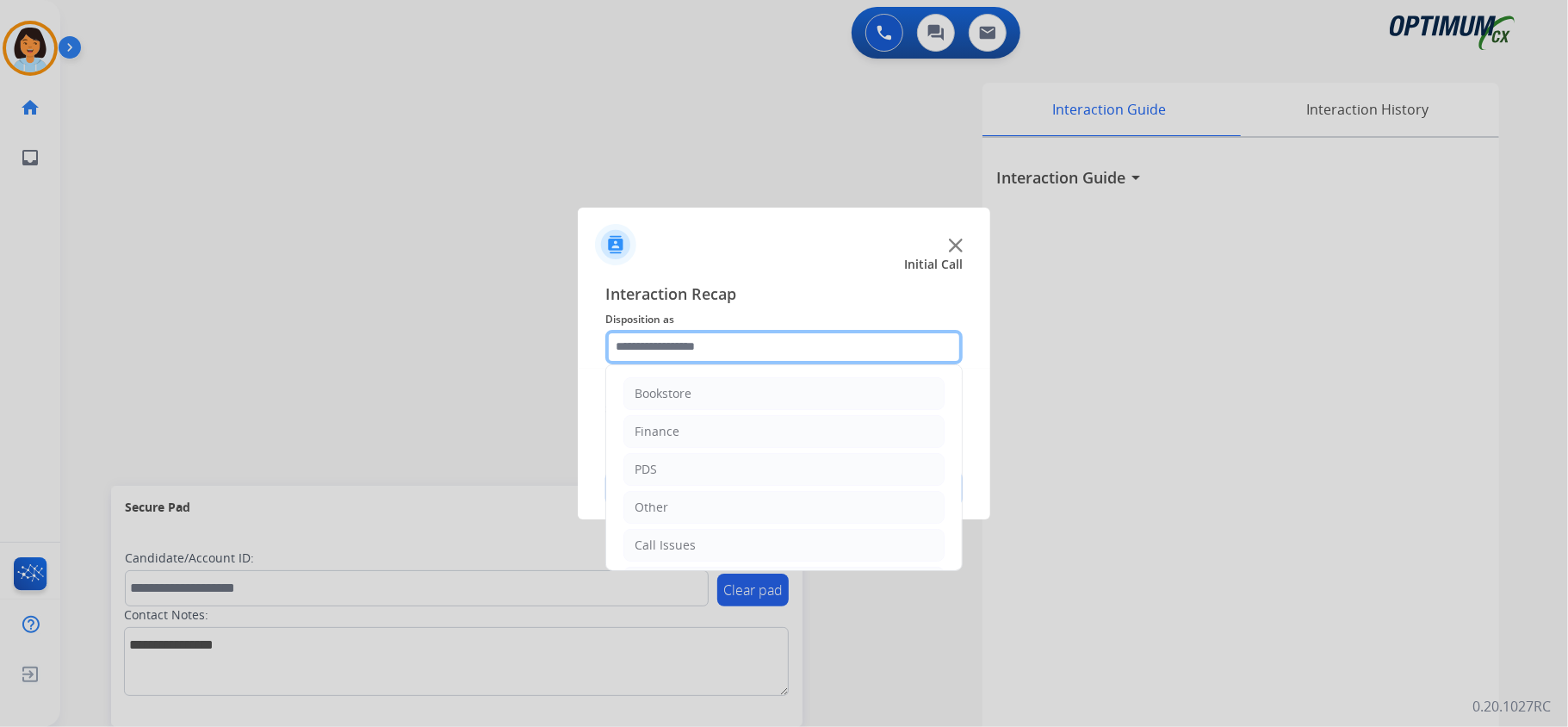
scroll to position [121, 0]
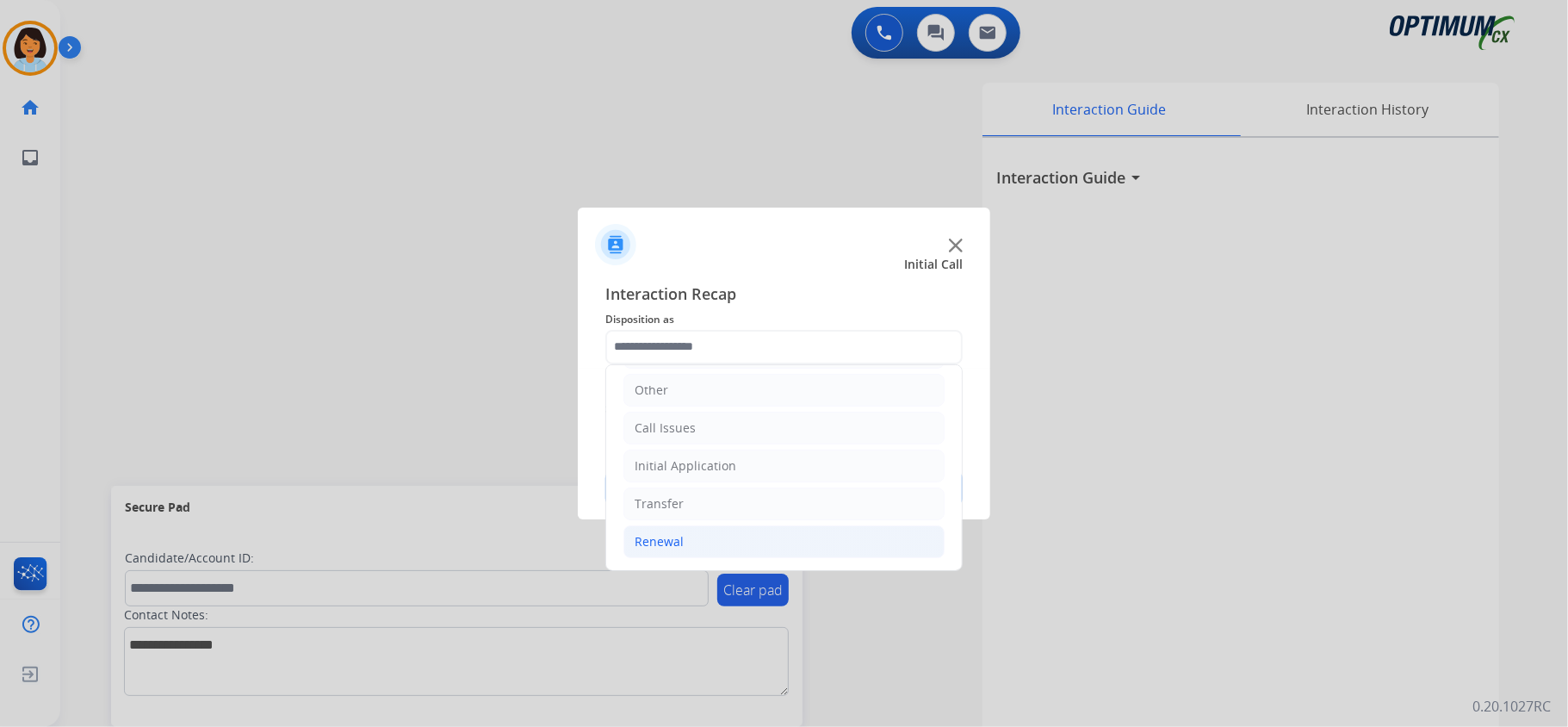
click at [654, 549] on li "Renewal" at bounding box center [784, 541] width 321 height 32
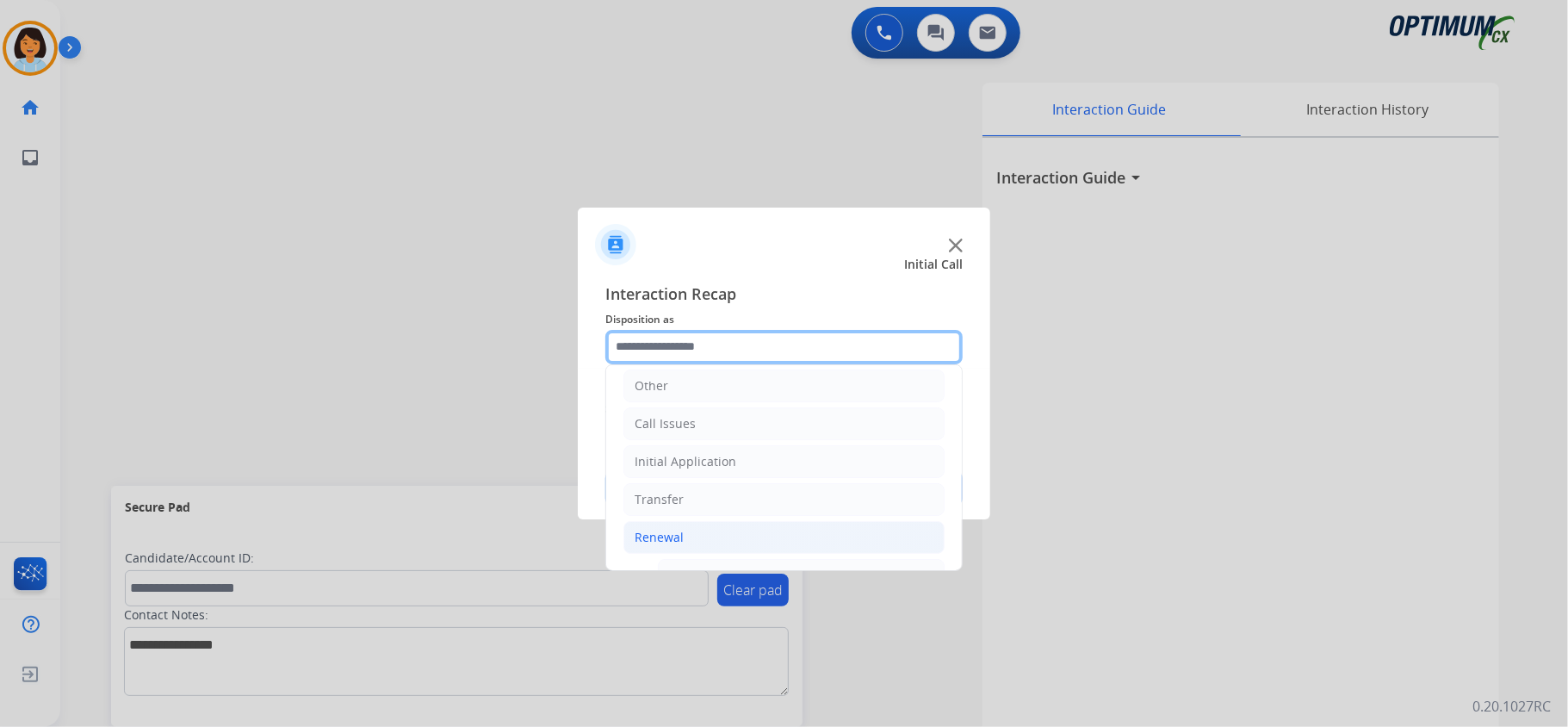
scroll to position [301, 0]
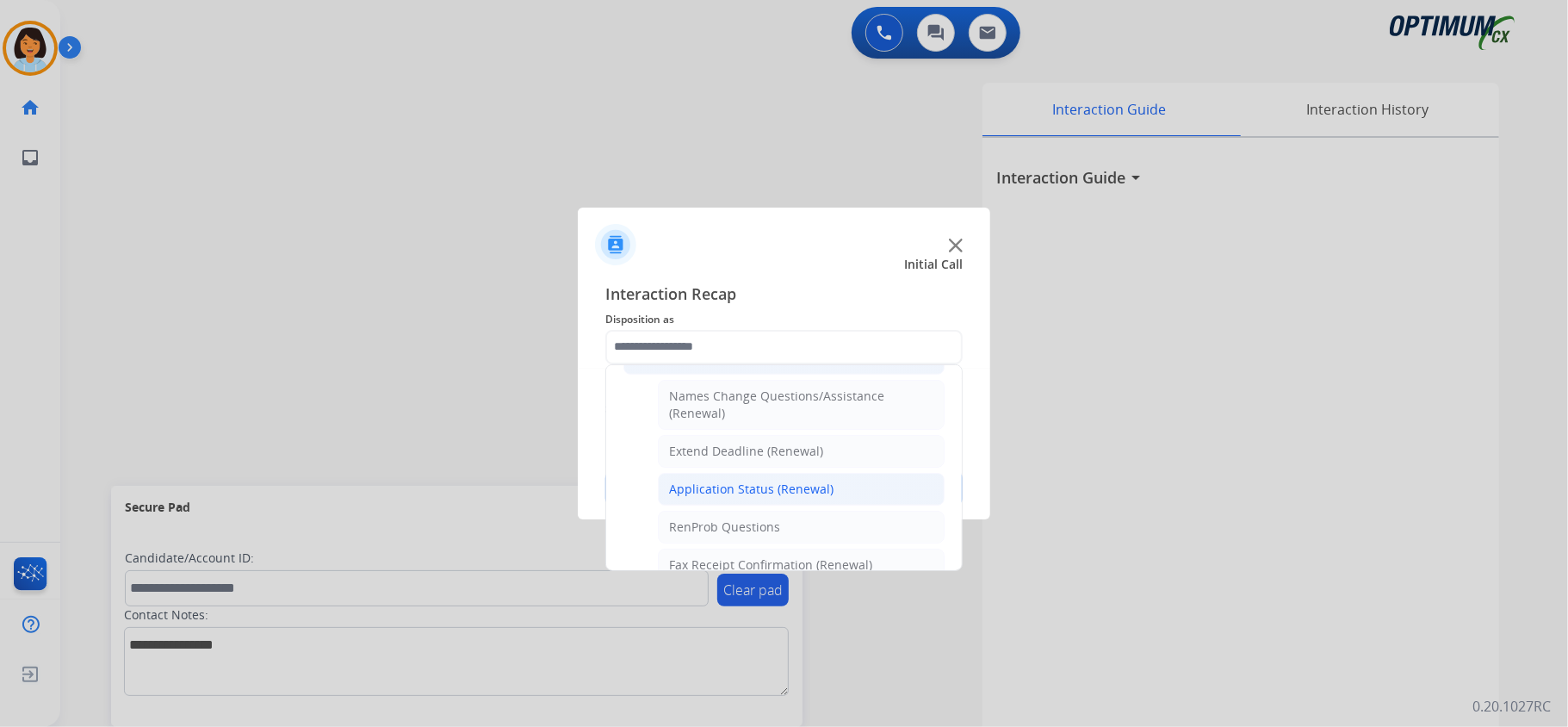
click at [727, 493] on div "Application Status (Renewal)" at bounding box center [750, 488] width 164 height 17
type input "**********"
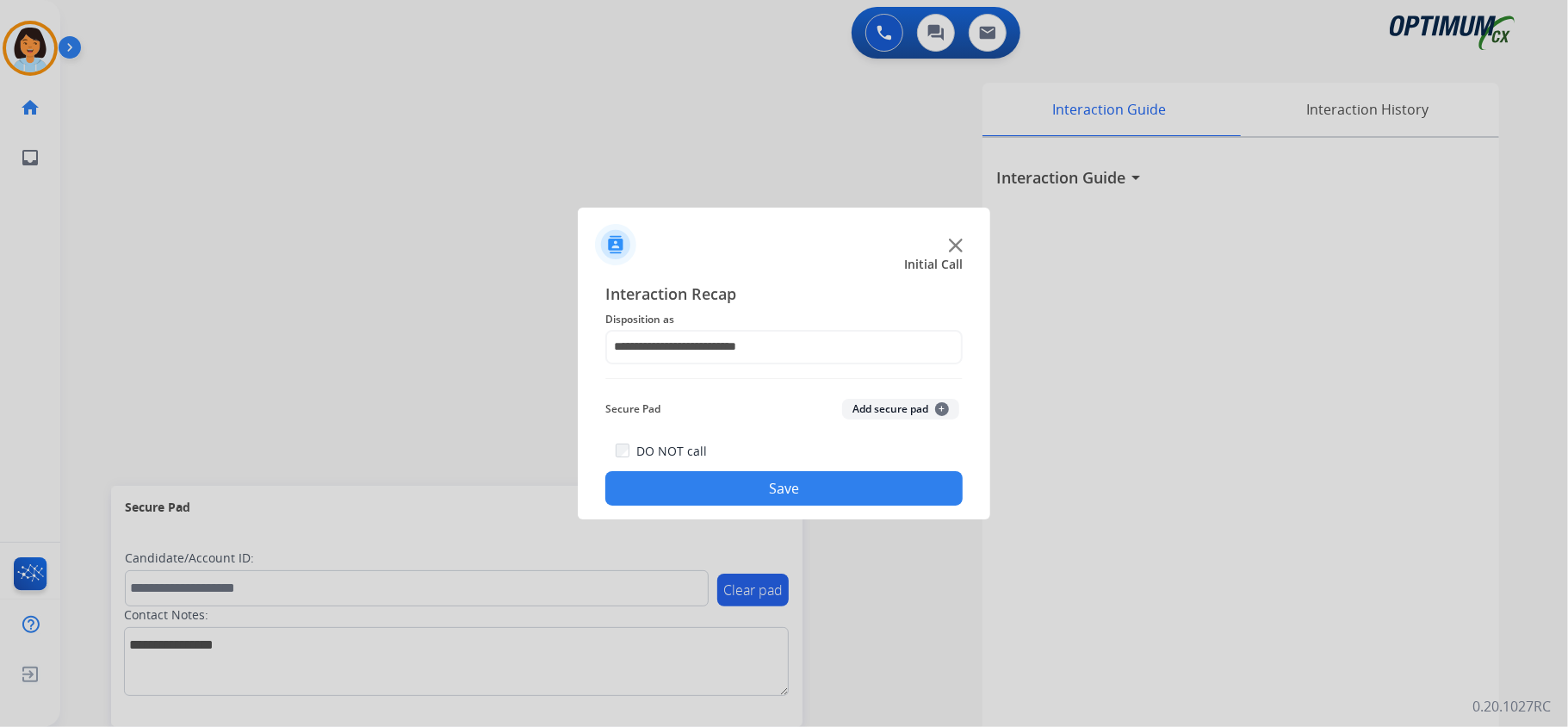
click at [727, 493] on button "Save" at bounding box center [784, 488] width 357 height 34
click at [727, 493] on div "Secure Pad" at bounding box center [457, 507] width 664 height 30
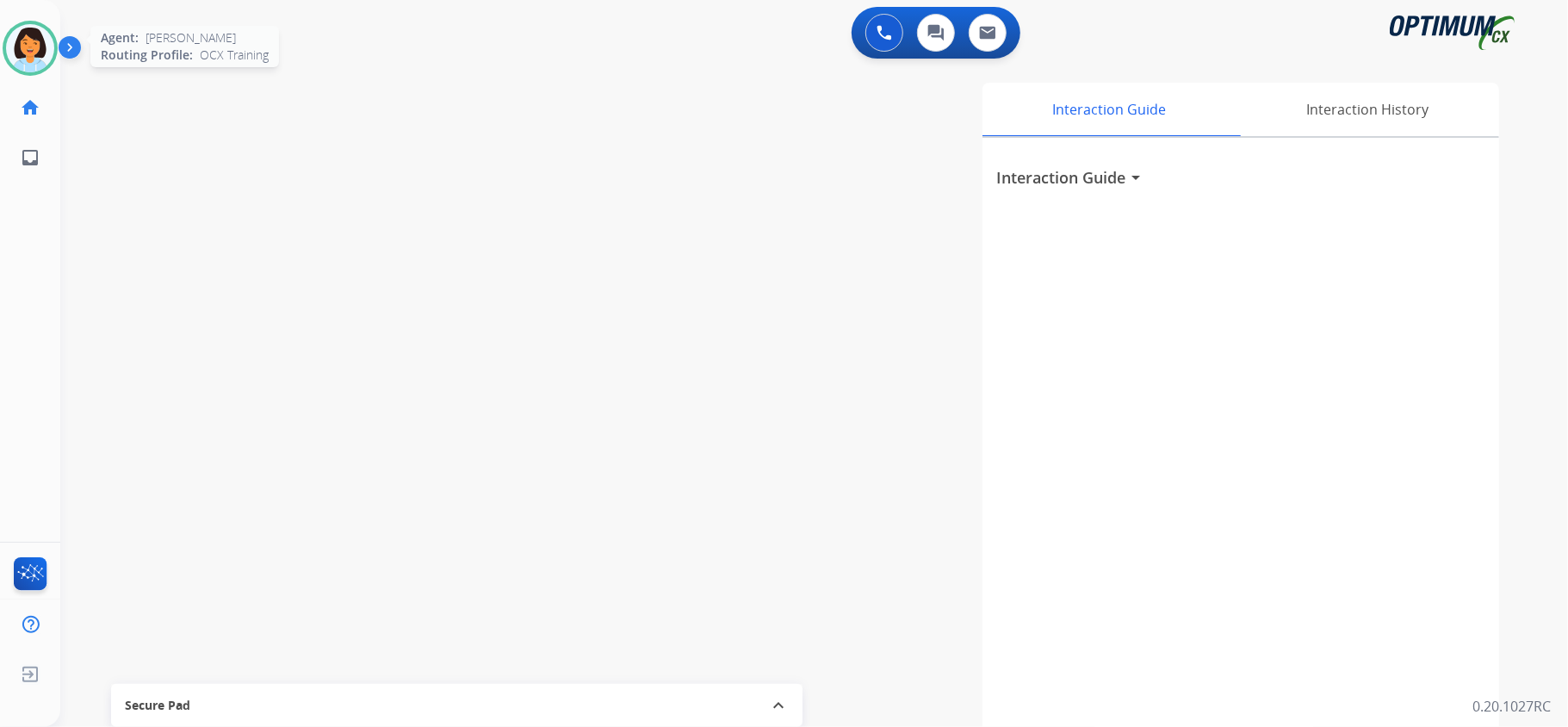
click at [22, 60] on img at bounding box center [31, 48] width 48 height 48
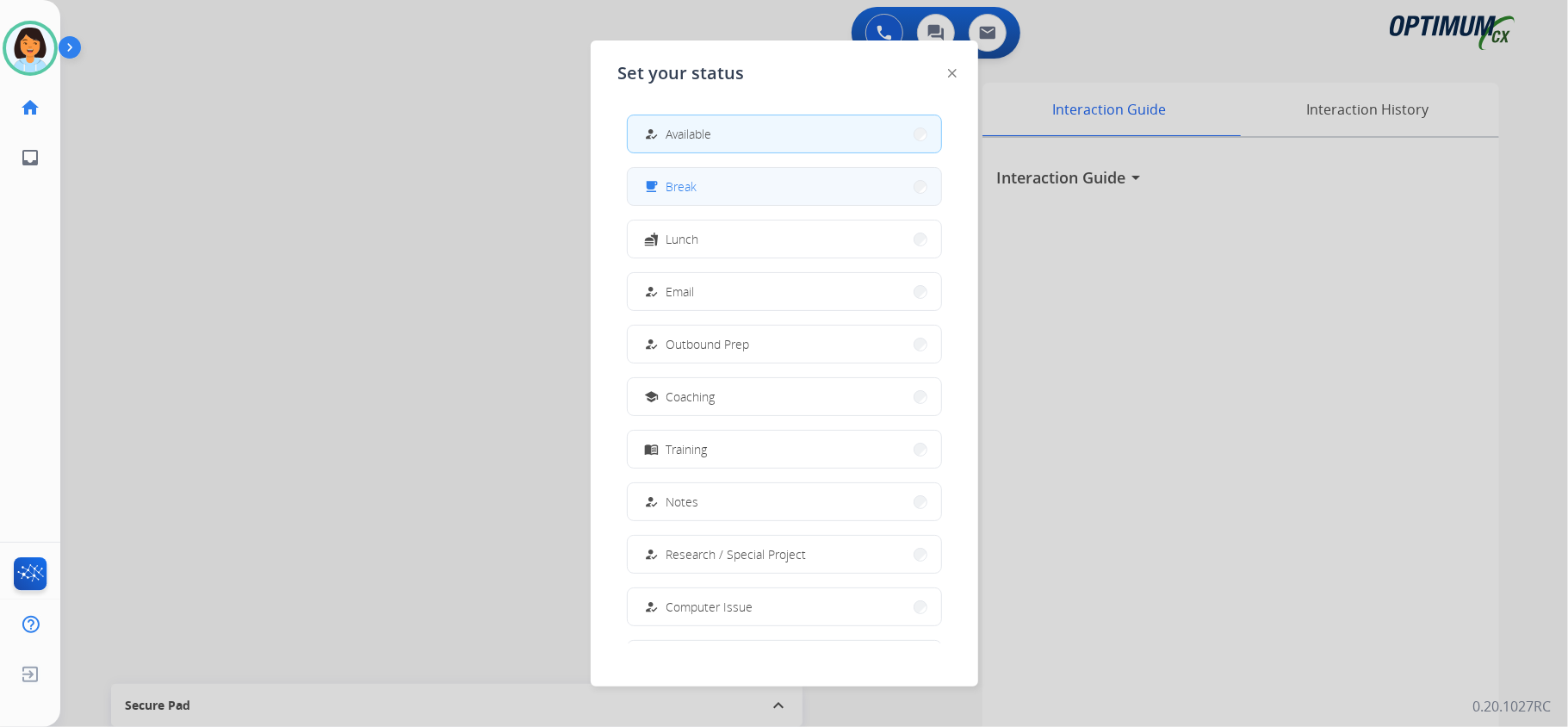
click at [733, 177] on button "free_breakfast Break" at bounding box center [784, 186] width 313 height 37
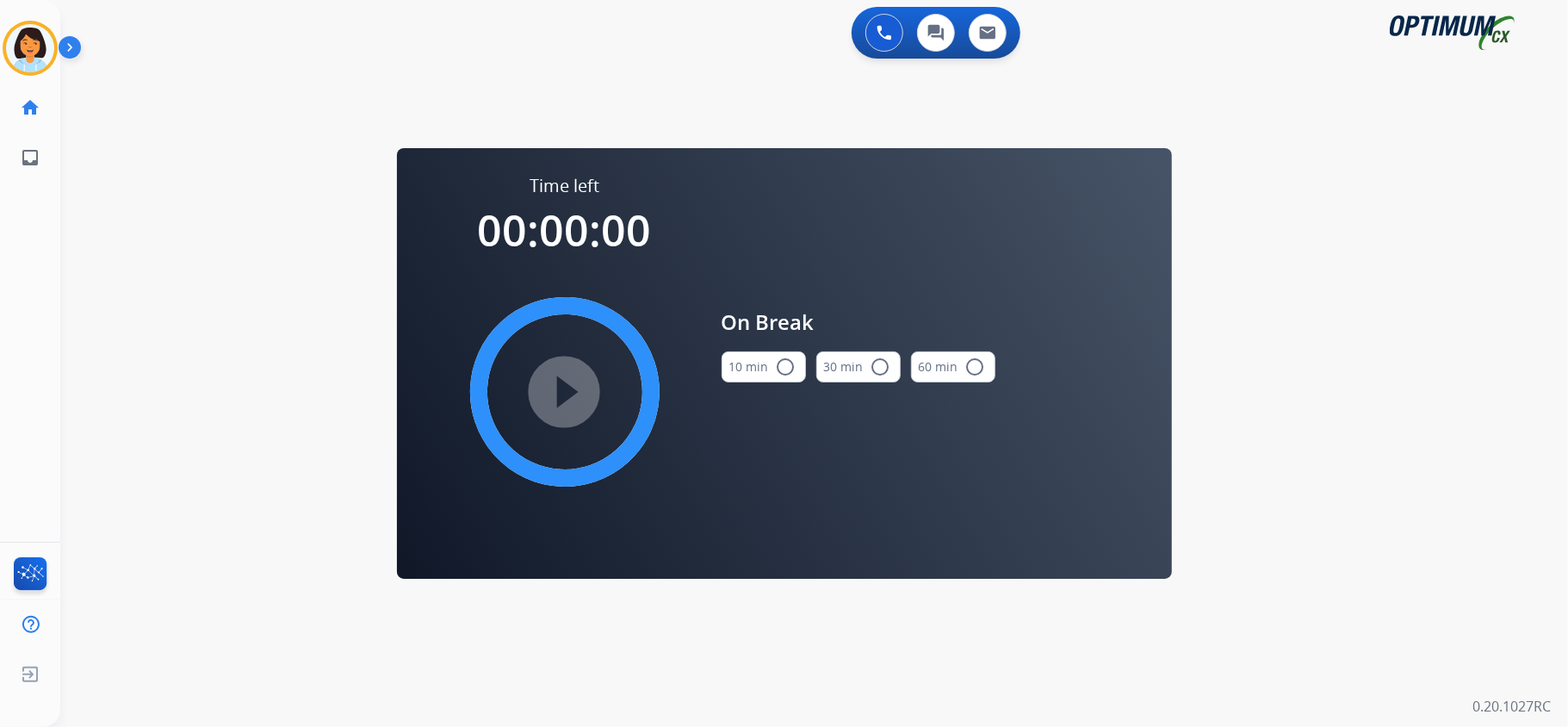
click at [759, 367] on button "10 min radio_button_unchecked" at bounding box center [764, 366] width 84 height 31
click at [575, 381] on mat-icon "play_circle_filled" at bounding box center [565, 391] width 21 height 21
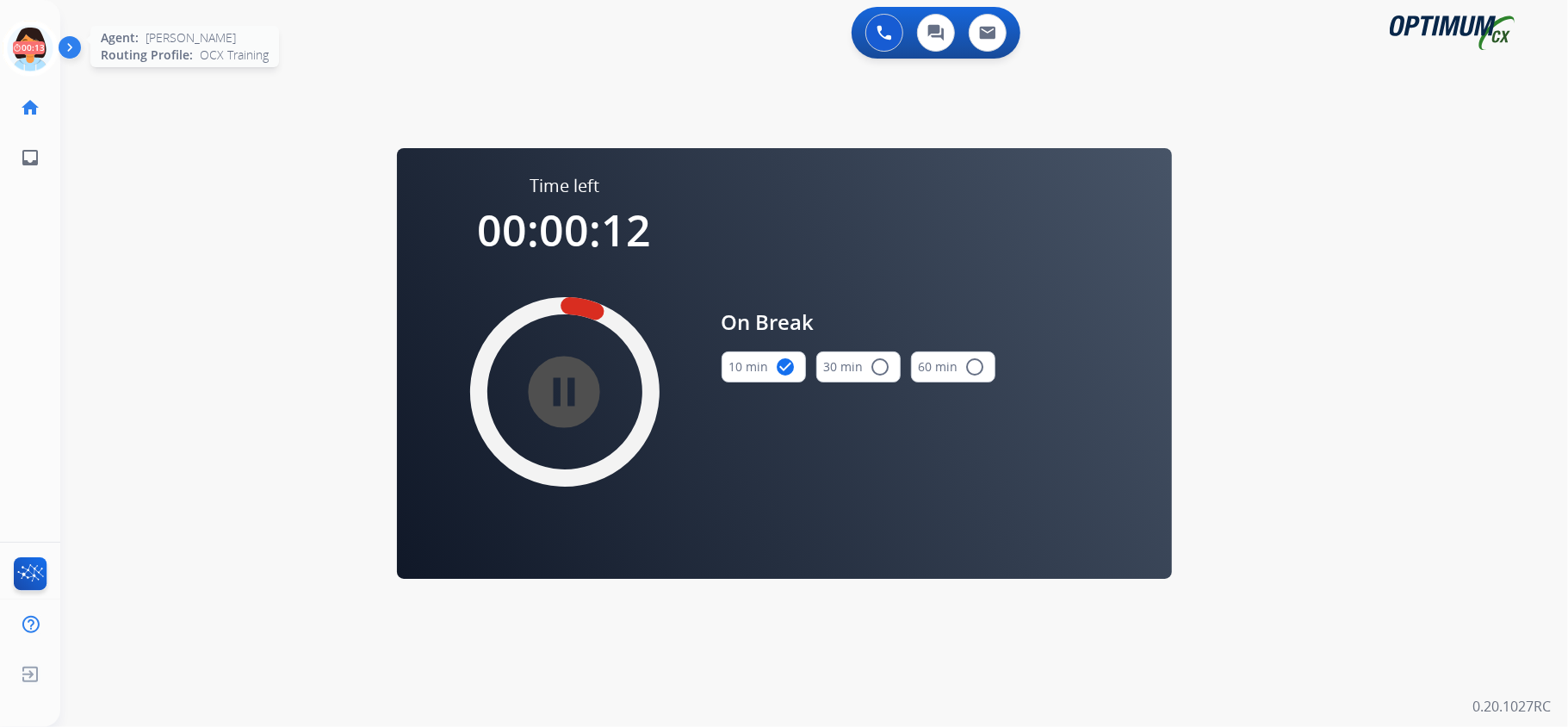
click at [22, 46] on icon at bounding box center [31, 48] width 56 height 56
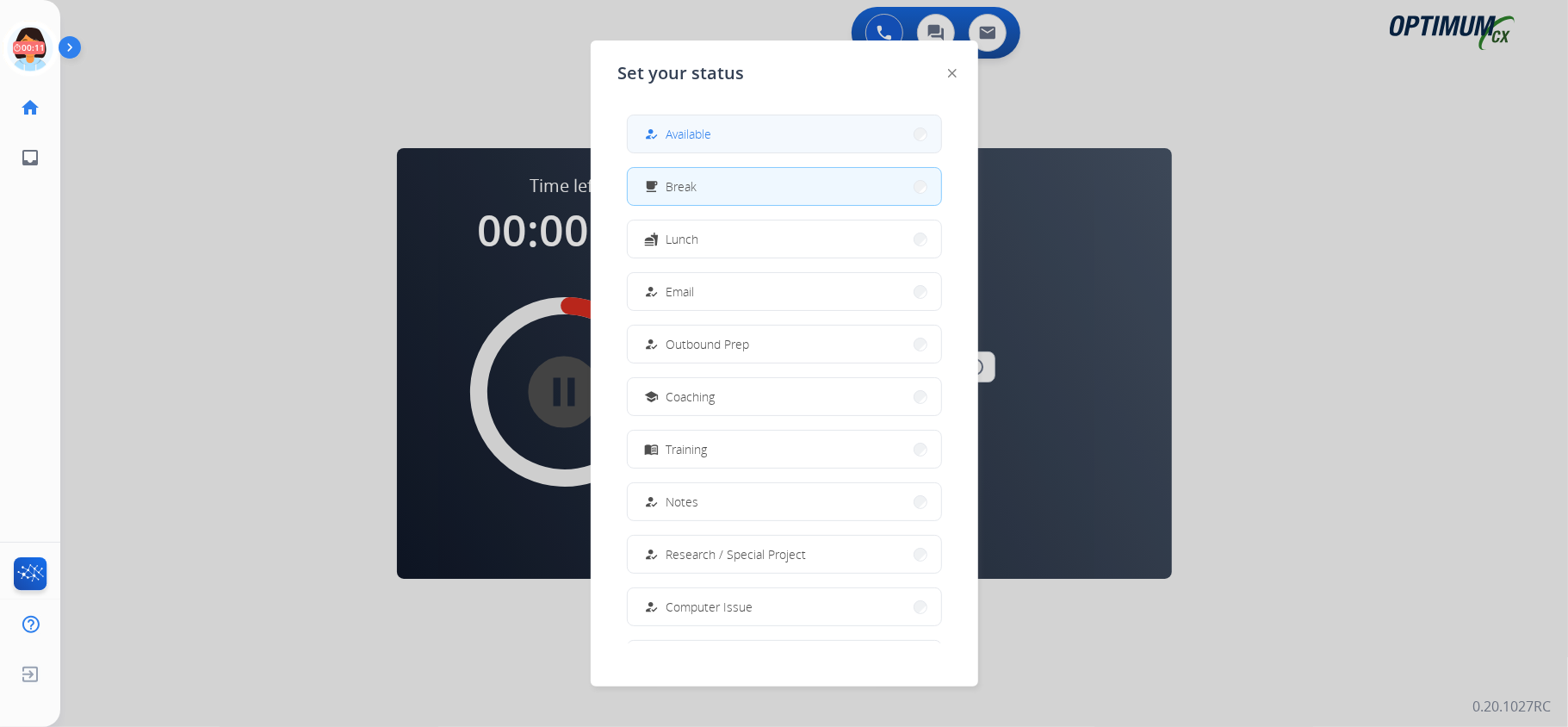
click at [859, 136] on button "how_to_reg Available" at bounding box center [784, 134] width 313 height 37
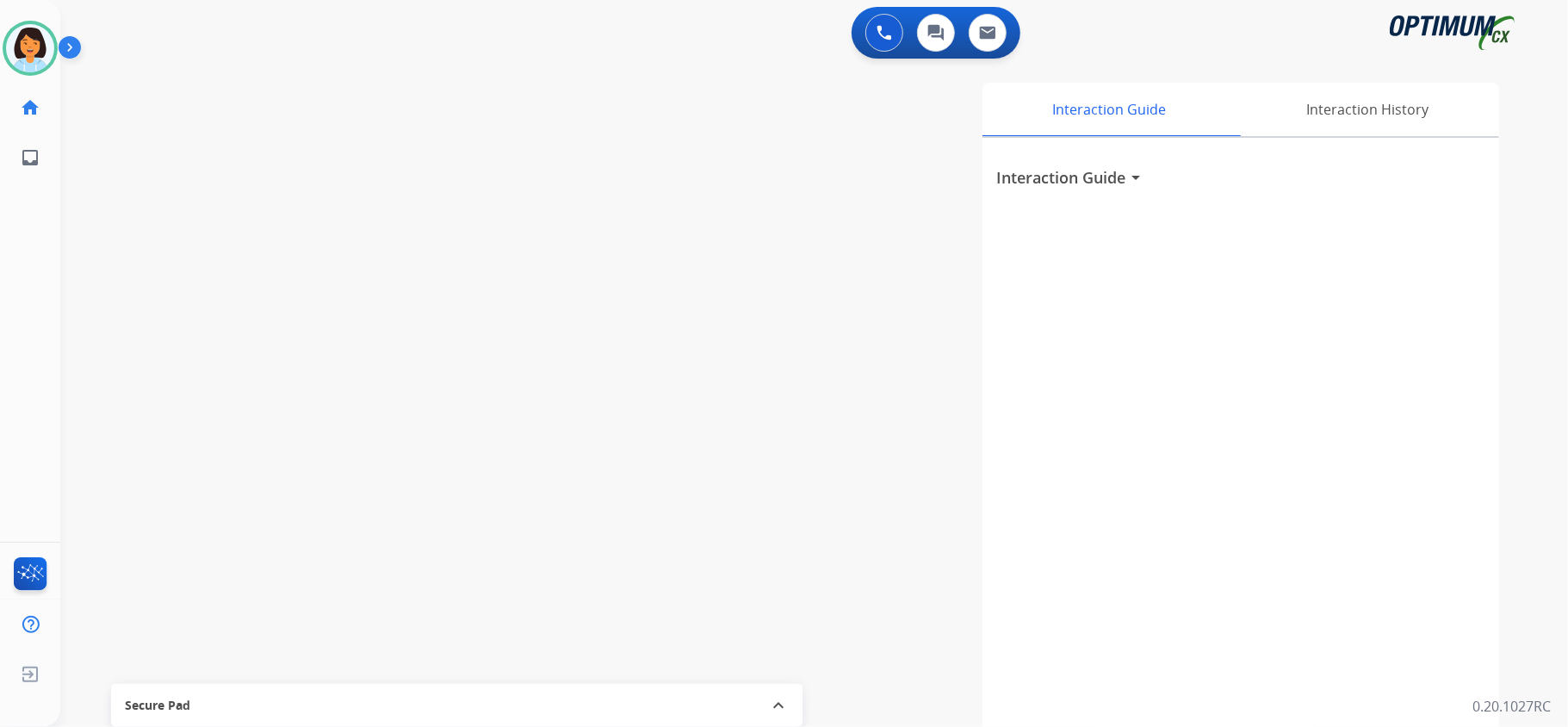
click at [107, 229] on div "swap_horiz Break voice bridge close_fullscreen Connect 3-Way Call merge_type Se…" at bounding box center [793, 421] width 1466 height 718
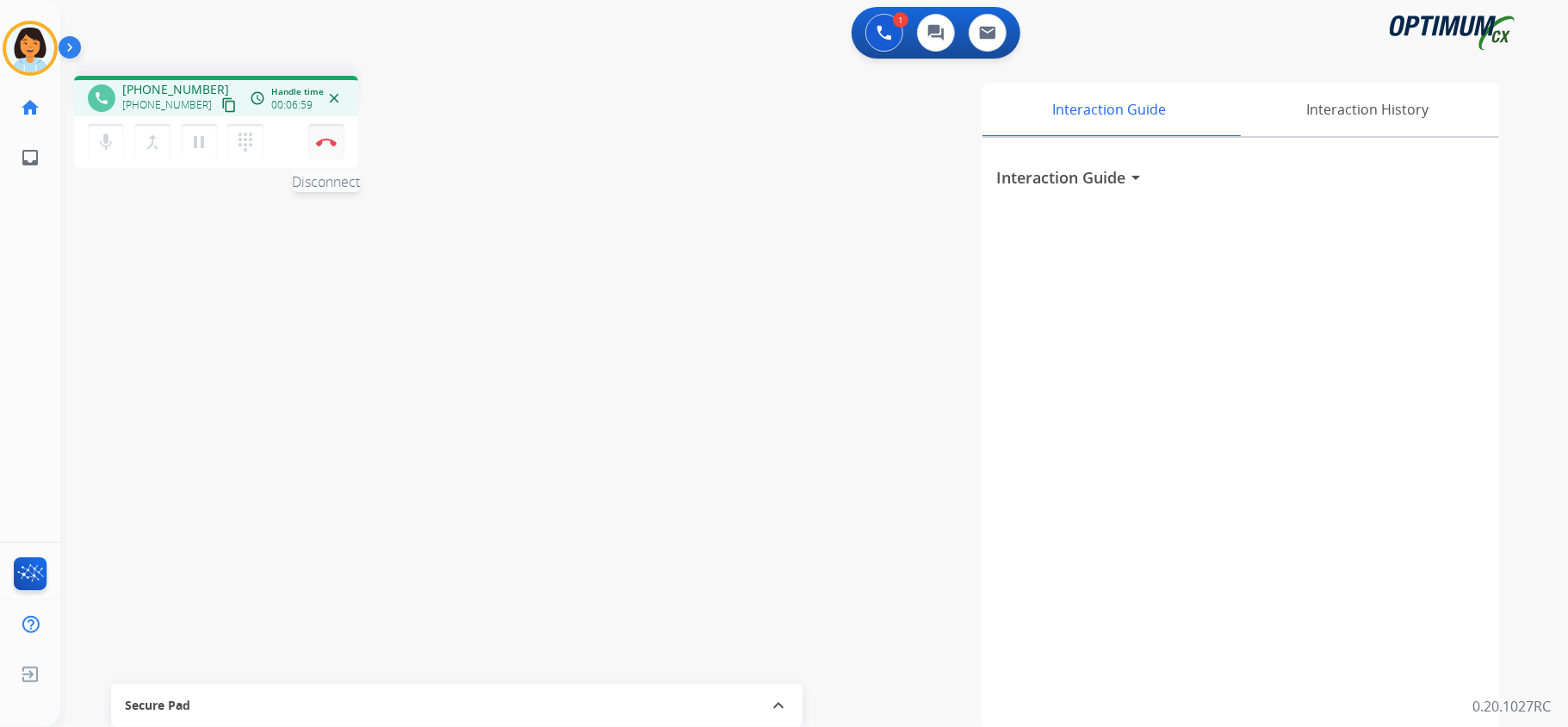
click at [320, 145] on img at bounding box center [326, 142] width 21 height 9
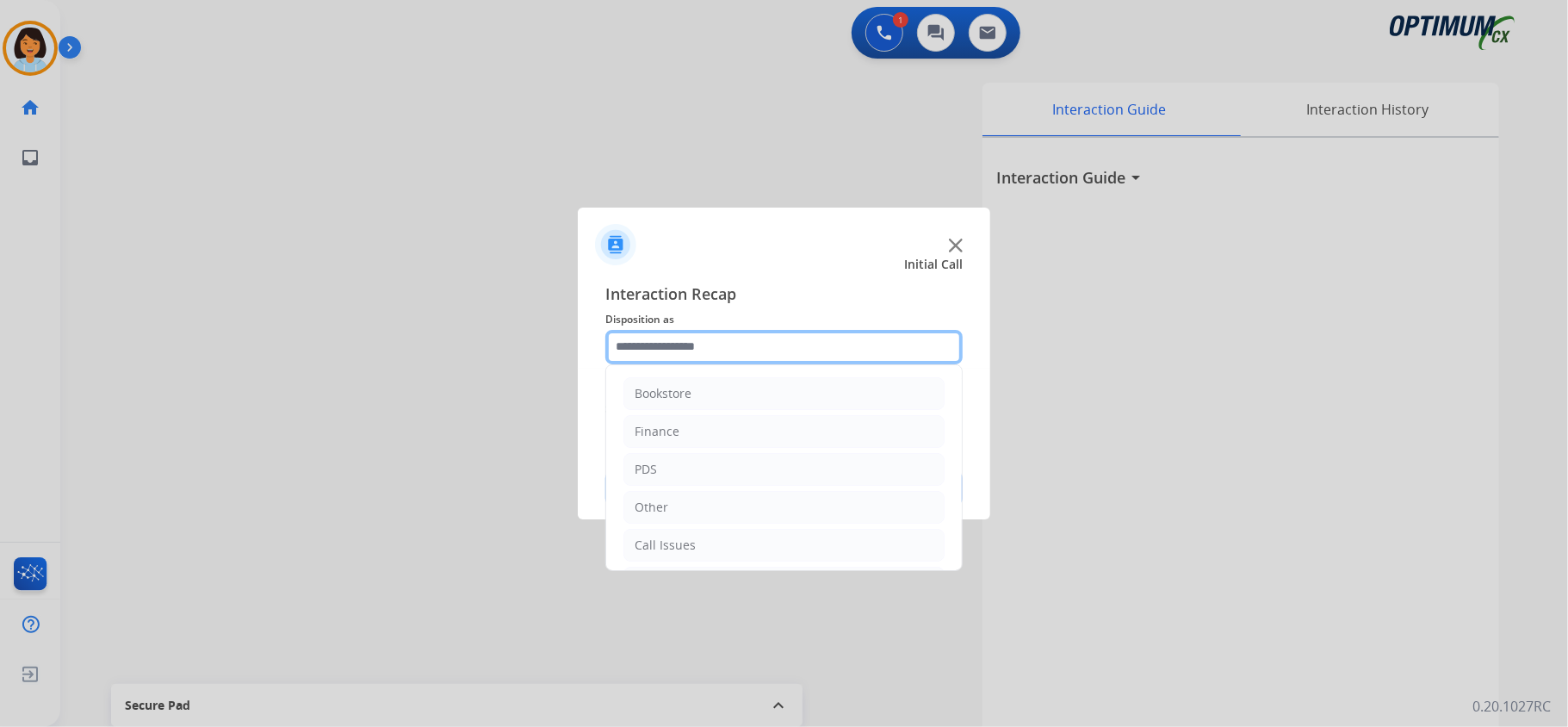
click at [756, 351] on input "text" at bounding box center [784, 346] width 357 height 34
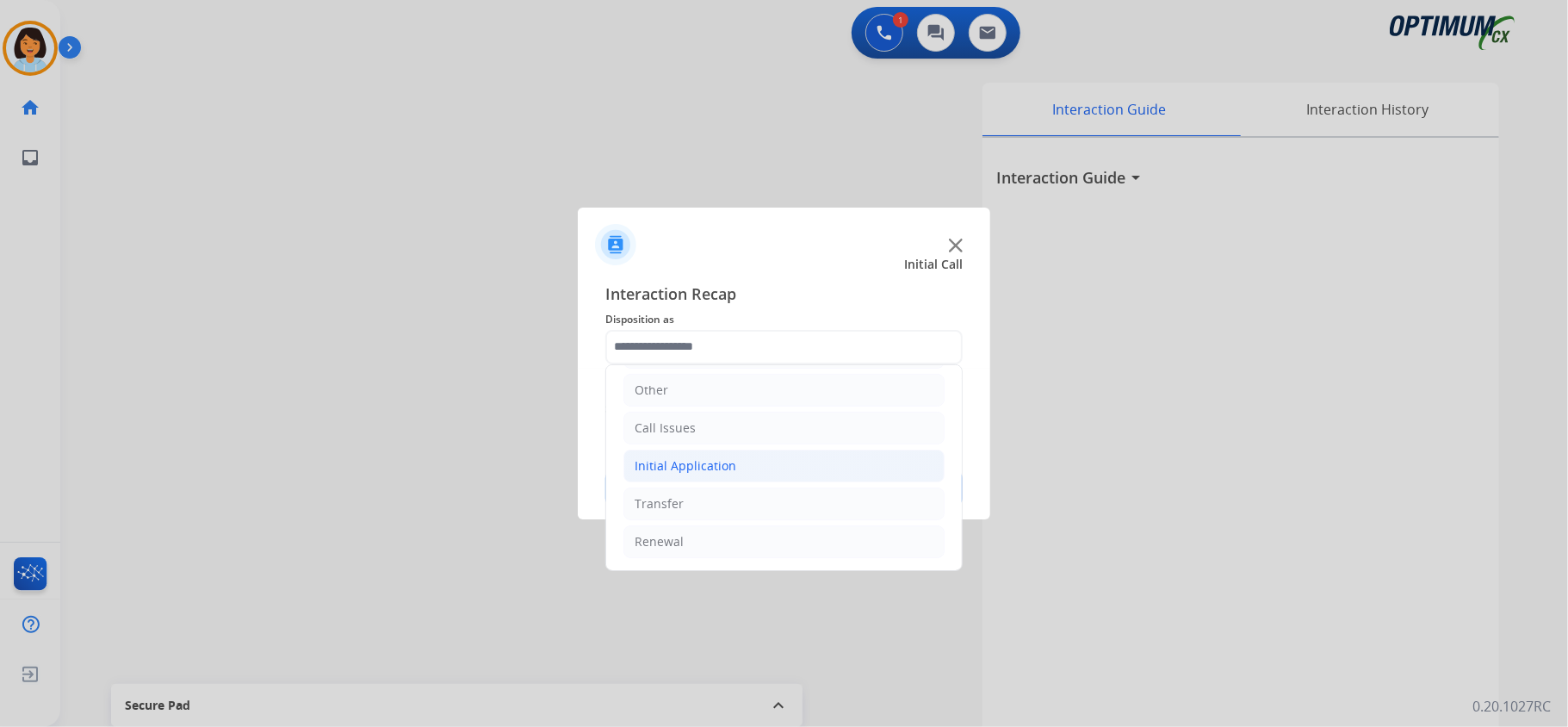
click at [731, 461] on div "Initial Application" at bounding box center [685, 465] width 101 height 17
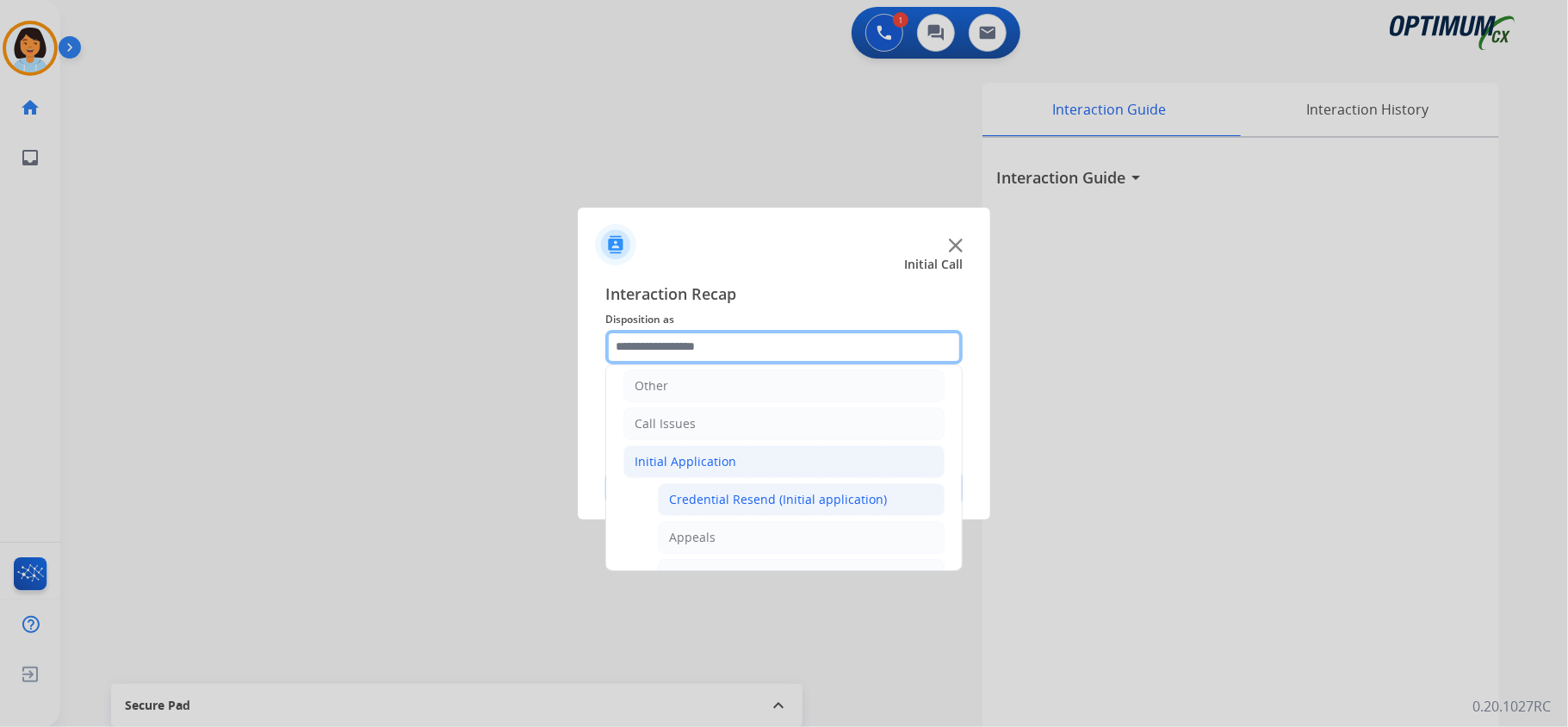
scroll to position [236, 0]
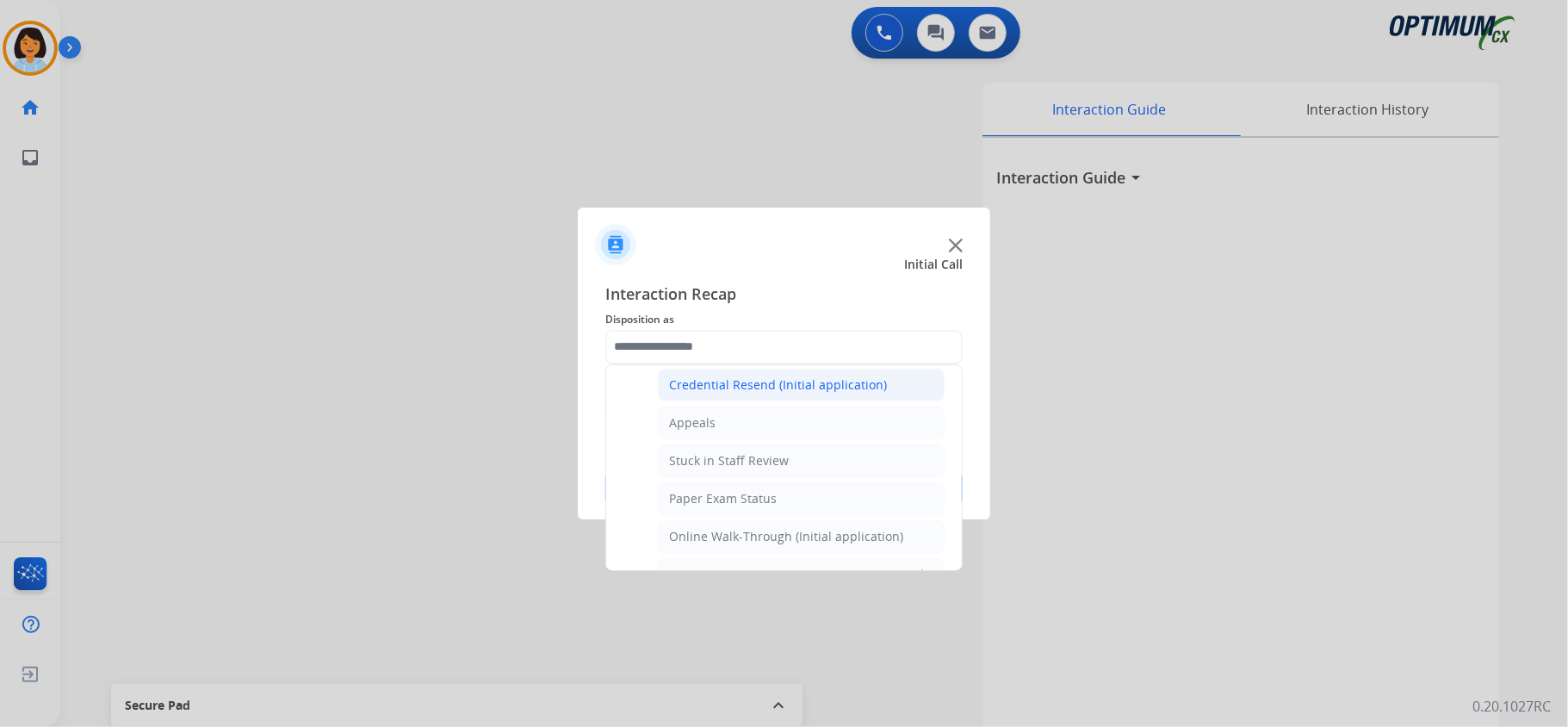
click at [738, 387] on div "Credential Resend (Initial application)" at bounding box center [777, 384] width 218 height 17
type input "**********"
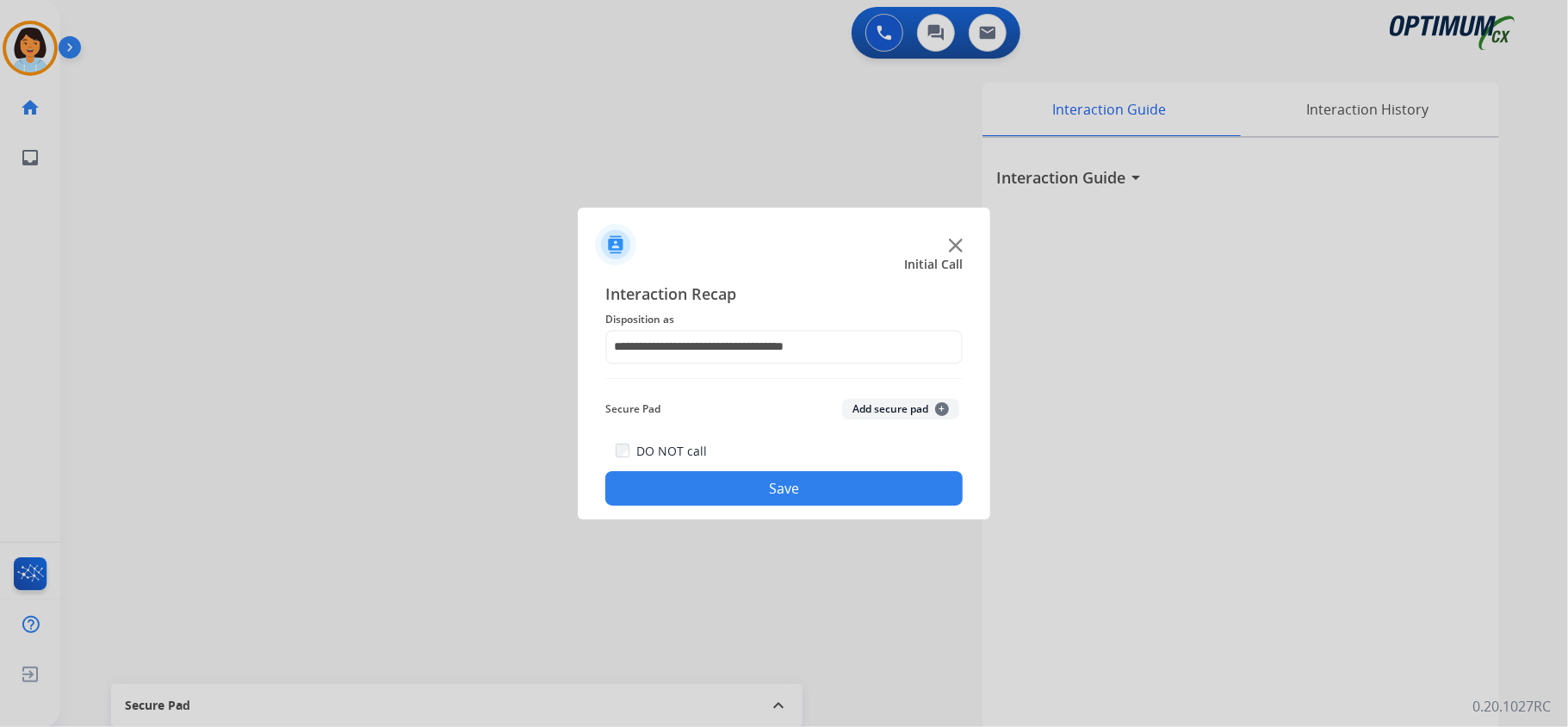
click at [766, 490] on button "Save" at bounding box center [784, 488] width 357 height 34
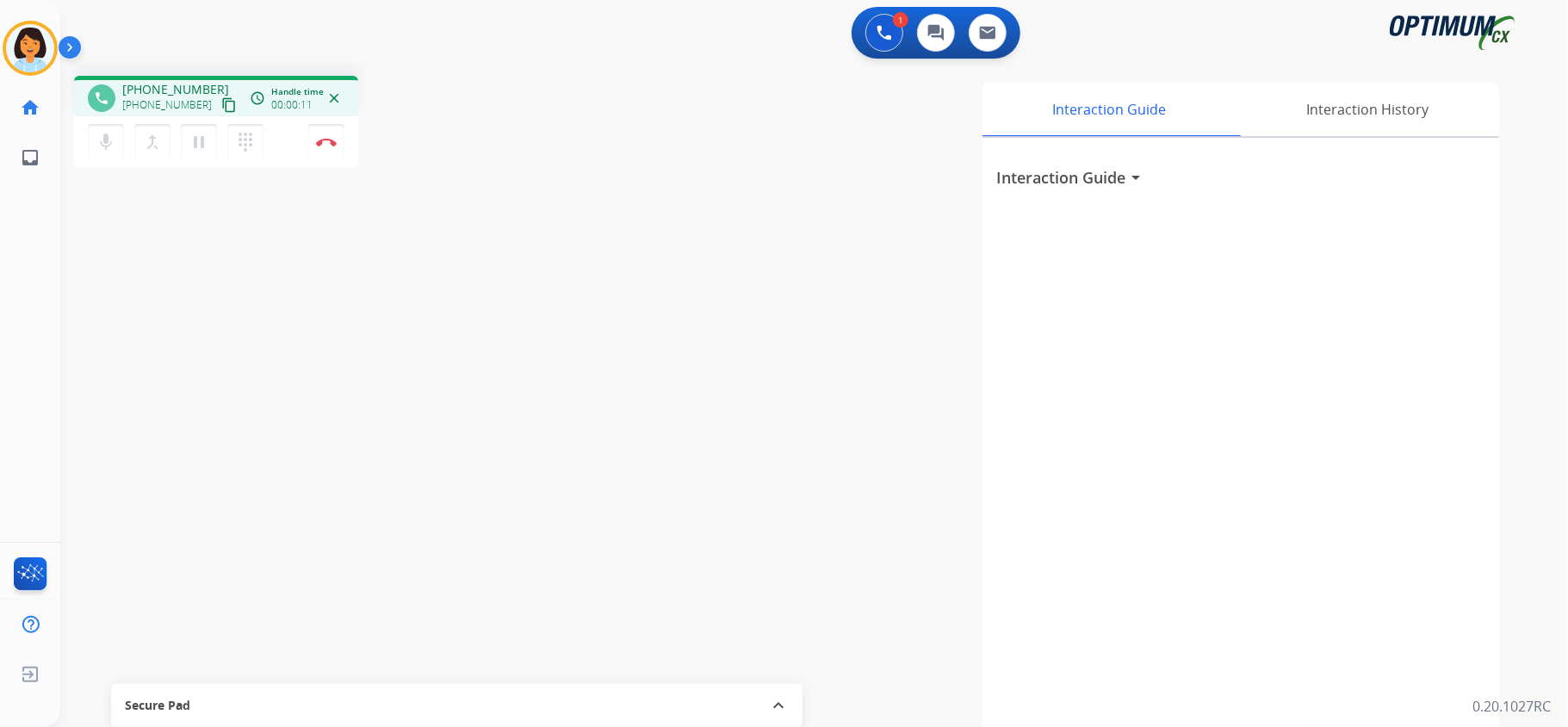
click at [222, 101] on mat-icon "content_copy" at bounding box center [229, 104] width 15 height 15
click at [335, 145] on img at bounding box center [326, 142] width 21 height 9
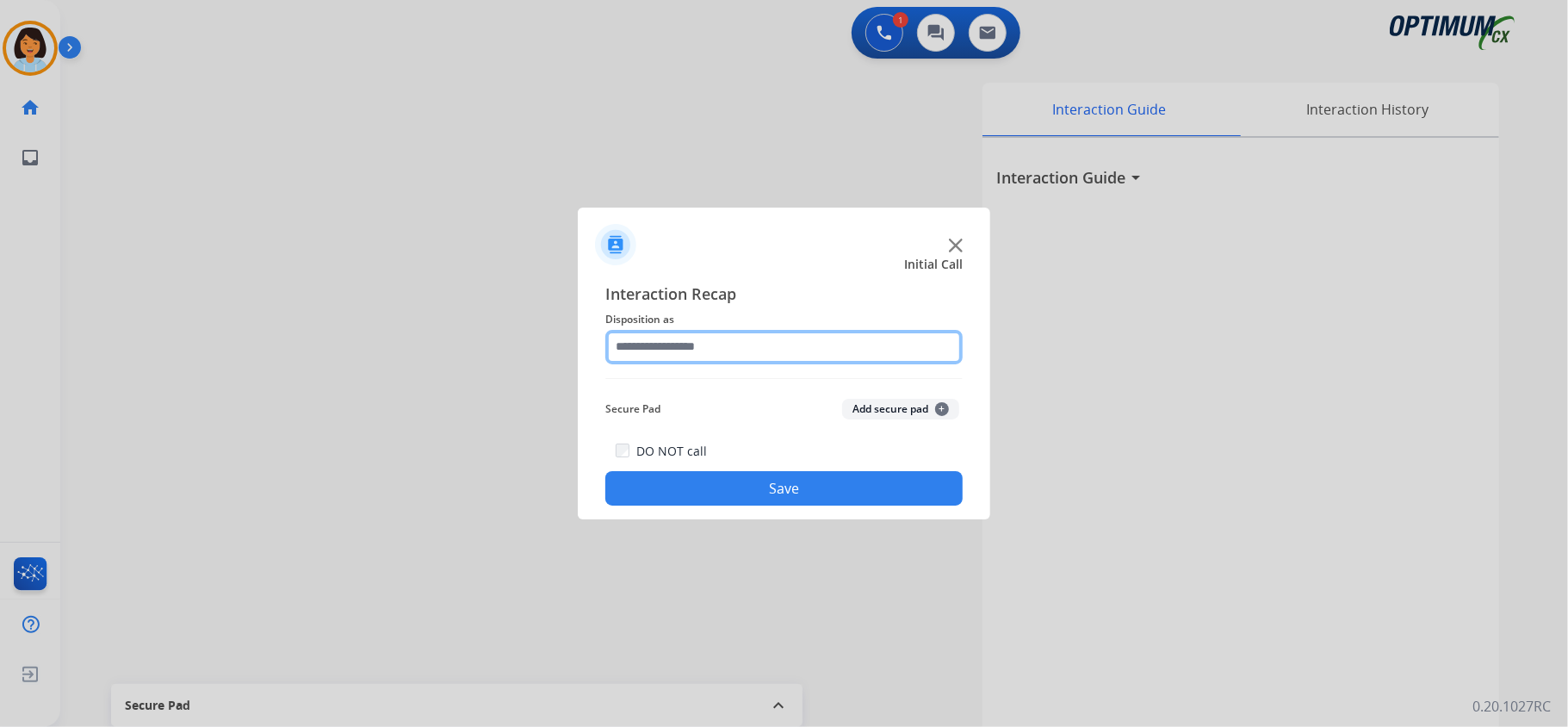
click at [926, 341] on input "text" at bounding box center [784, 346] width 357 height 34
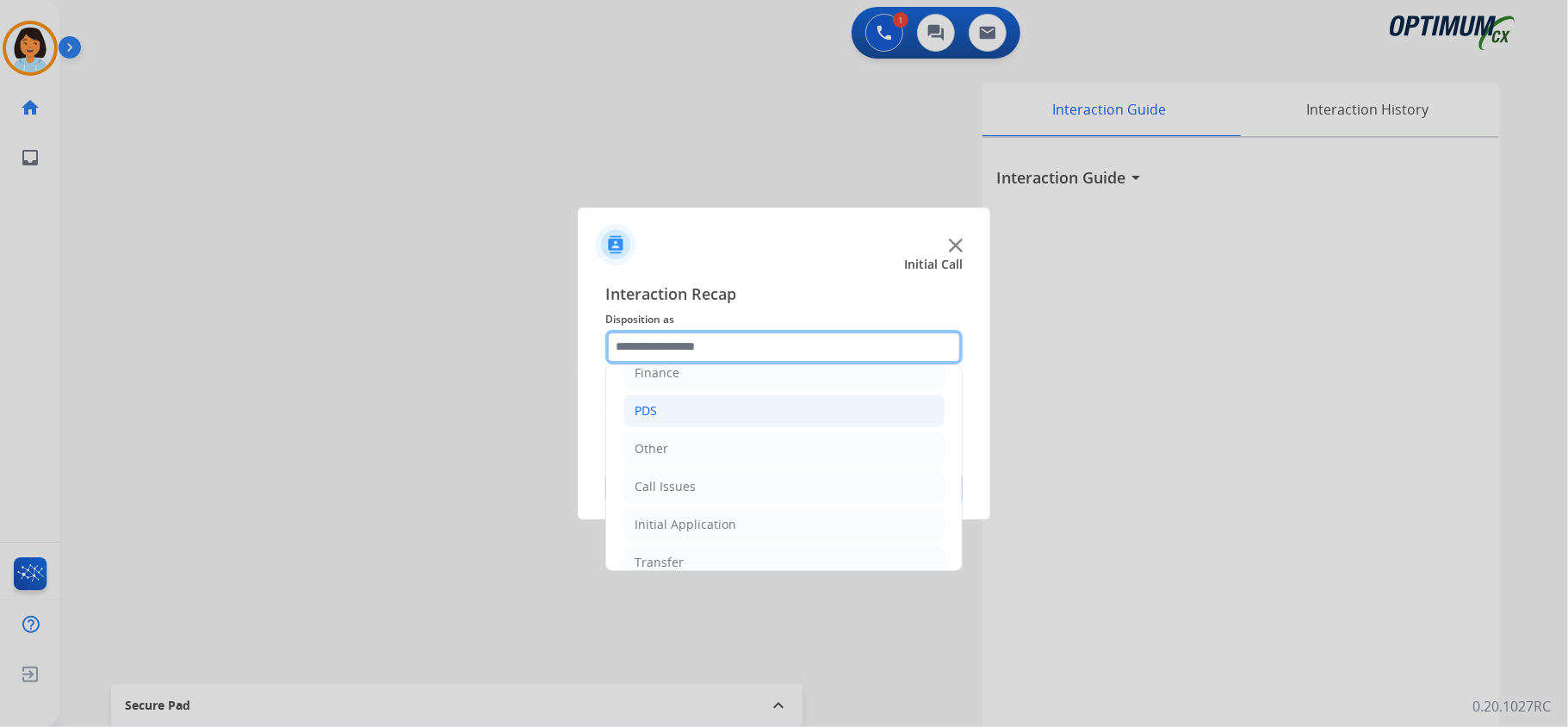
scroll to position [115, 0]
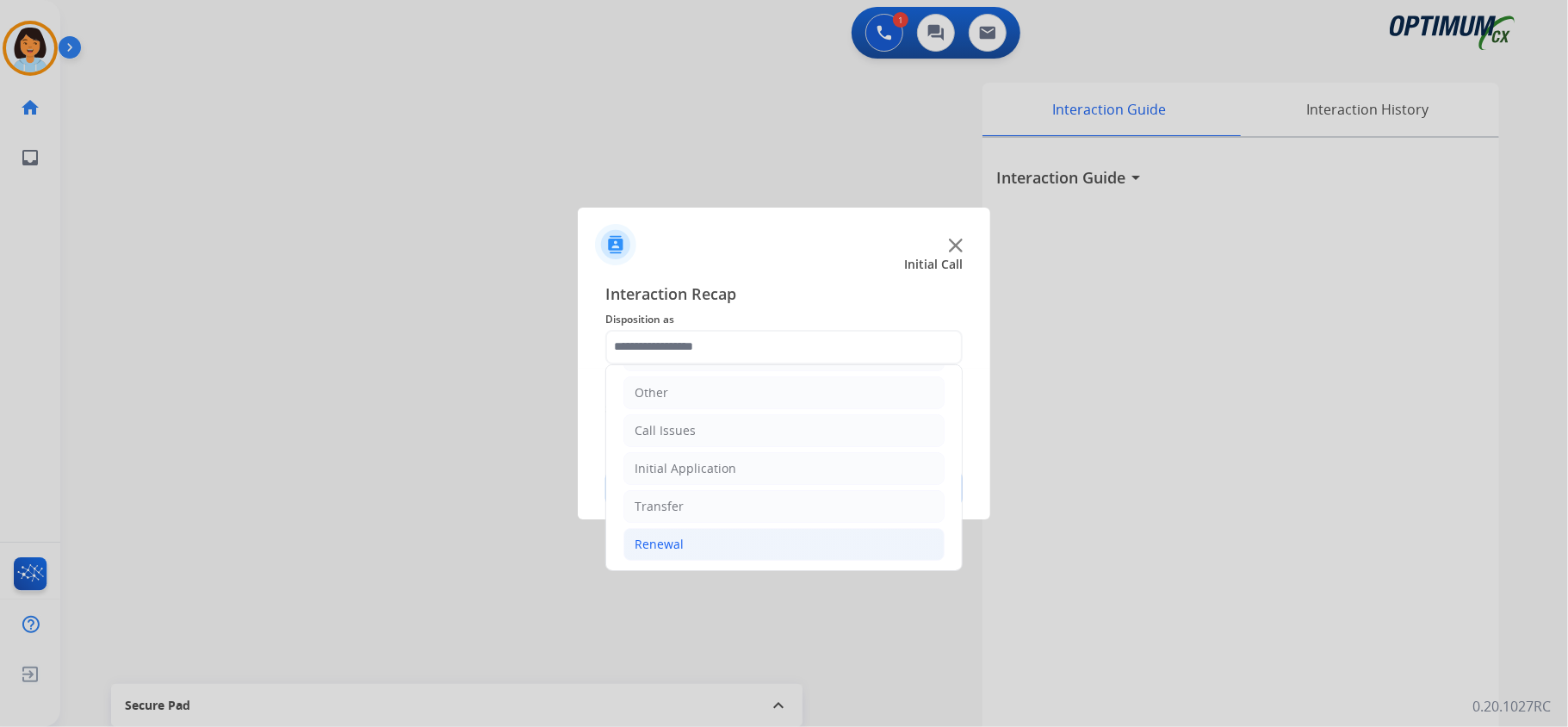
click at [746, 542] on li "Renewal" at bounding box center [784, 544] width 321 height 32
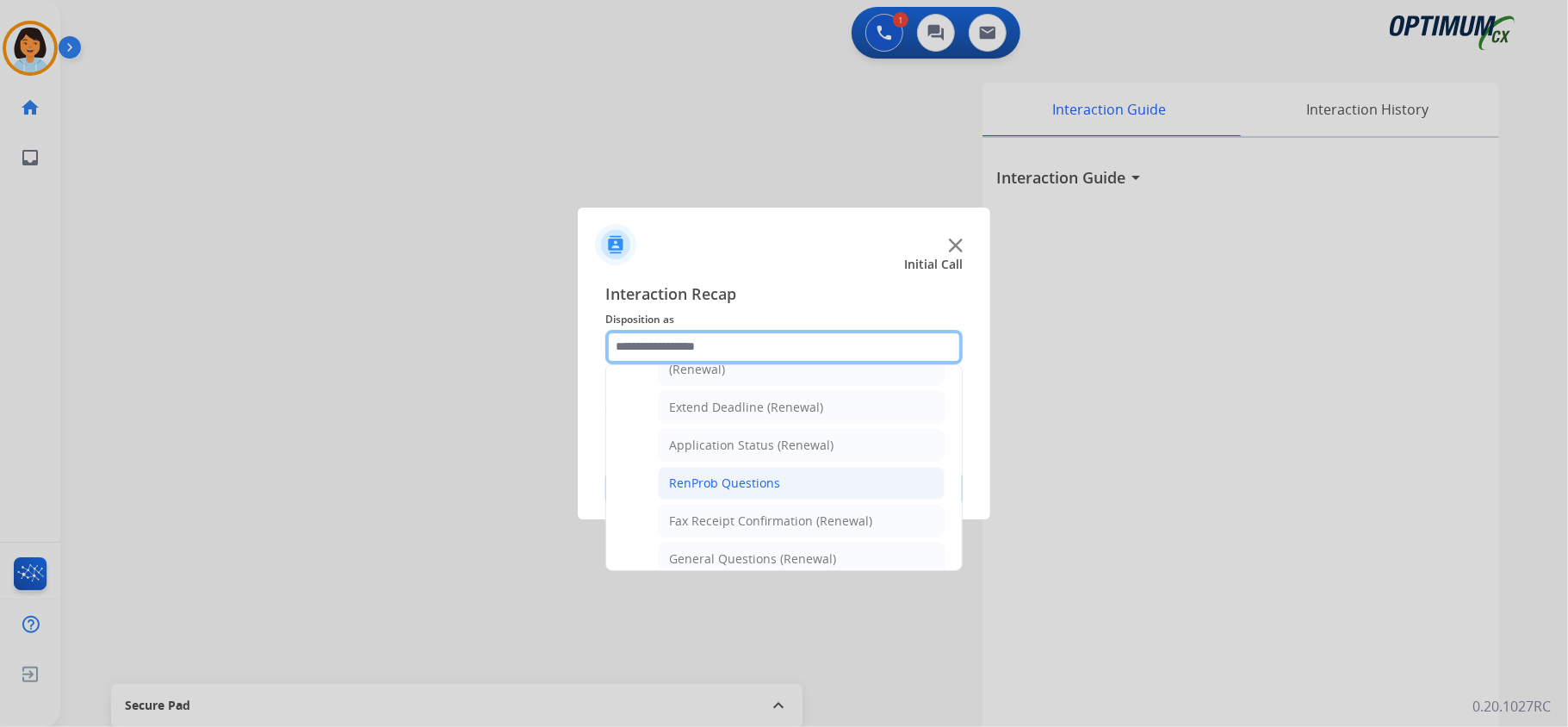
scroll to position [459, 0]
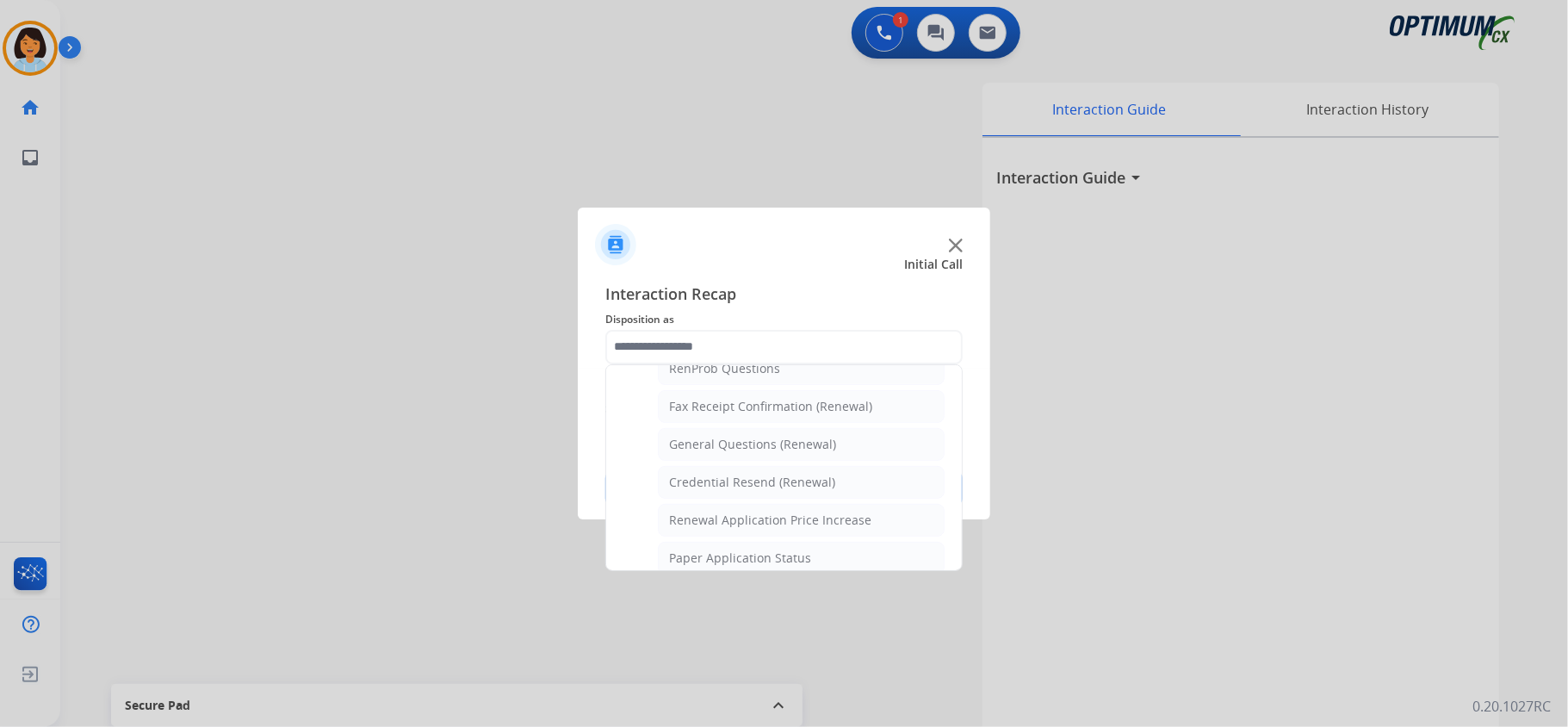
click at [766, 448] on div "General Questions (Renewal)" at bounding box center [752, 443] width 167 height 17
type input "**********"
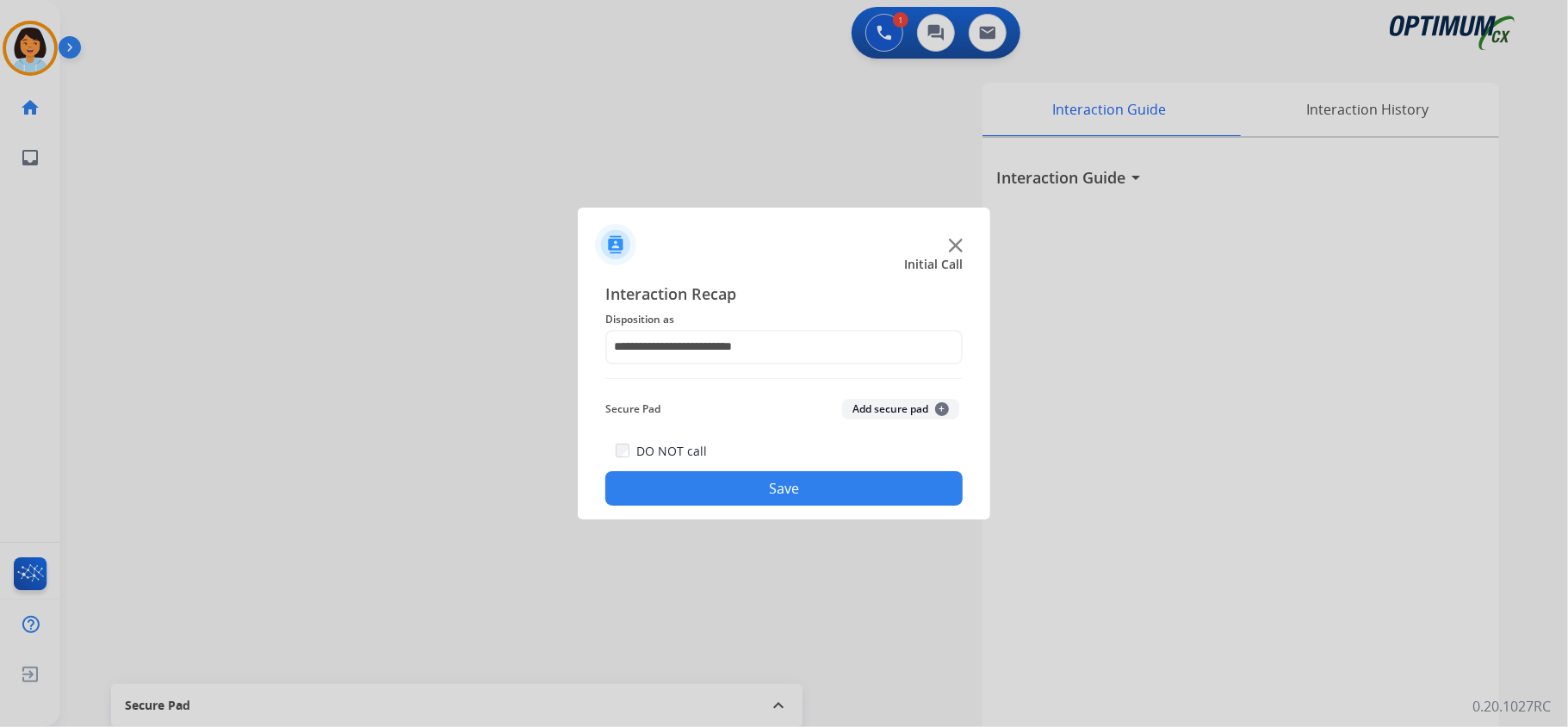
click at [728, 493] on button "Save" at bounding box center [784, 488] width 357 height 34
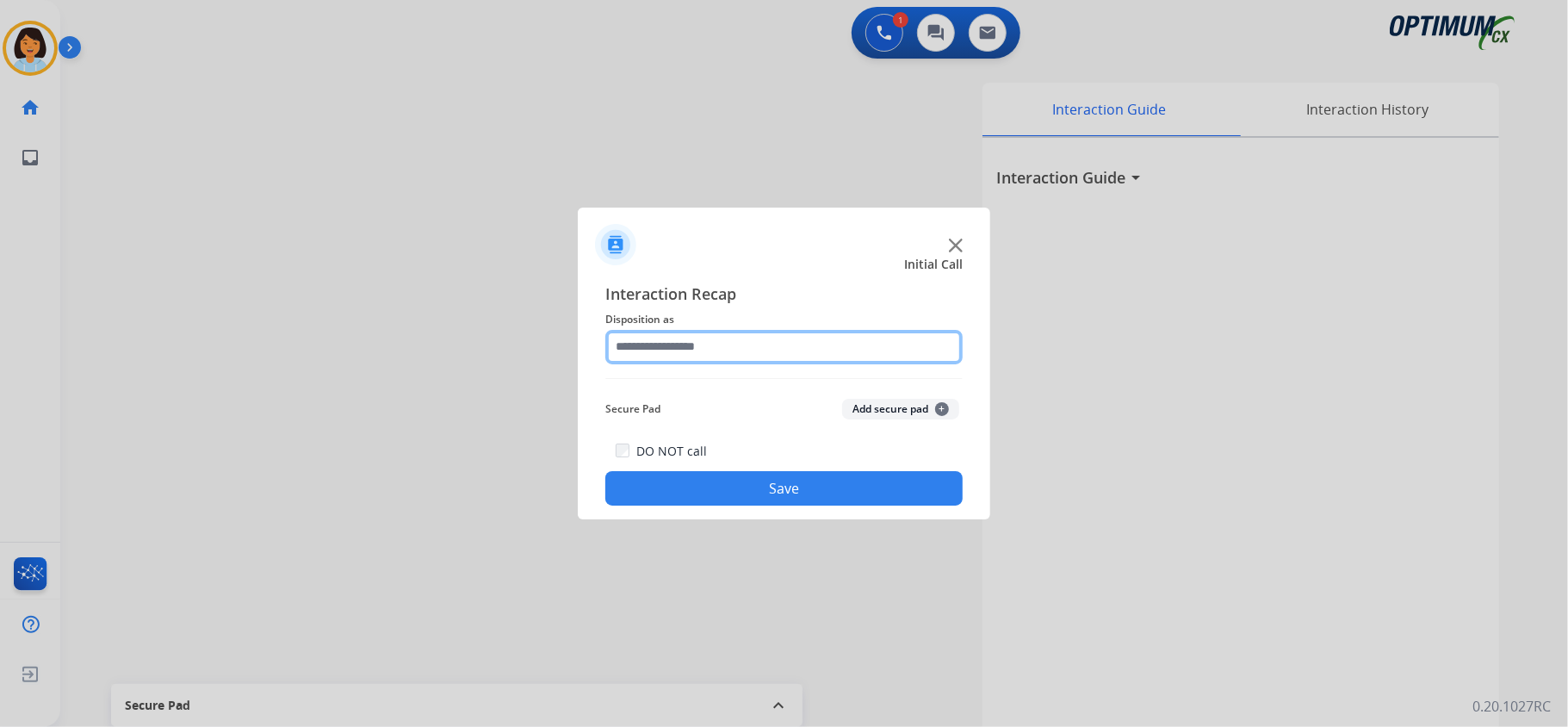
click at [889, 346] on input "text" at bounding box center [784, 346] width 357 height 34
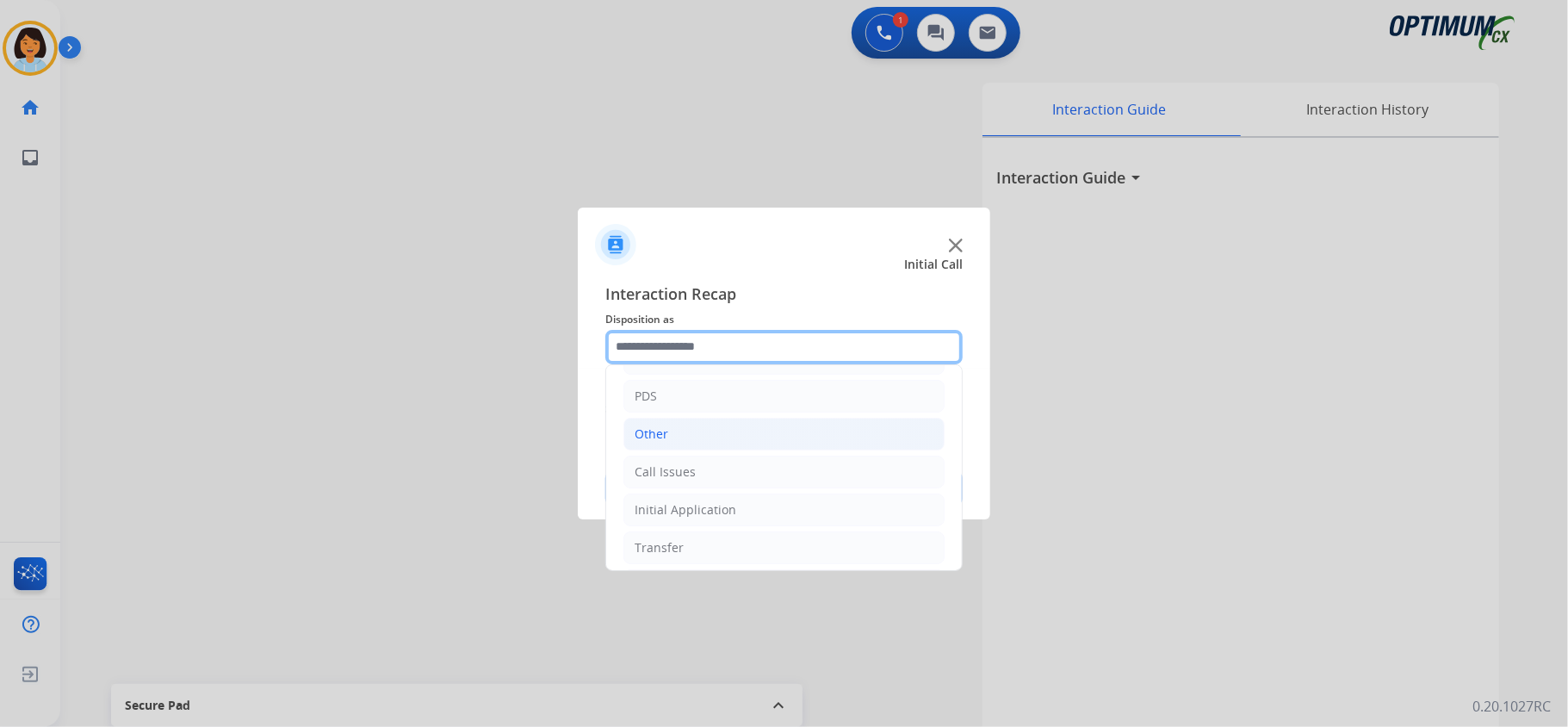
scroll to position [115, 0]
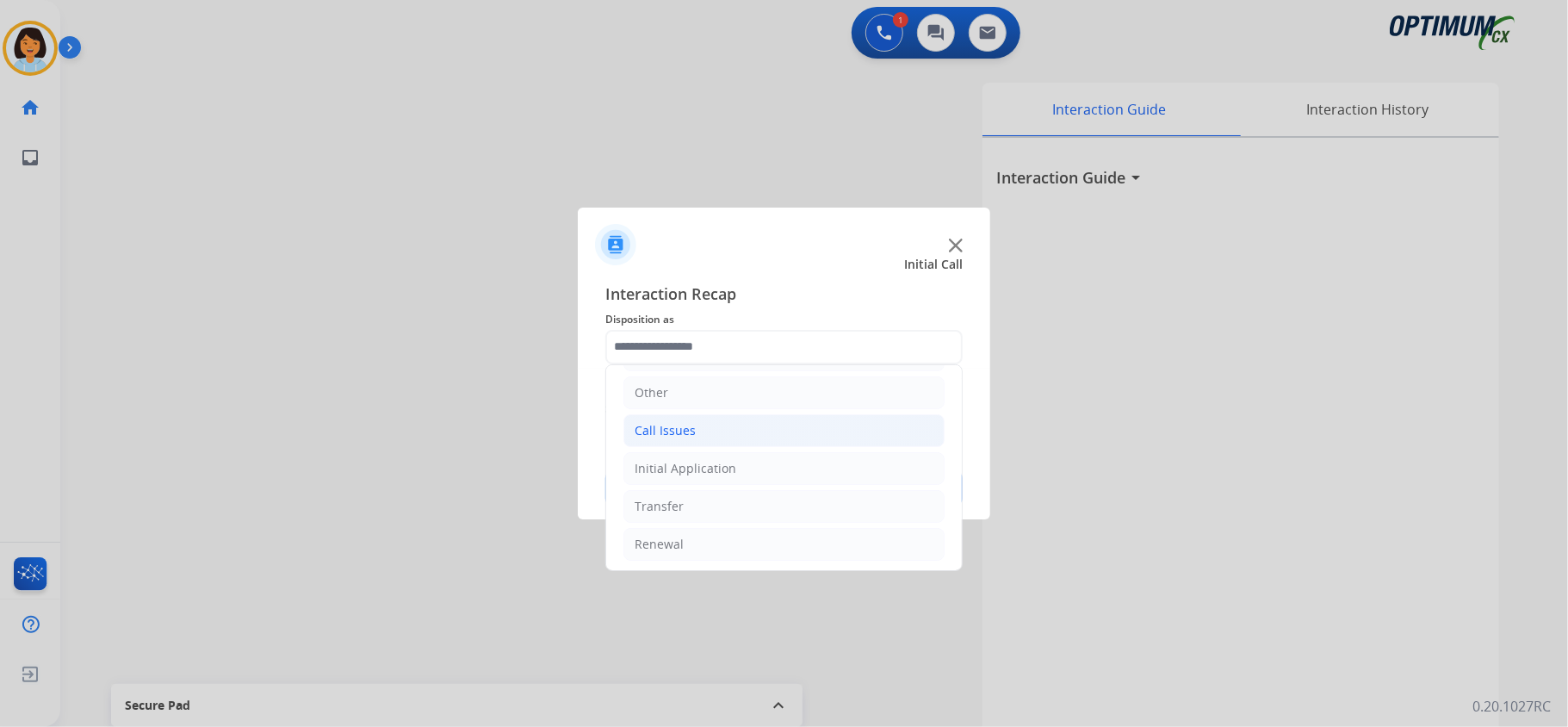
click at [758, 427] on li "Call Issues" at bounding box center [784, 430] width 321 height 32
click at [748, 545] on li "Dropped Call" at bounding box center [801, 544] width 286 height 32
type input "**********"
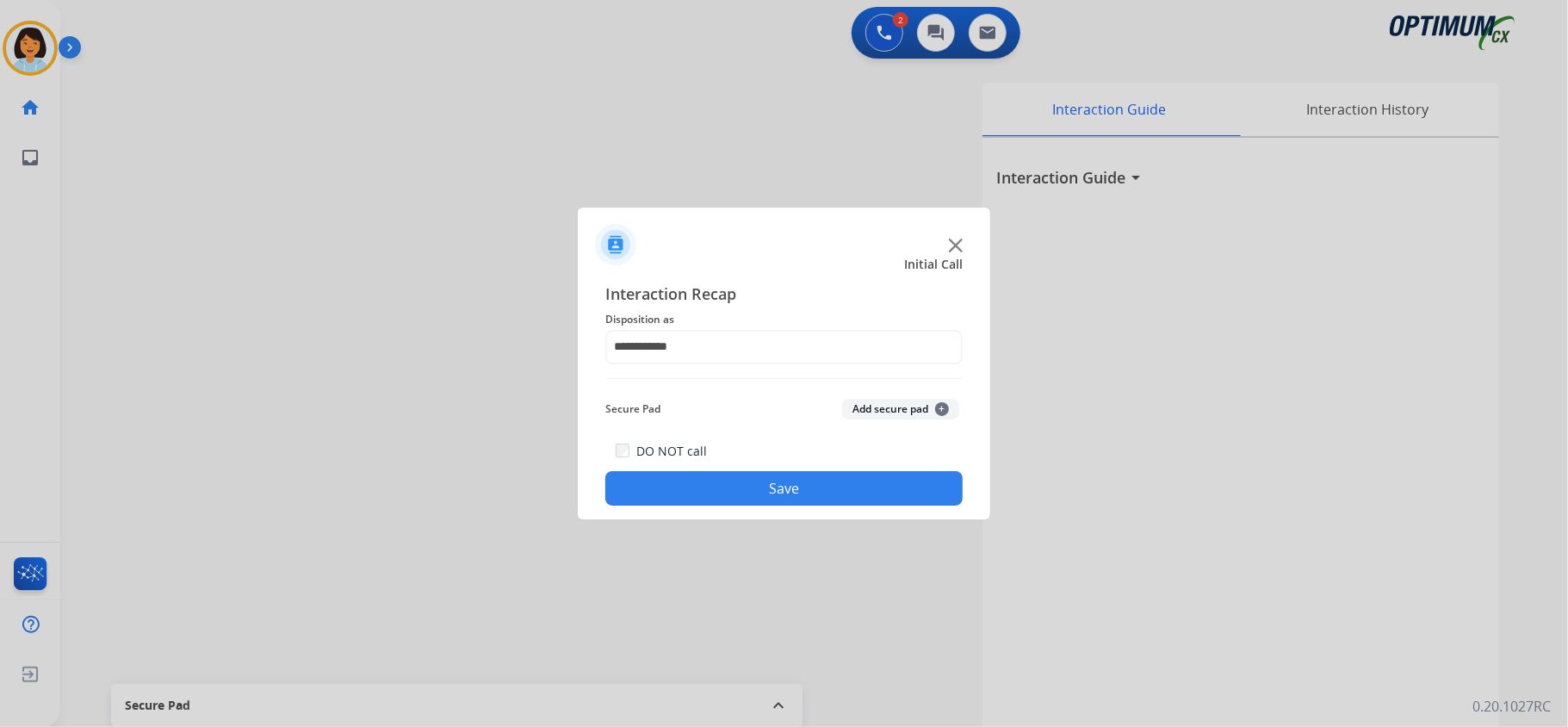
click at [811, 486] on button "Save" at bounding box center [784, 488] width 357 height 34
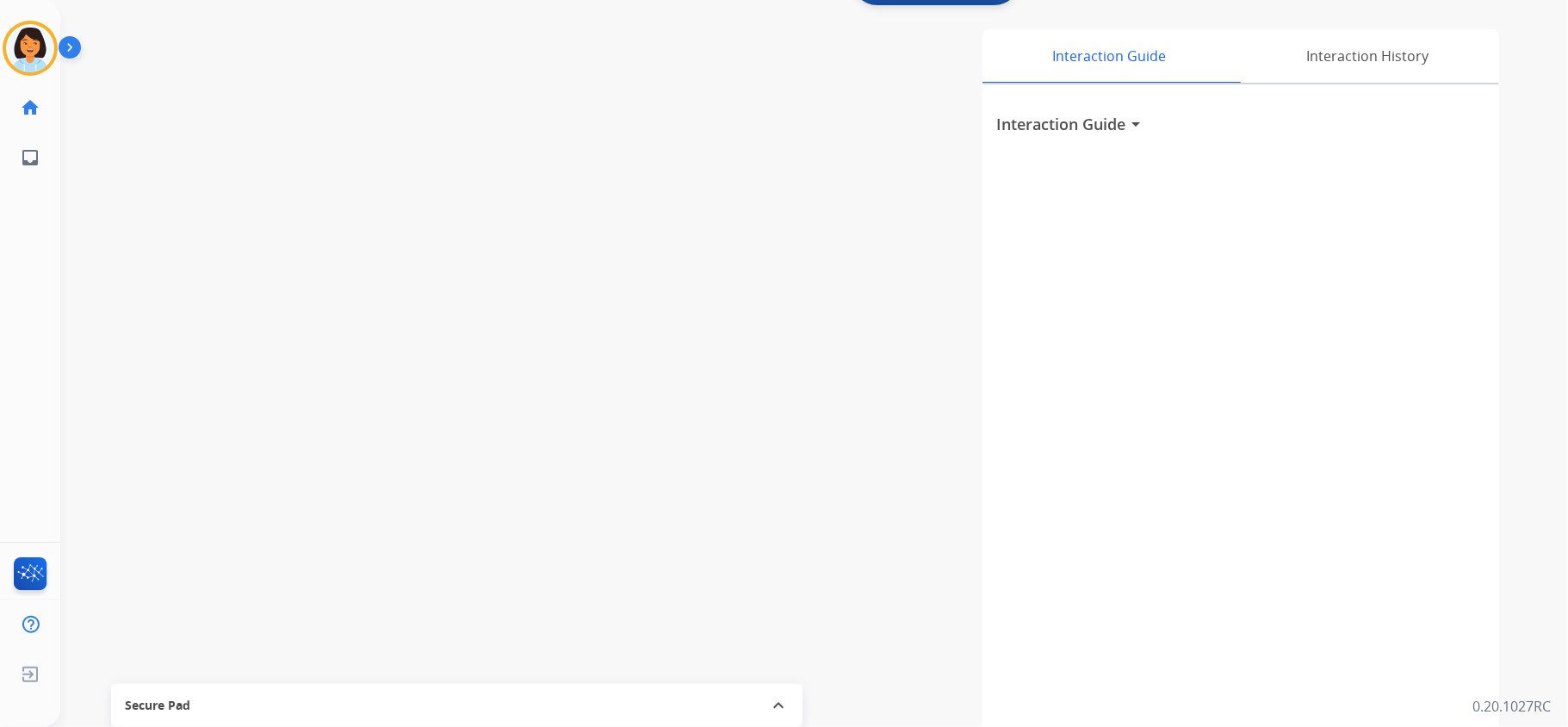
scroll to position [0, 0]
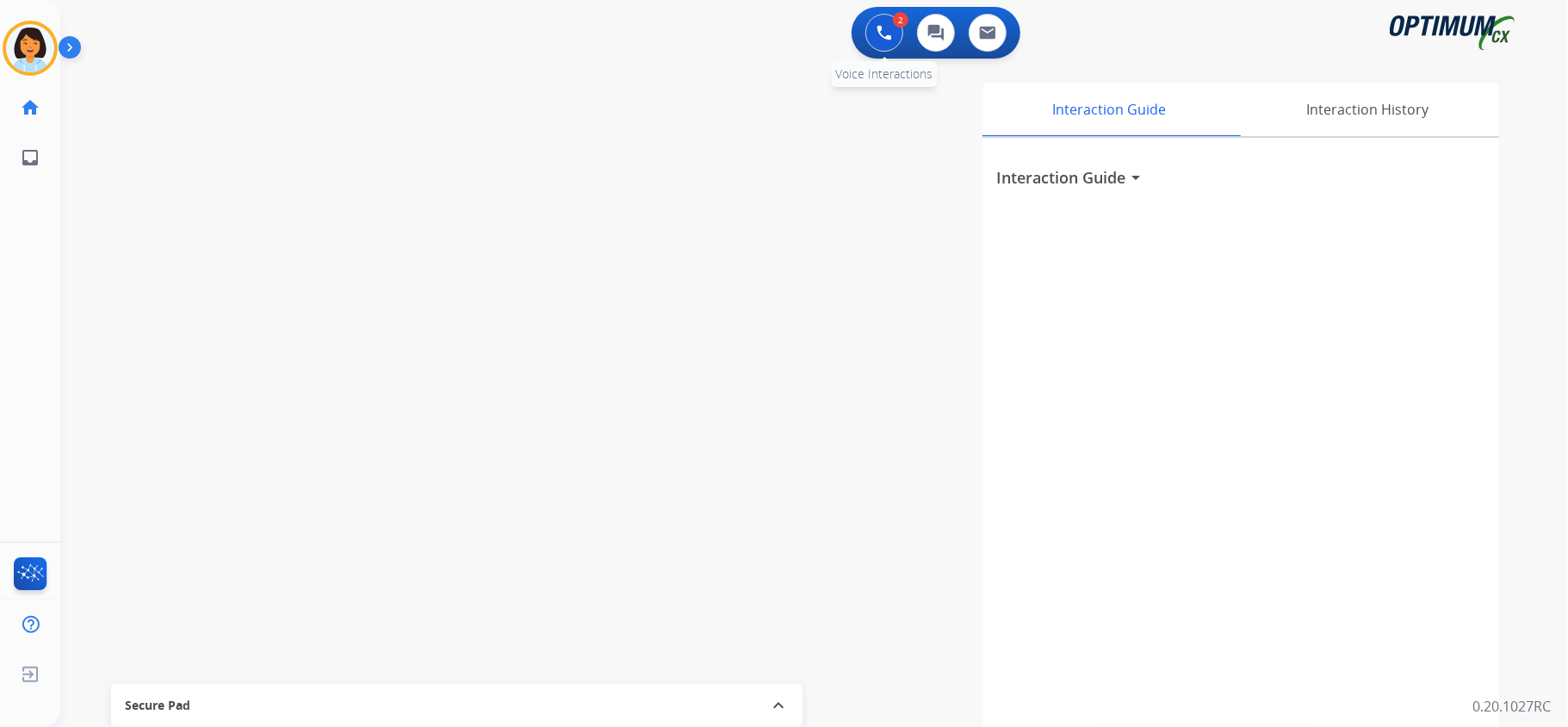
click at [872, 42] on button at bounding box center [884, 32] width 38 height 38
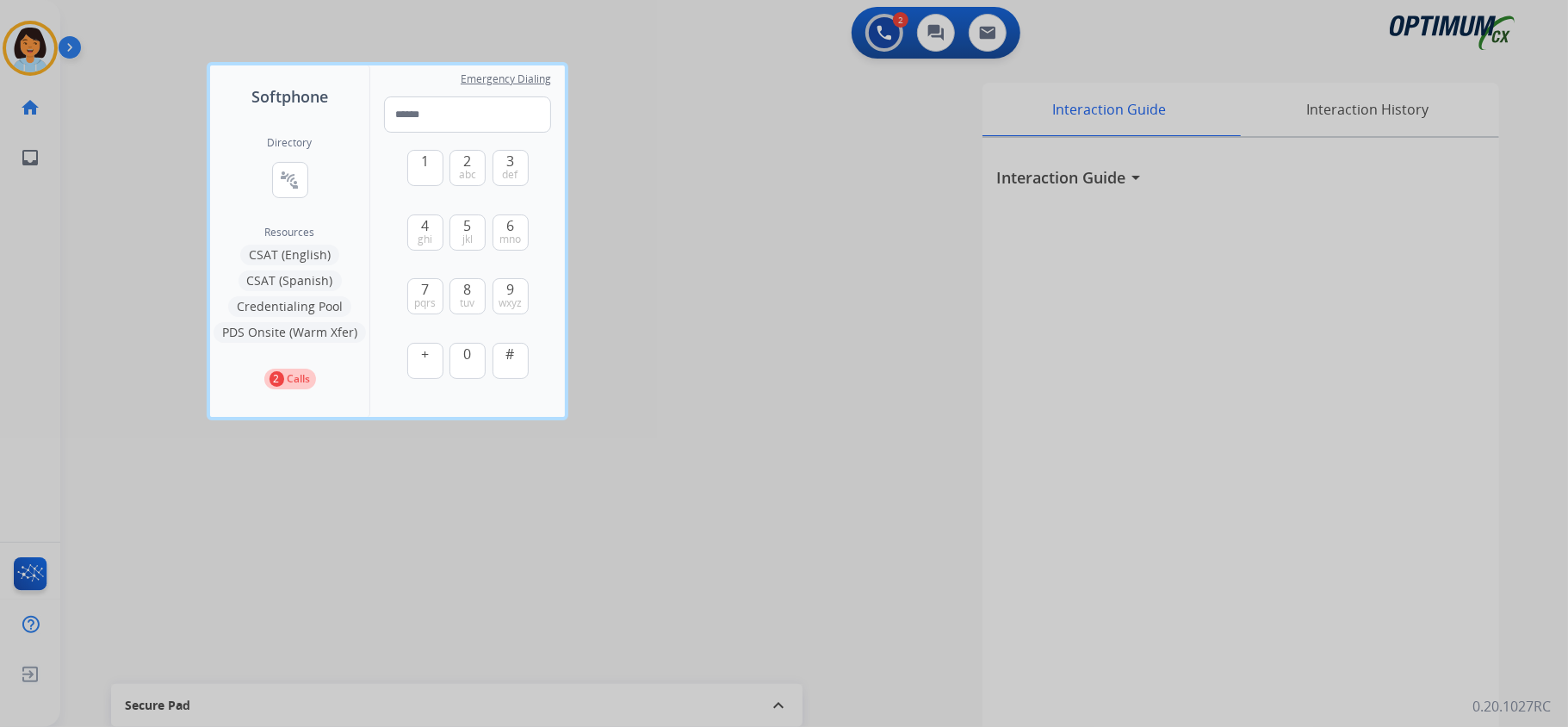
click at [276, 377] on p "2" at bounding box center [276, 378] width 14 height 15
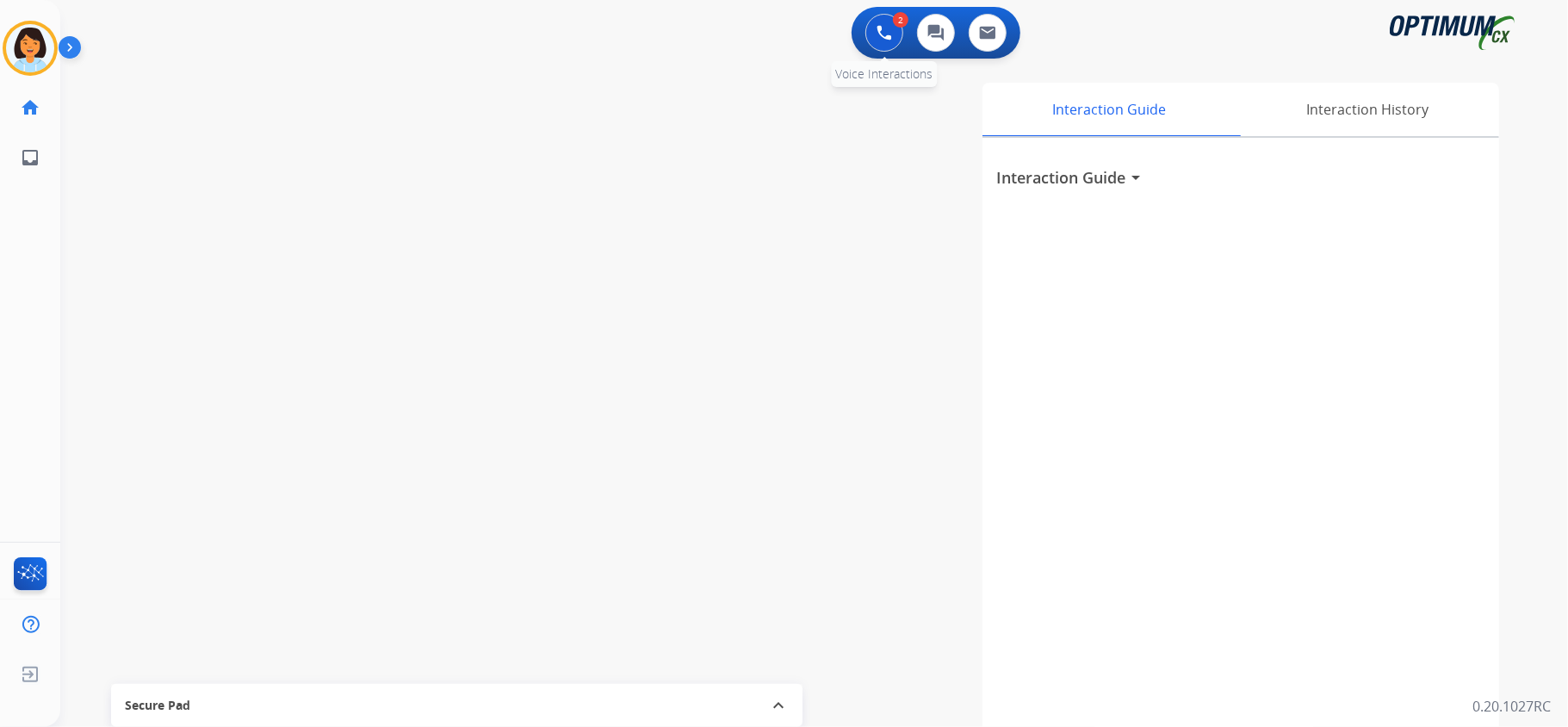
click at [876, 36] on img at bounding box center [883, 32] width 15 height 15
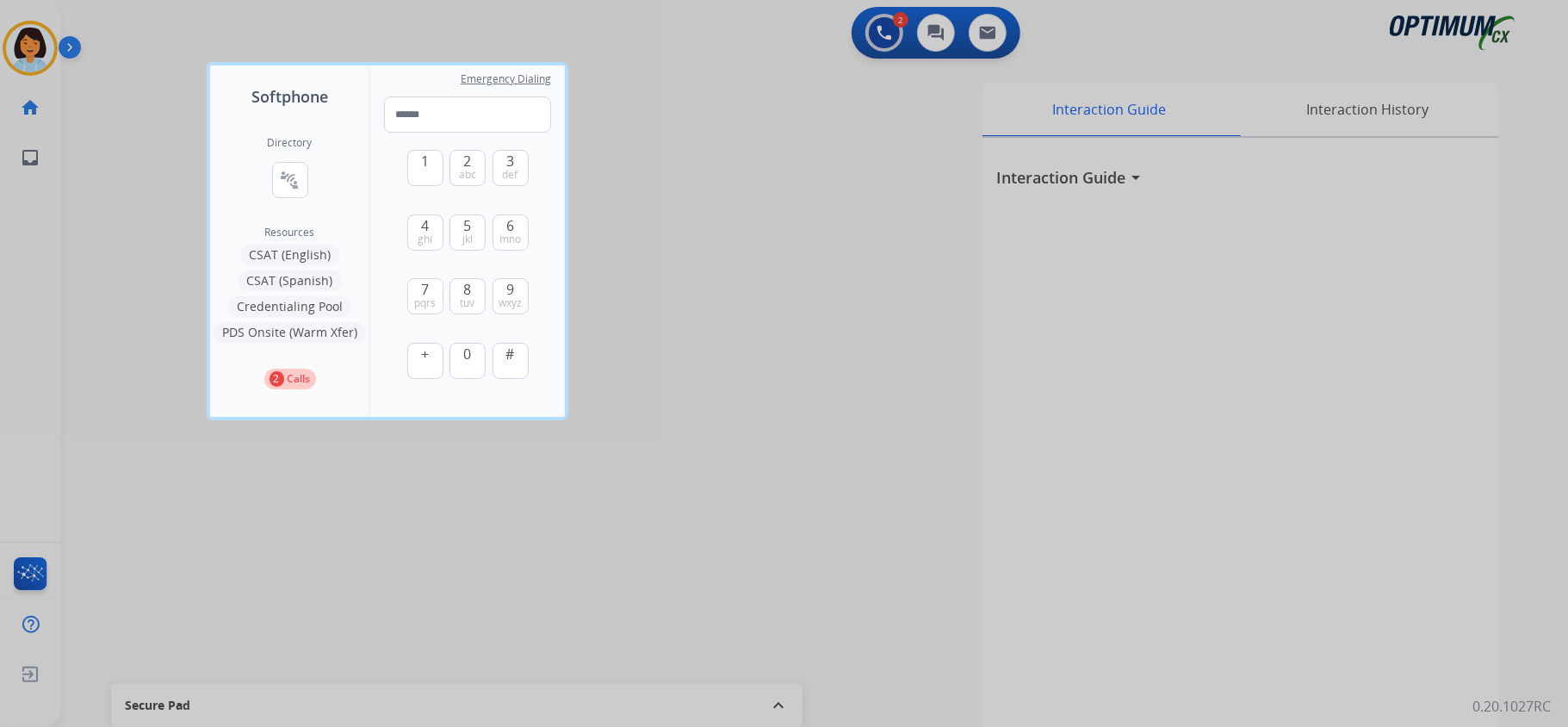
click at [39, 31] on div at bounding box center [784, 364] width 1568 height 727
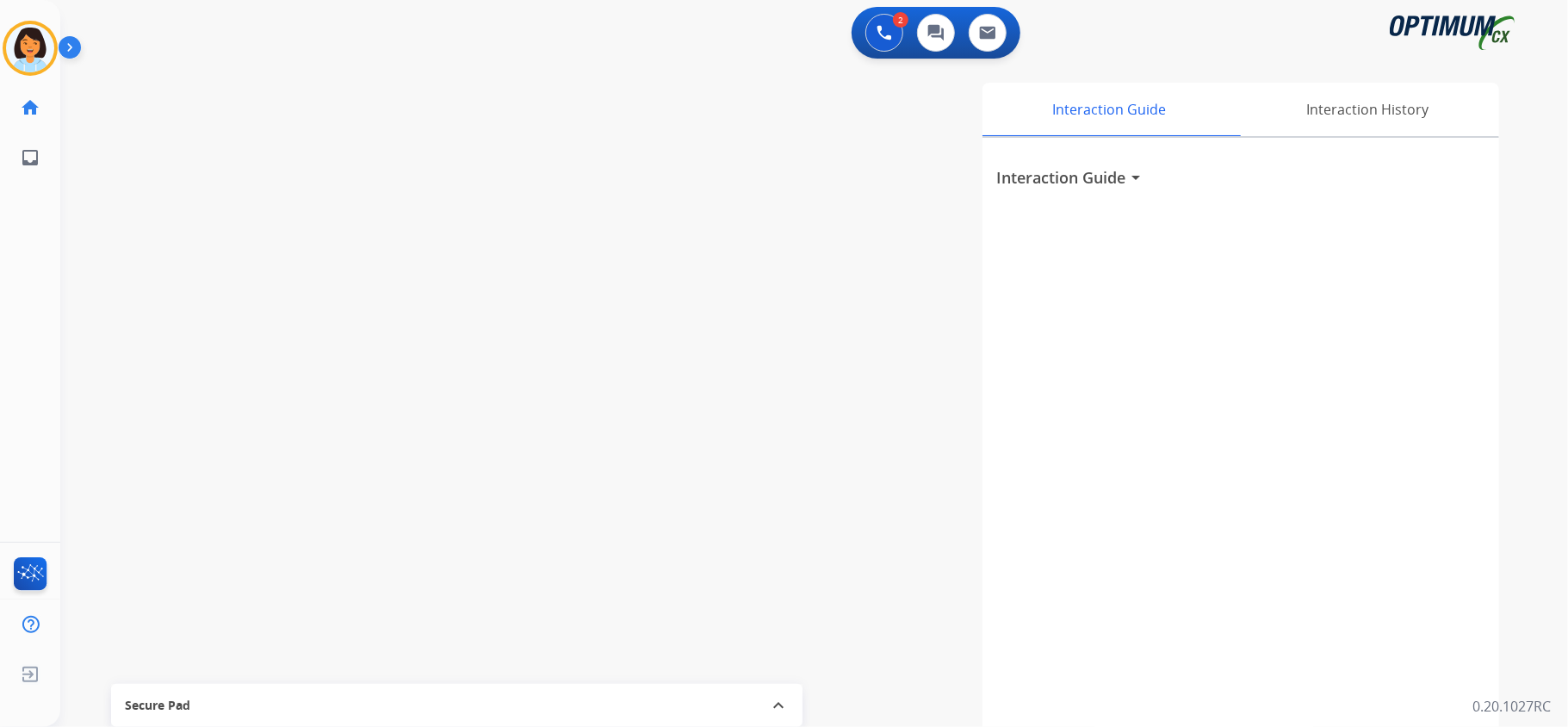
drag, startPoint x: 477, startPoint y: 369, endPoint x: 469, endPoint y: 351, distance: 19.7
click at [477, 369] on div "swap_horiz Break voice bridge close_fullscreen Connect 3-Way Call merge_type Se…" at bounding box center [793, 421] width 1466 height 718
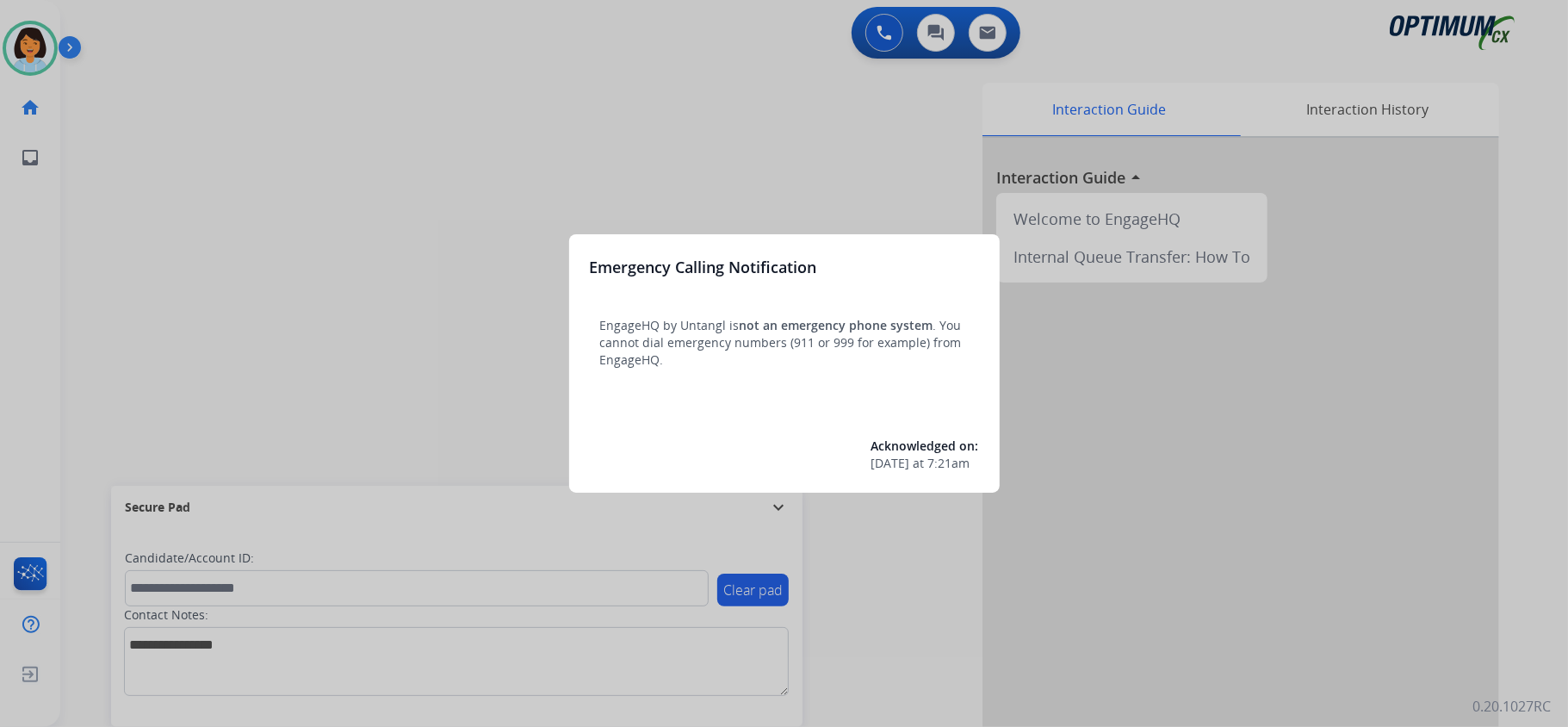
click at [469, 86] on div at bounding box center [784, 364] width 1568 height 727
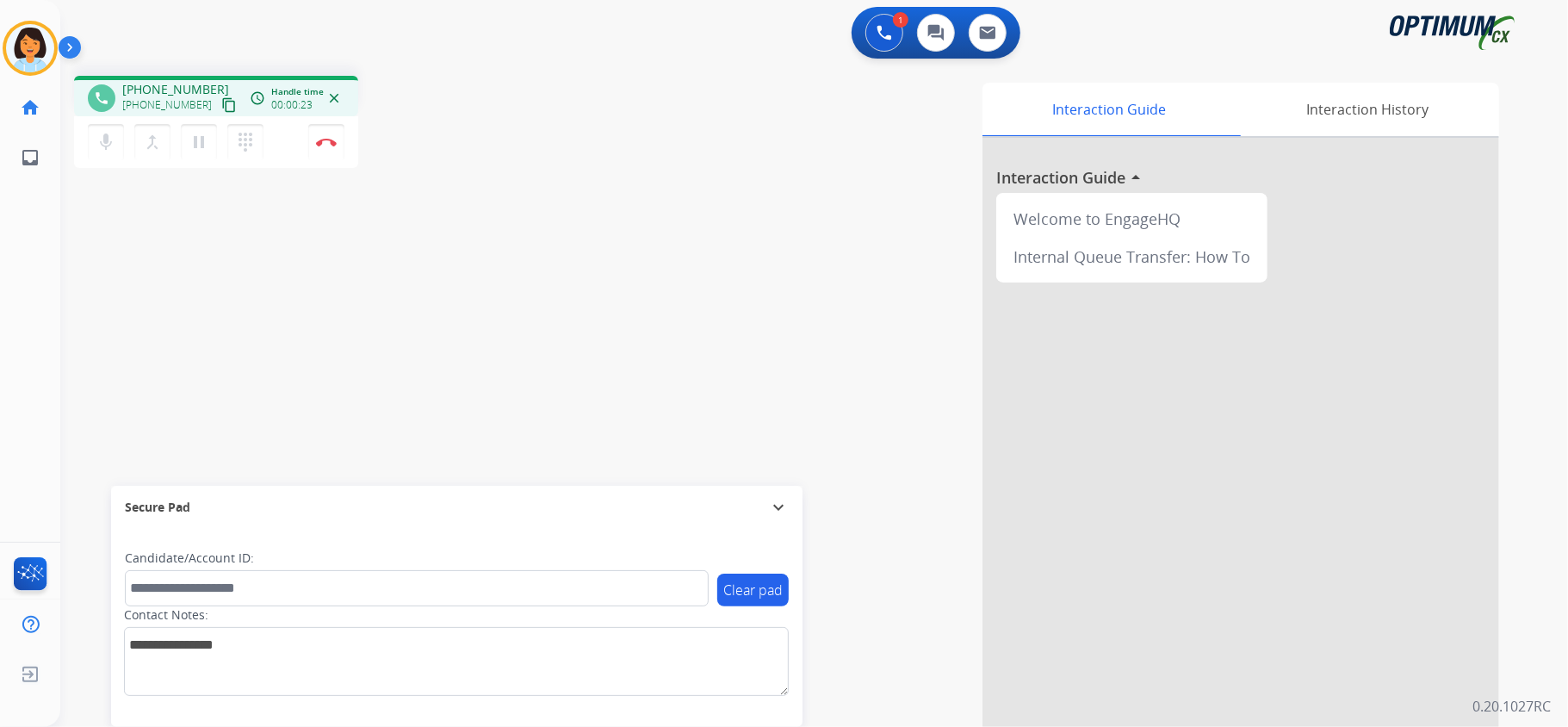
scroll to position [53, 0]
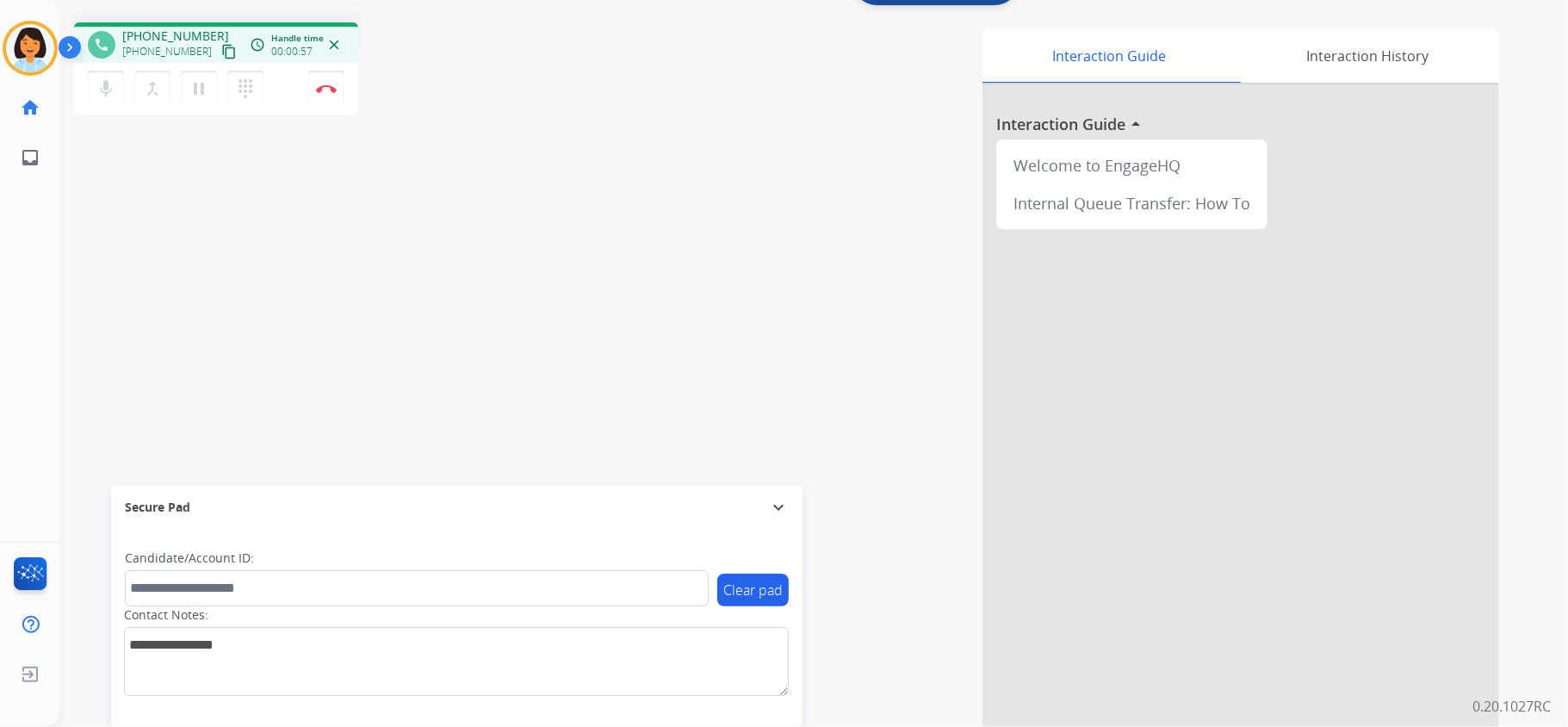
click at [86, 162] on div "phone +19186162618 +19186162618 content_copy access_time Call metrics Queue 00:…" at bounding box center [793, 368] width 1466 height 718
click at [222, 53] on mat-icon "content_copy" at bounding box center [229, 51] width 15 height 15
click at [222, 45] on mat-icon "content_copy" at bounding box center [229, 51] width 15 height 15
click at [327, 84] on img at bounding box center [326, 89] width 21 height 9
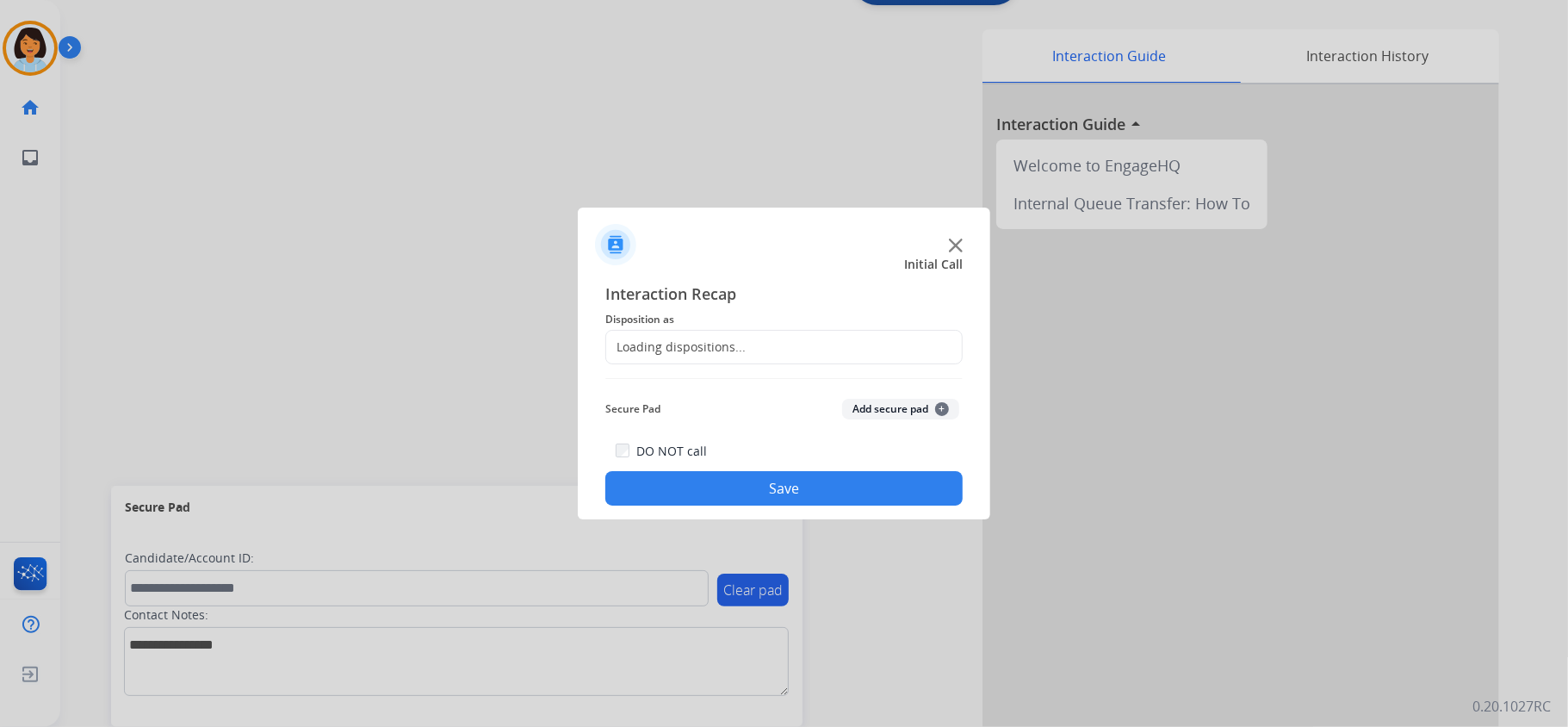
click at [651, 346] on div "Loading dispositions..." at bounding box center [675, 346] width 139 height 17
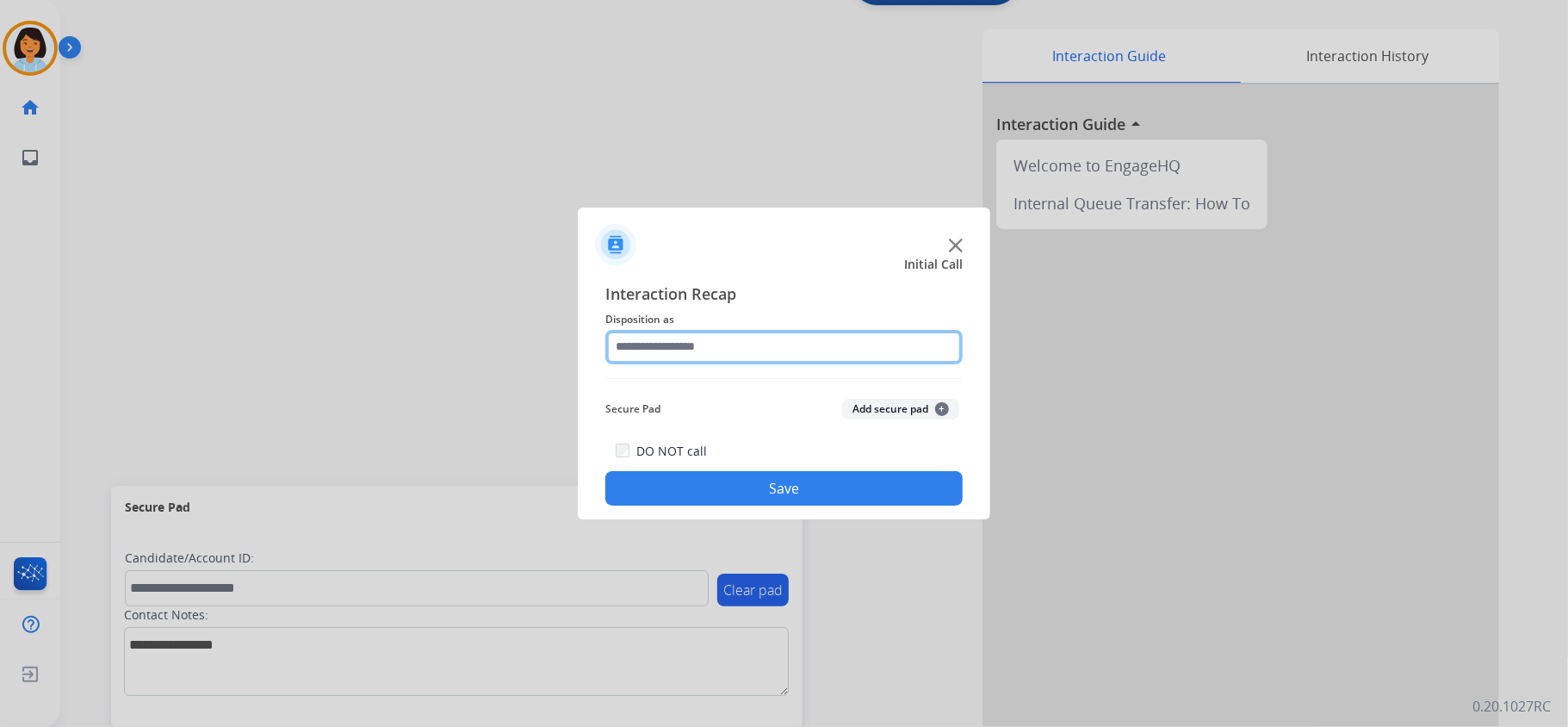
click at [716, 348] on input "text" at bounding box center [784, 346] width 357 height 34
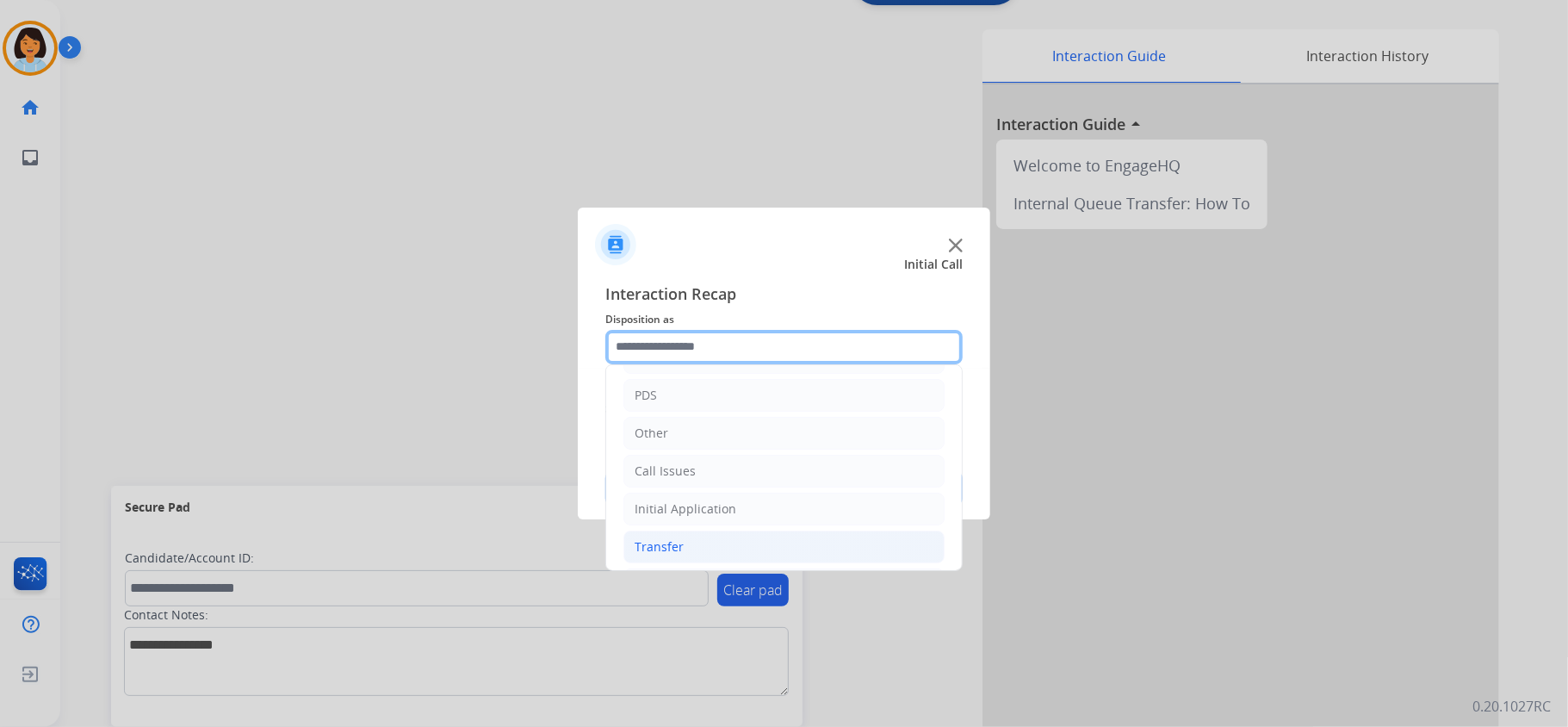
scroll to position [115, 0]
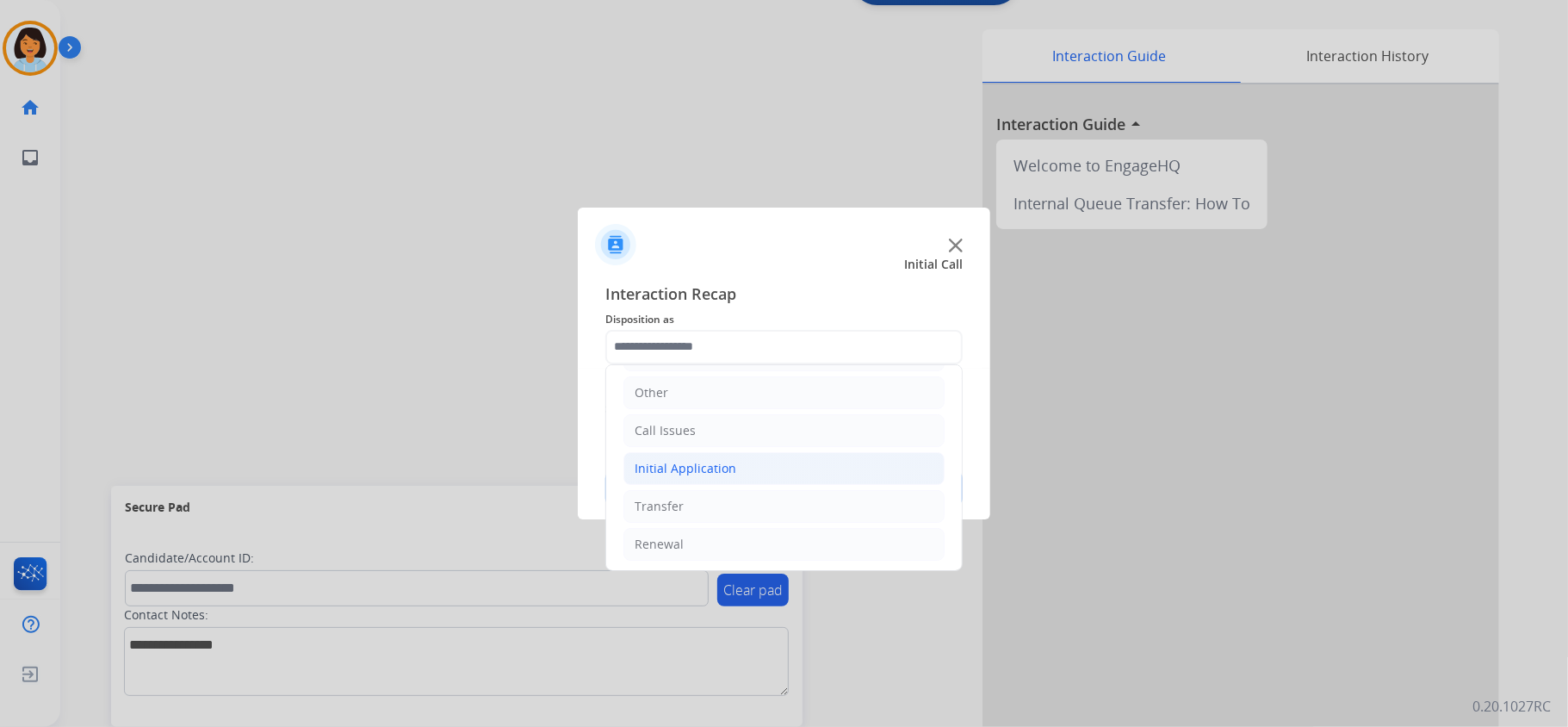
click at [721, 472] on div "Initial Application" at bounding box center [685, 468] width 101 height 17
click at [751, 507] on div "Credential Resend (Initial application)" at bounding box center [777, 505] width 218 height 17
type input "**********"
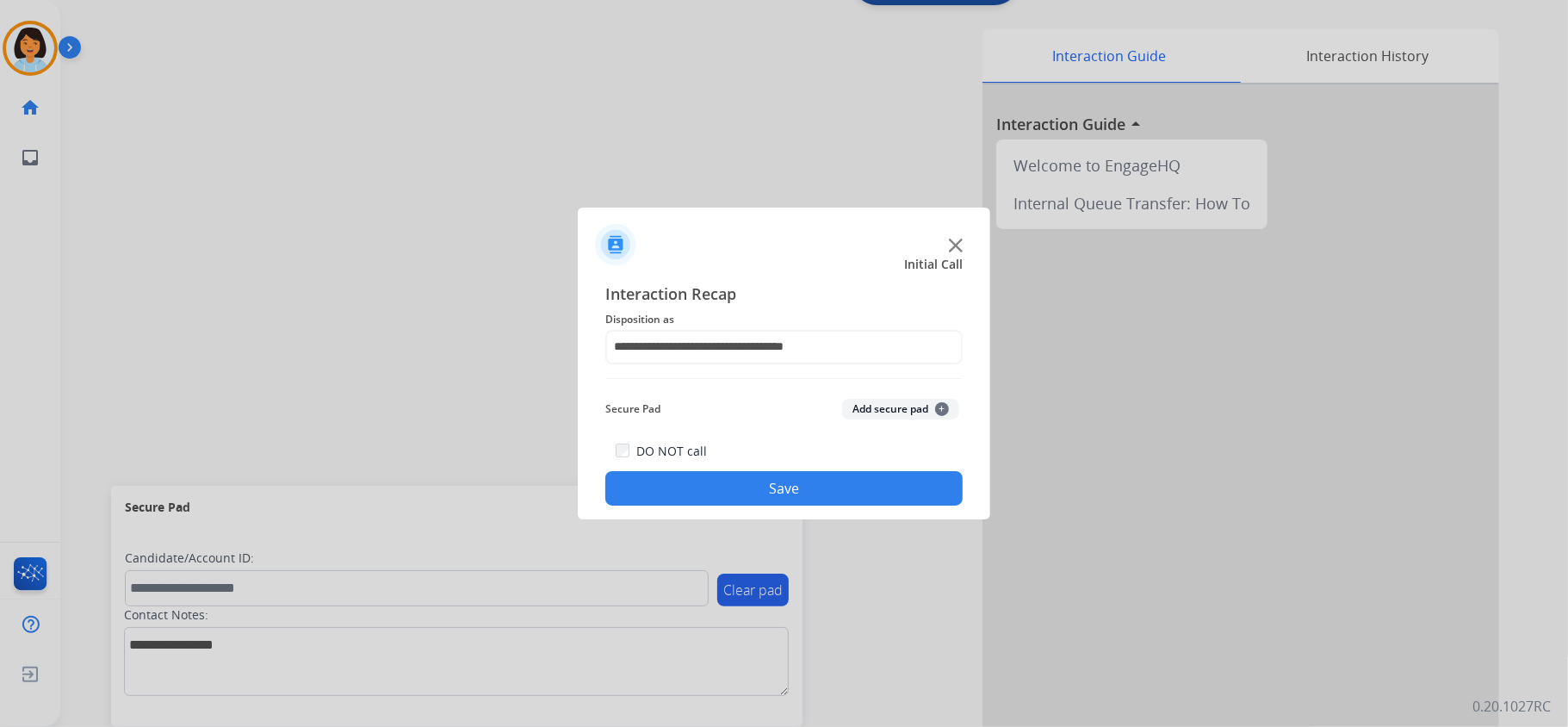
click at [755, 489] on button "Save" at bounding box center [784, 488] width 357 height 34
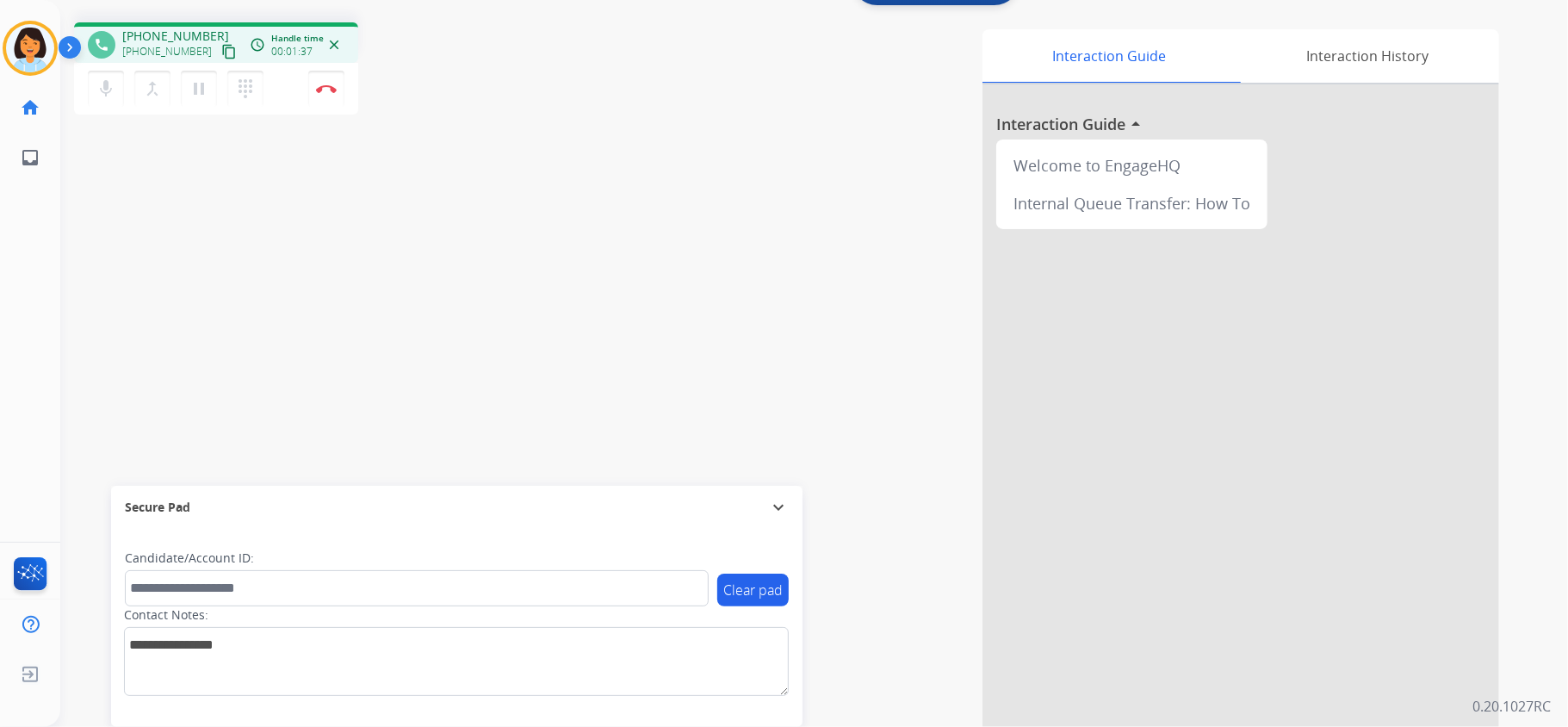
click at [222, 53] on mat-icon "content_copy" at bounding box center [229, 51] width 15 height 15
click at [222, 48] on mat-icon "content_copy" at bounding box center [229, 51] width 15 height 15
click at [325, 84] on img at bounding box center [326, 89] width 21 height 9
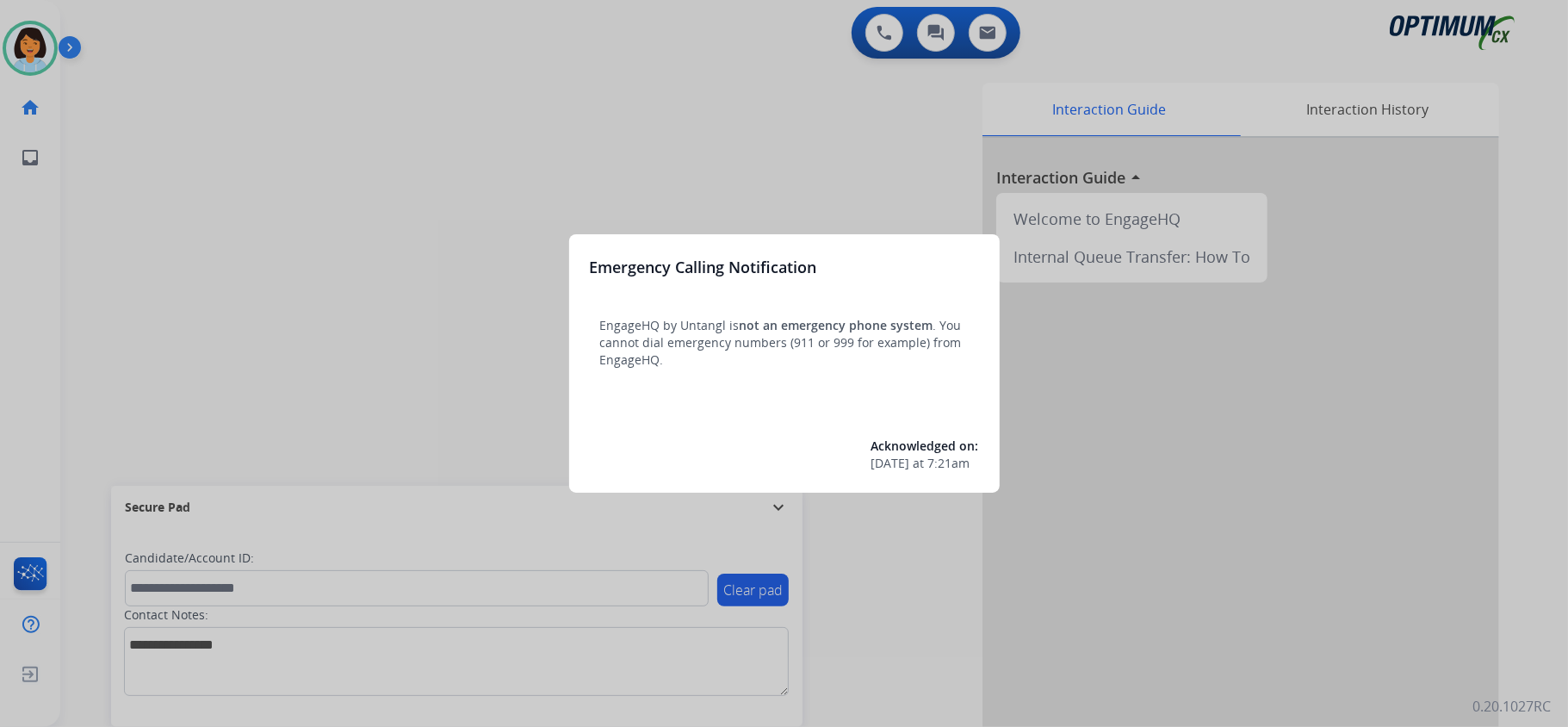
click at [778, 59] on div at bounding box center [784, 364] width 1568 height 727
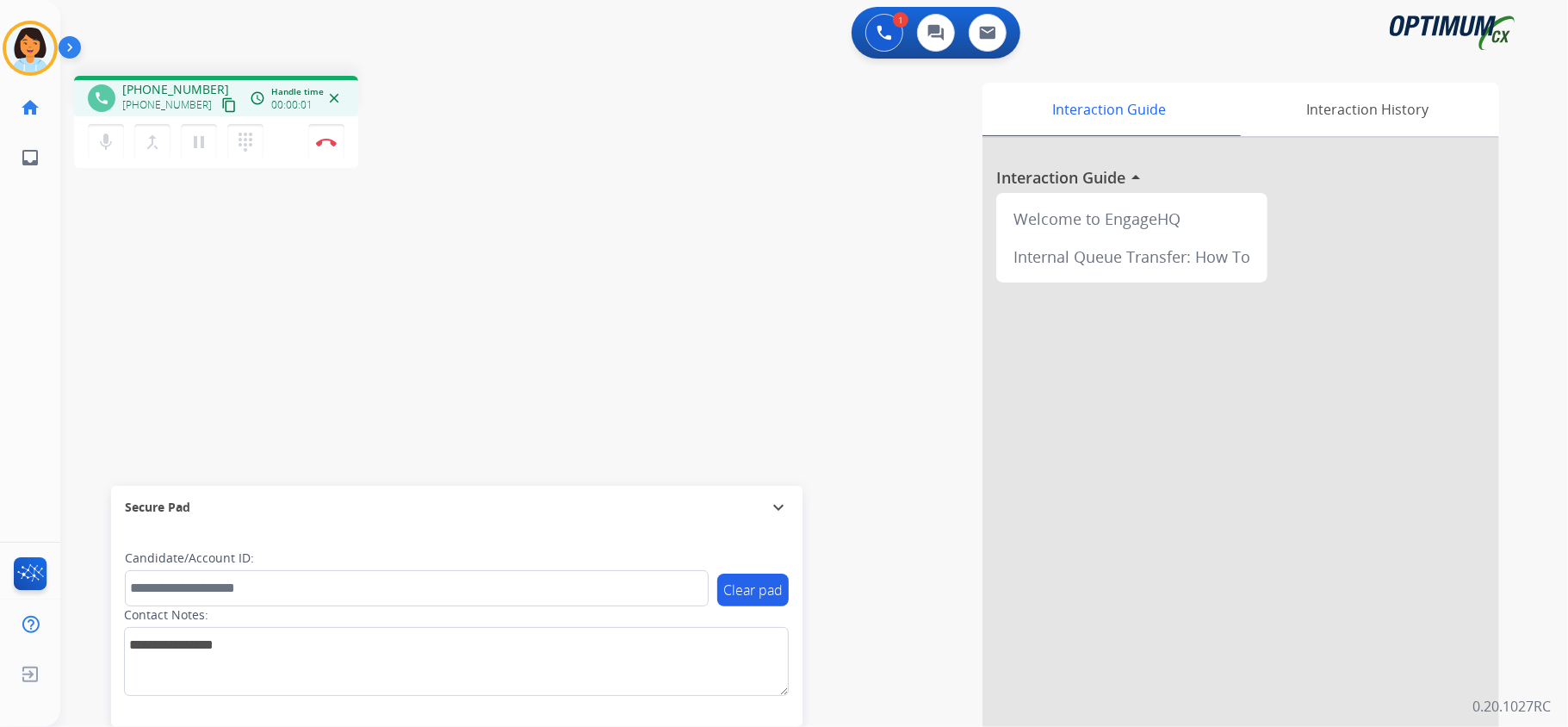
click at [222, 101] on mat-icon "content_copy" at bounding box center [229, 104] width 15 height 15
click at [320, 138] on img at bounding box center [326, 142] width 21 height 9
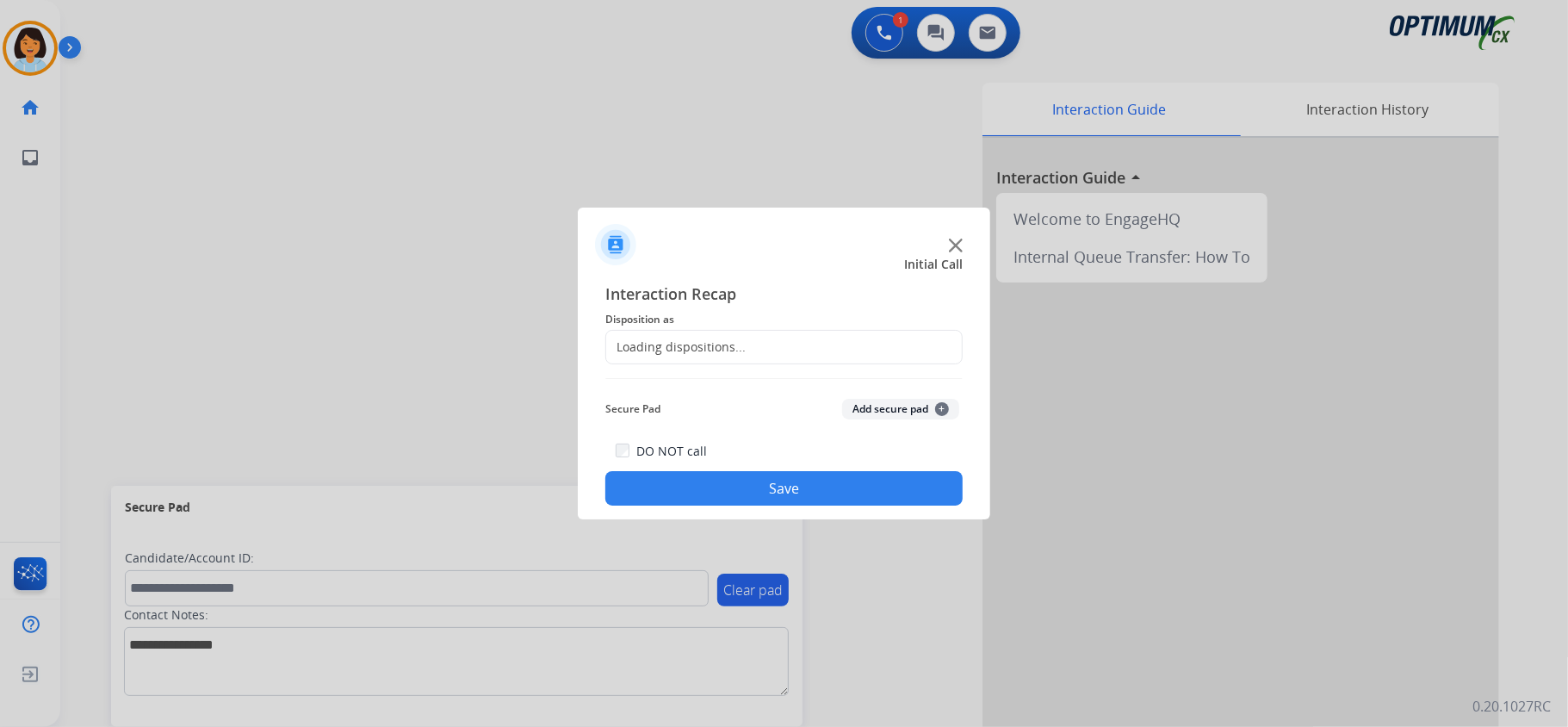
click at [706, 349] on div "Loading dispositions..." at bounding box center [675, 346] width 139 height 17
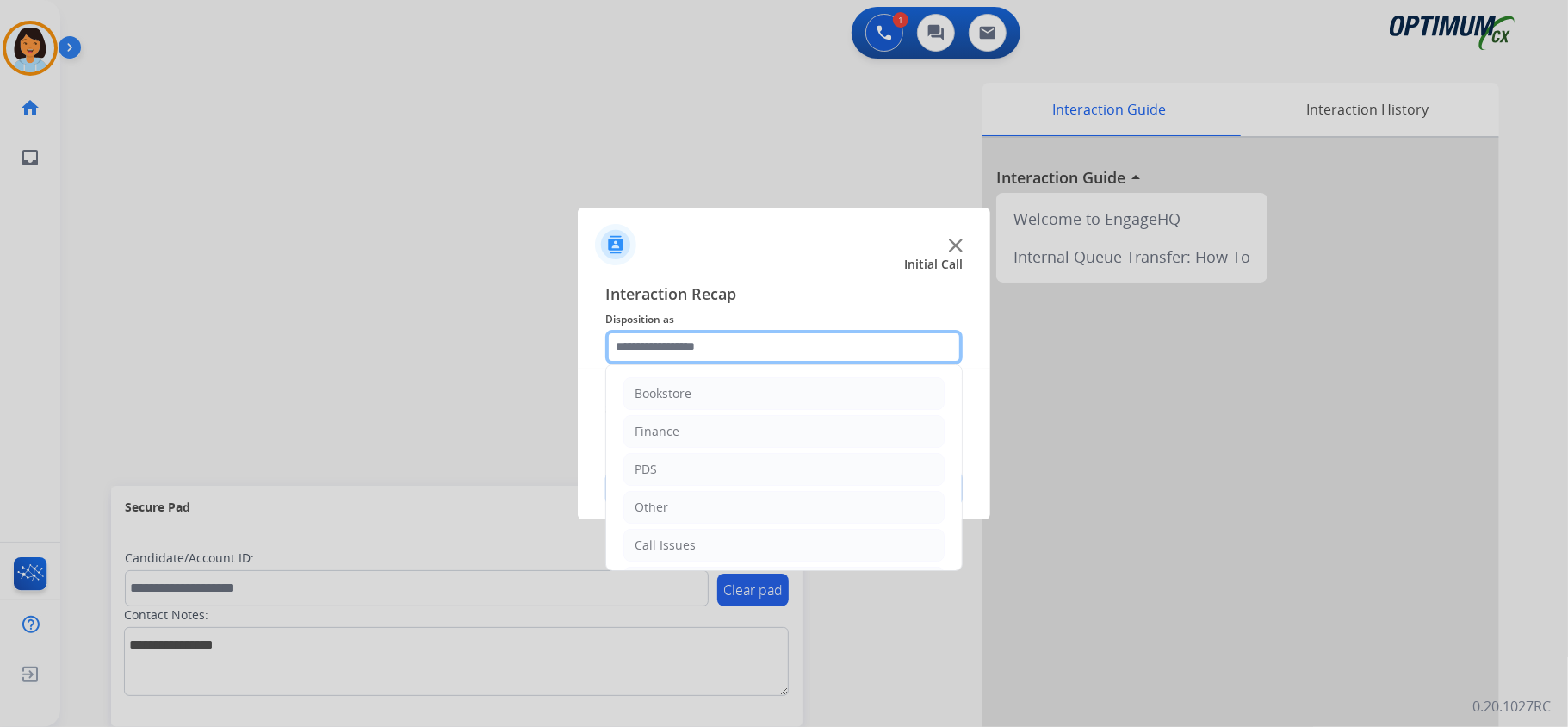
click at [803, 363] on div "Bookstore Finance PDS Other Call Issues Initial Application Transfer Renewal" at bounding box center [784, 346] width 357 height 34
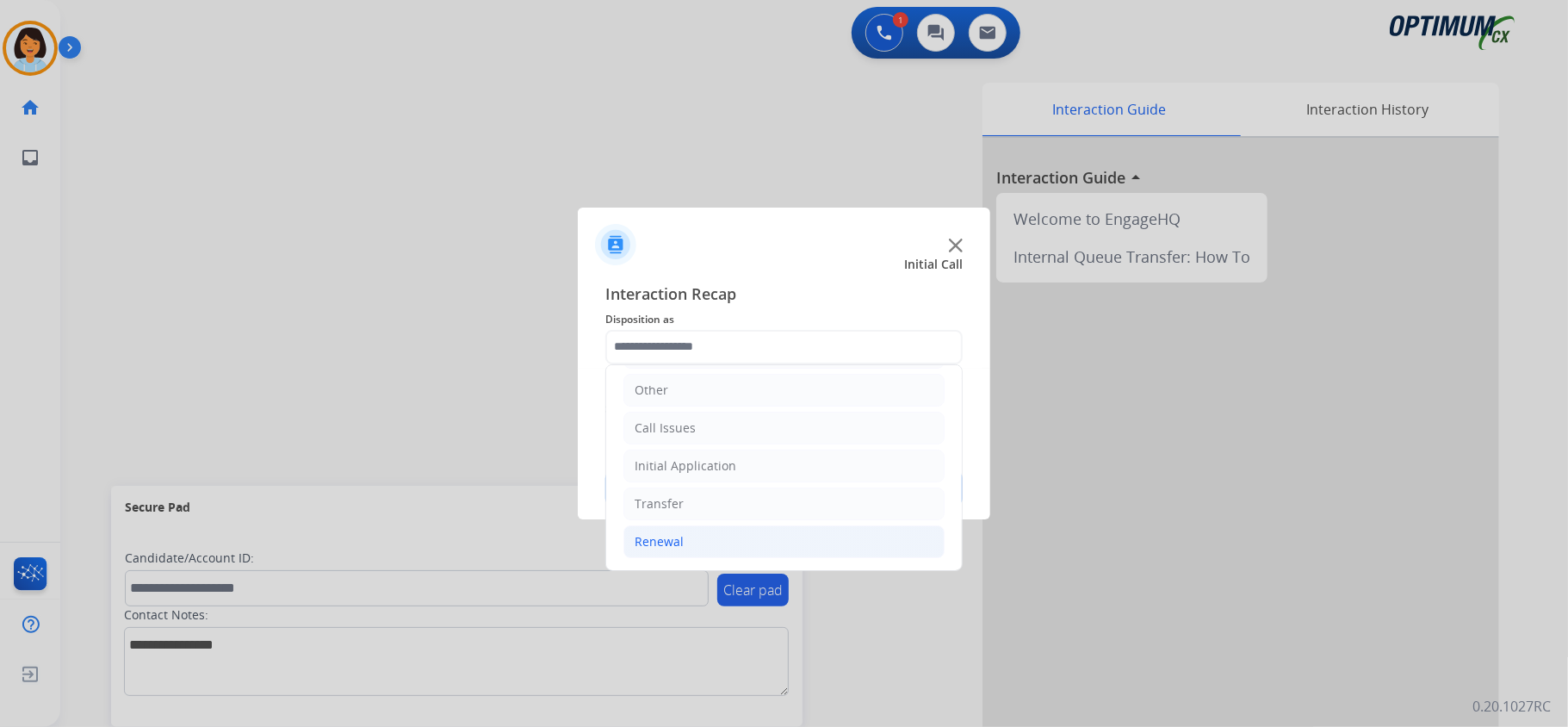
click at [706, 540] on li "Renewal" at bounding box center [784, 541] width 321 height 32
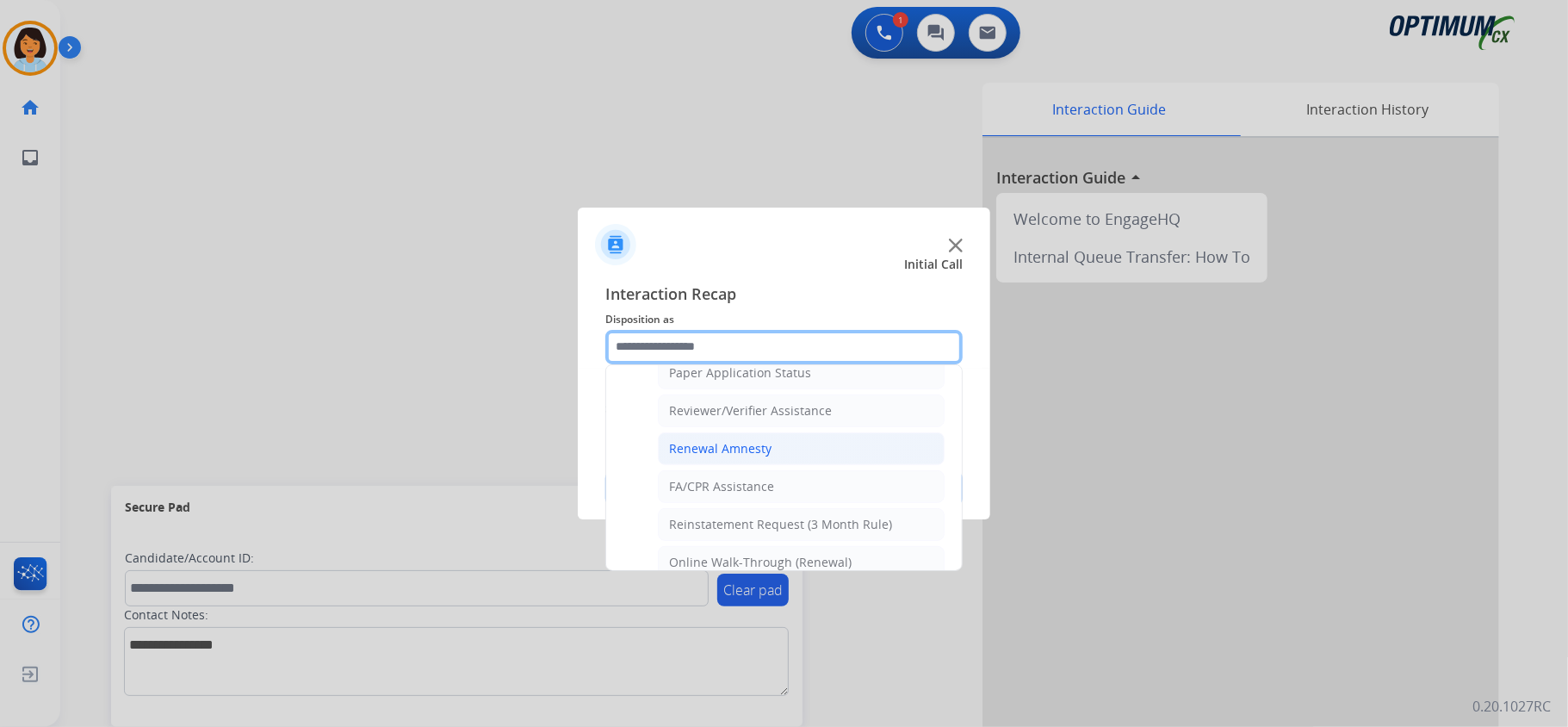
scroll to position [677, 0]
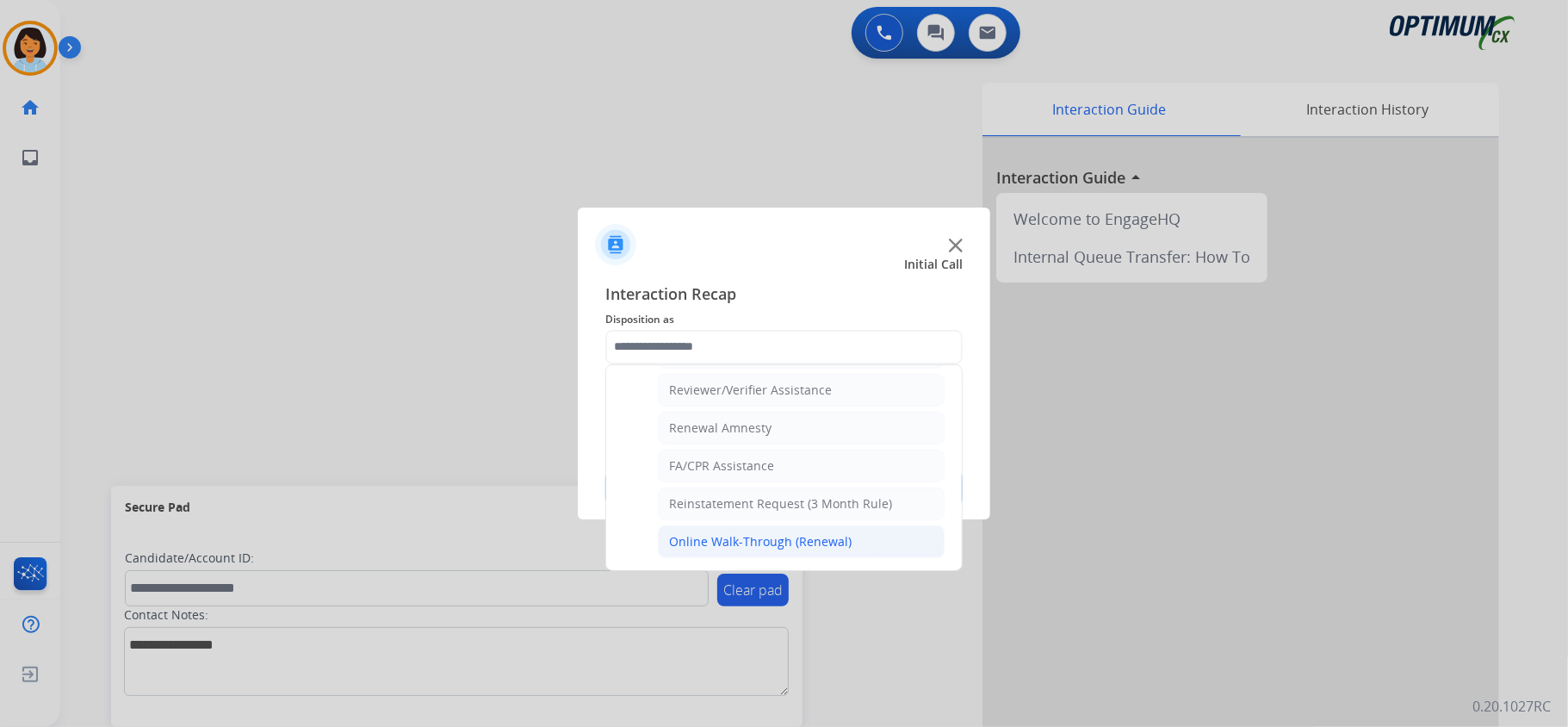
click at [775, 533] on div "Online Walk-Through (Renewal)" at bounding box center [759, 541] width 182 height 17
type input "**********"
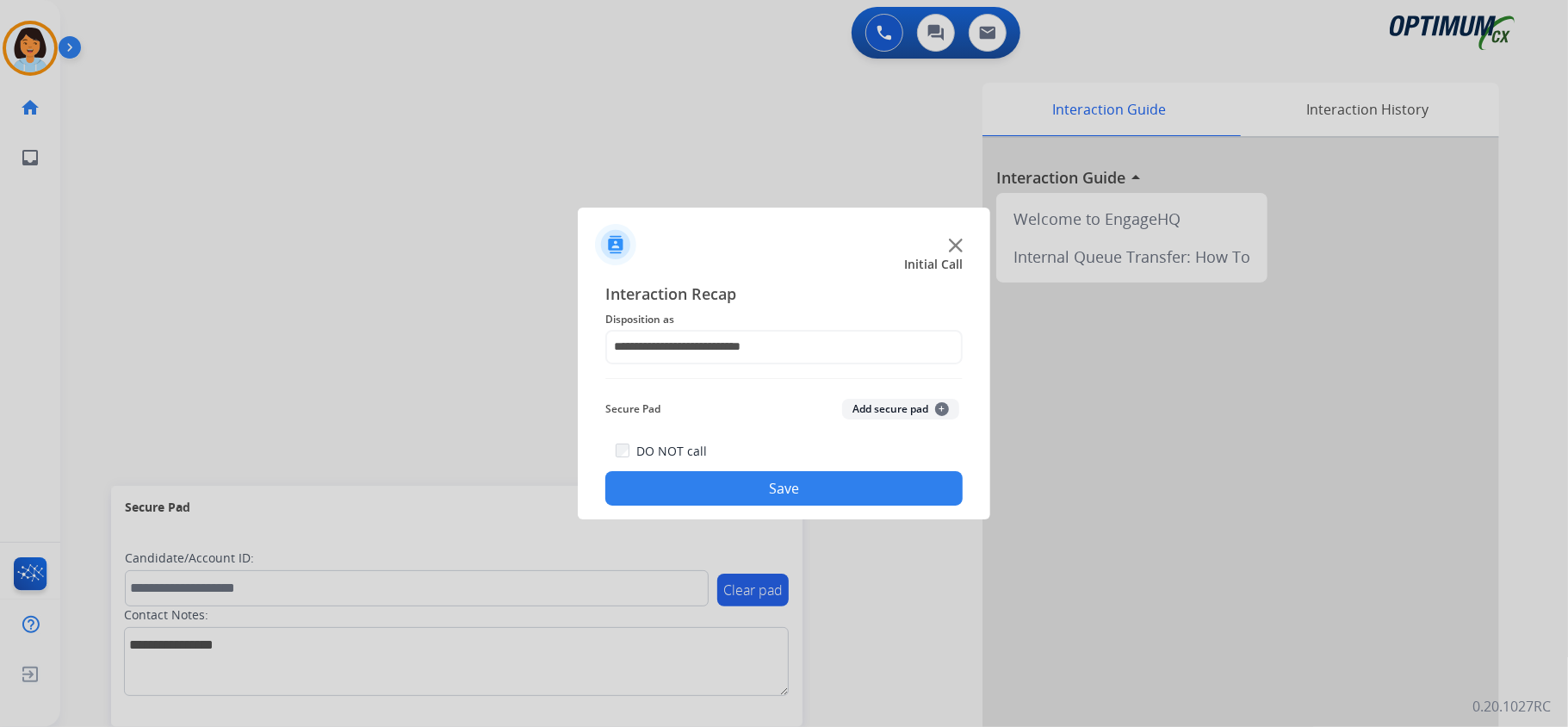
click at [751, 494] on button "Save" at bounding box center [784, 488] width 357 height 34
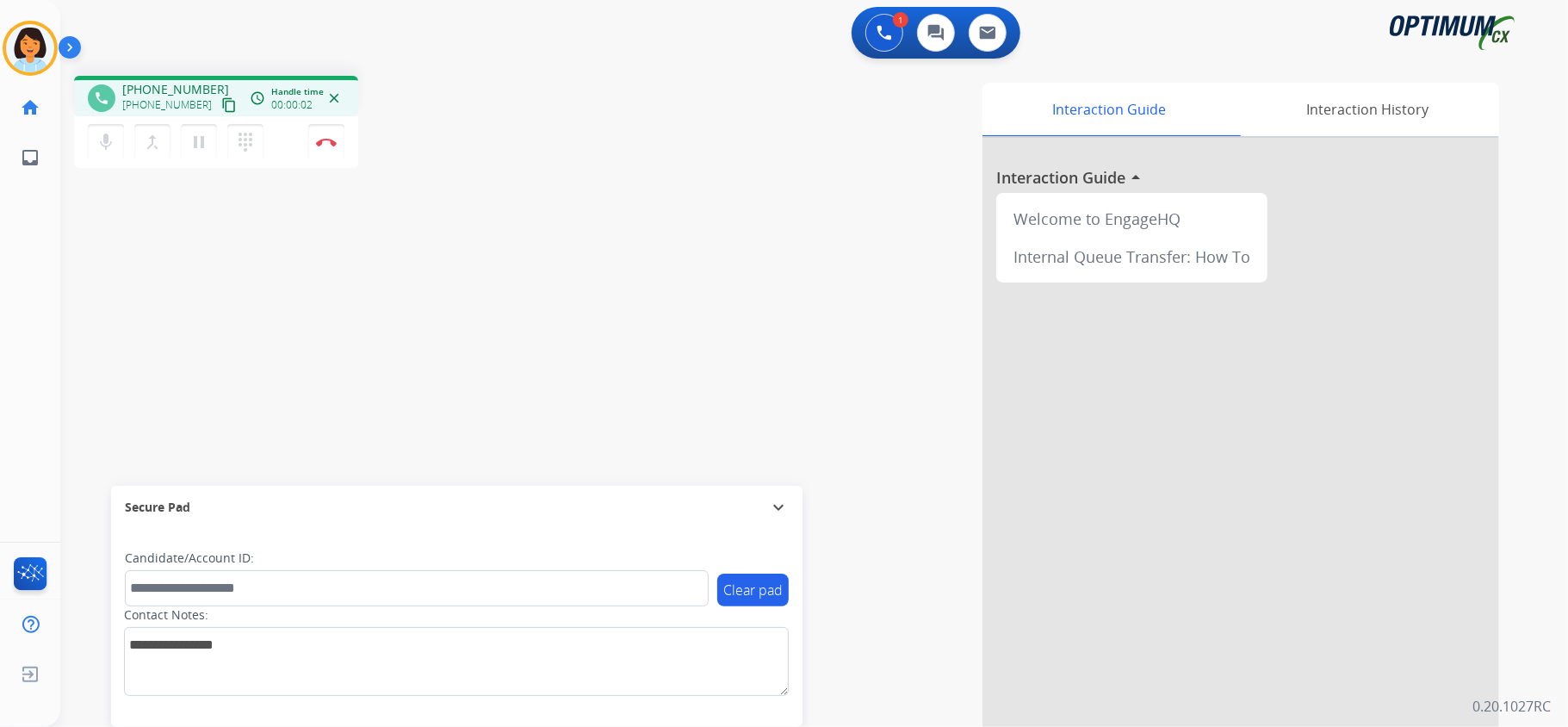
click at [222, 104] on mat-icon "content_copy" at bounding box center [229, 104] width 15 height 15
click at [335, 142] on img at bounding box center [326, 142] width 21 height 9
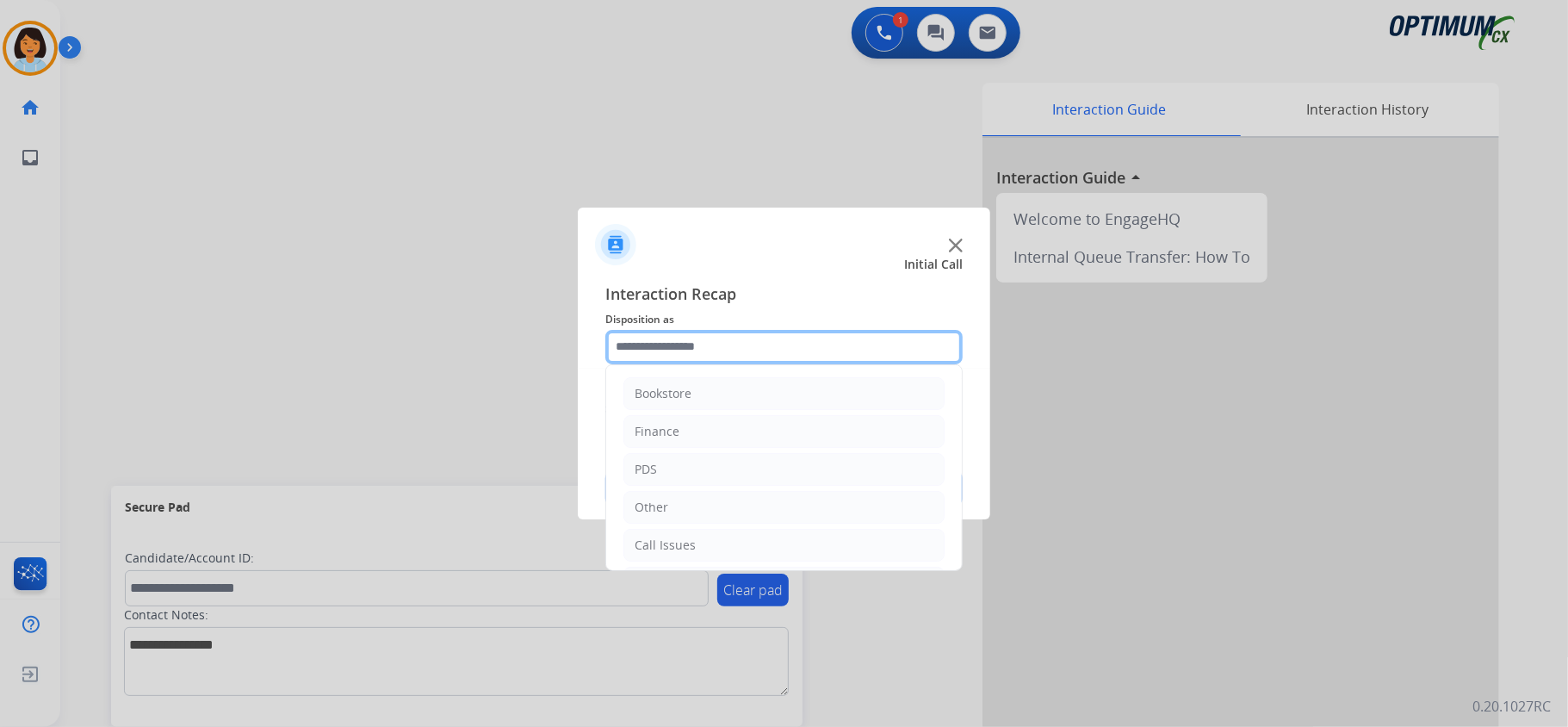
click at [737, 346] on input "text" at bounding box center [784, 346] width 357 height 34
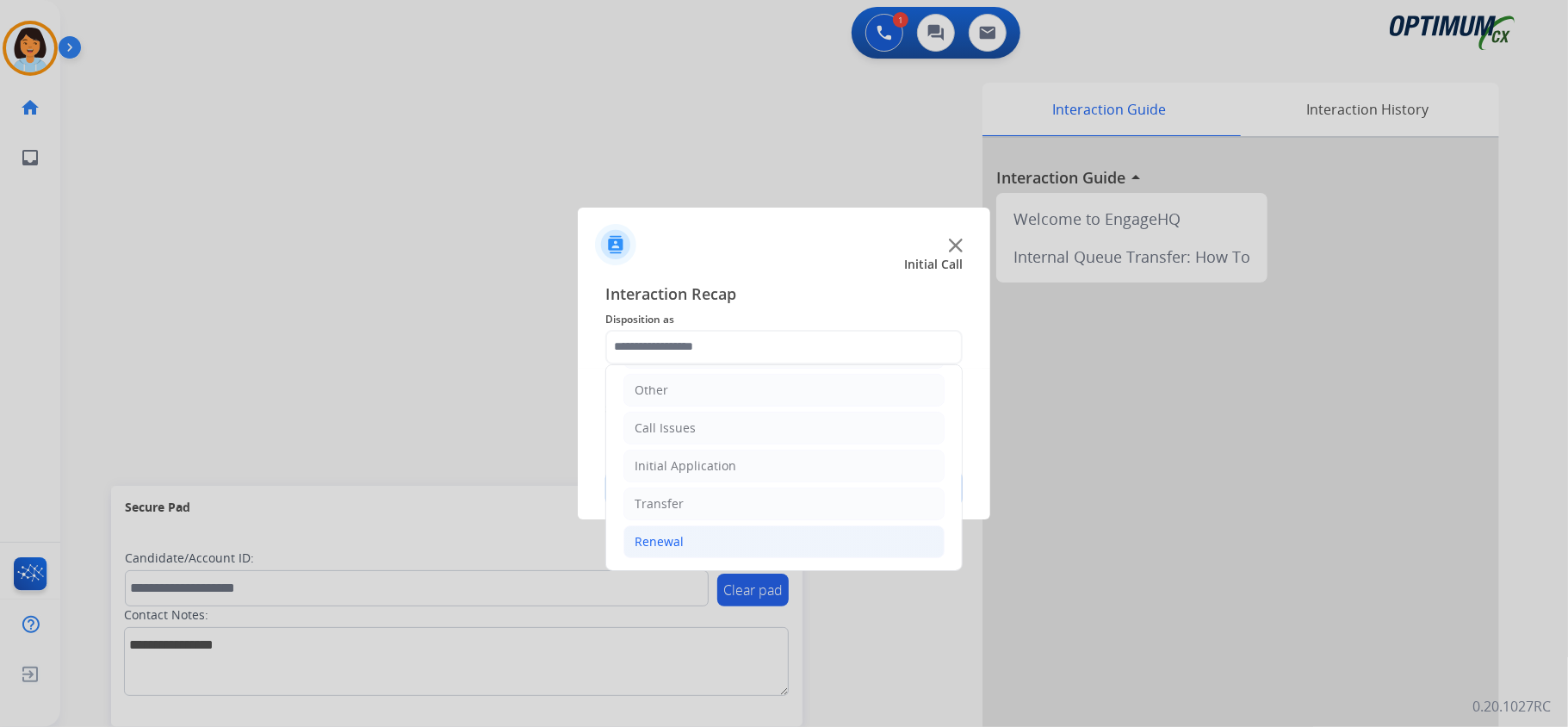
click at [690, 536] on li "Renewal" at bounding box center [784, 541] width 321 height 32
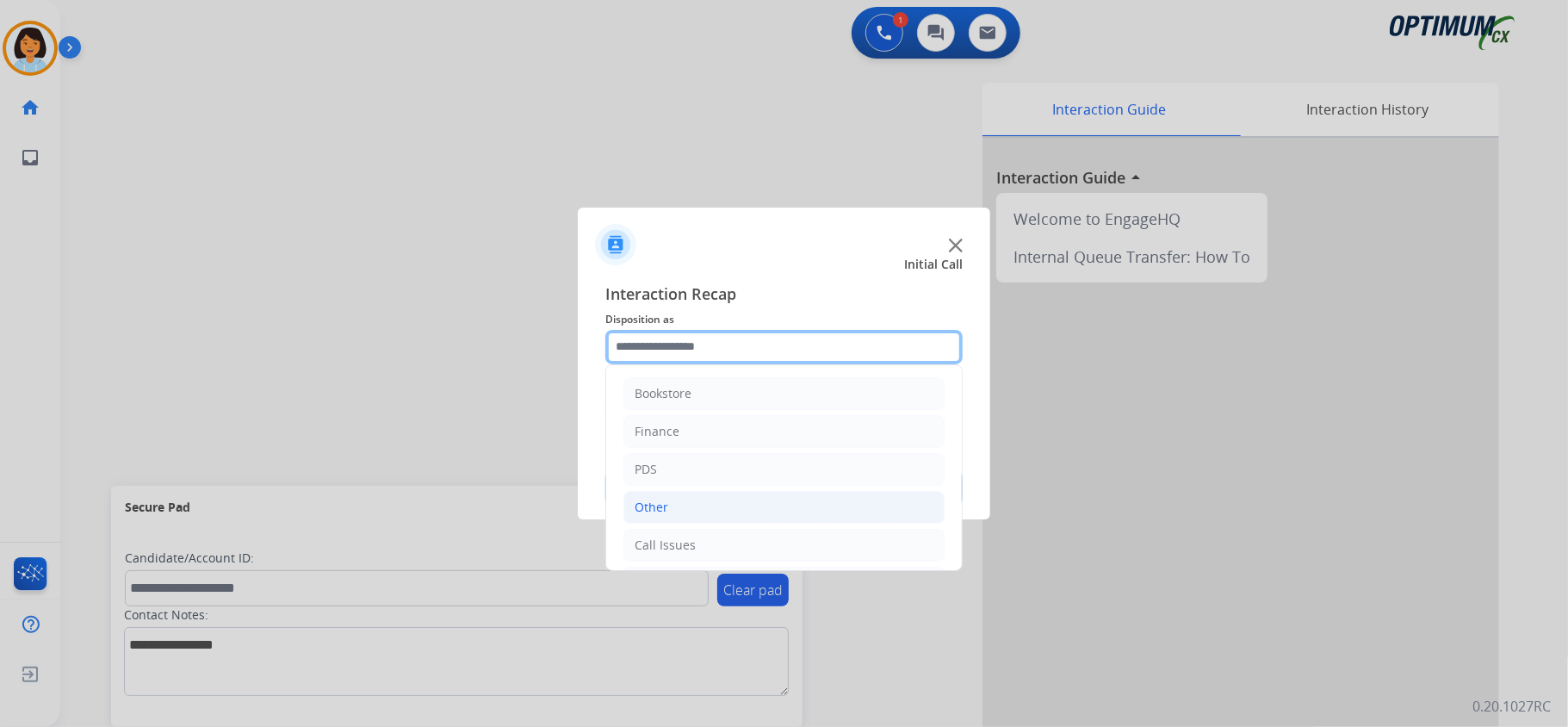
scroll to position [115, 0]
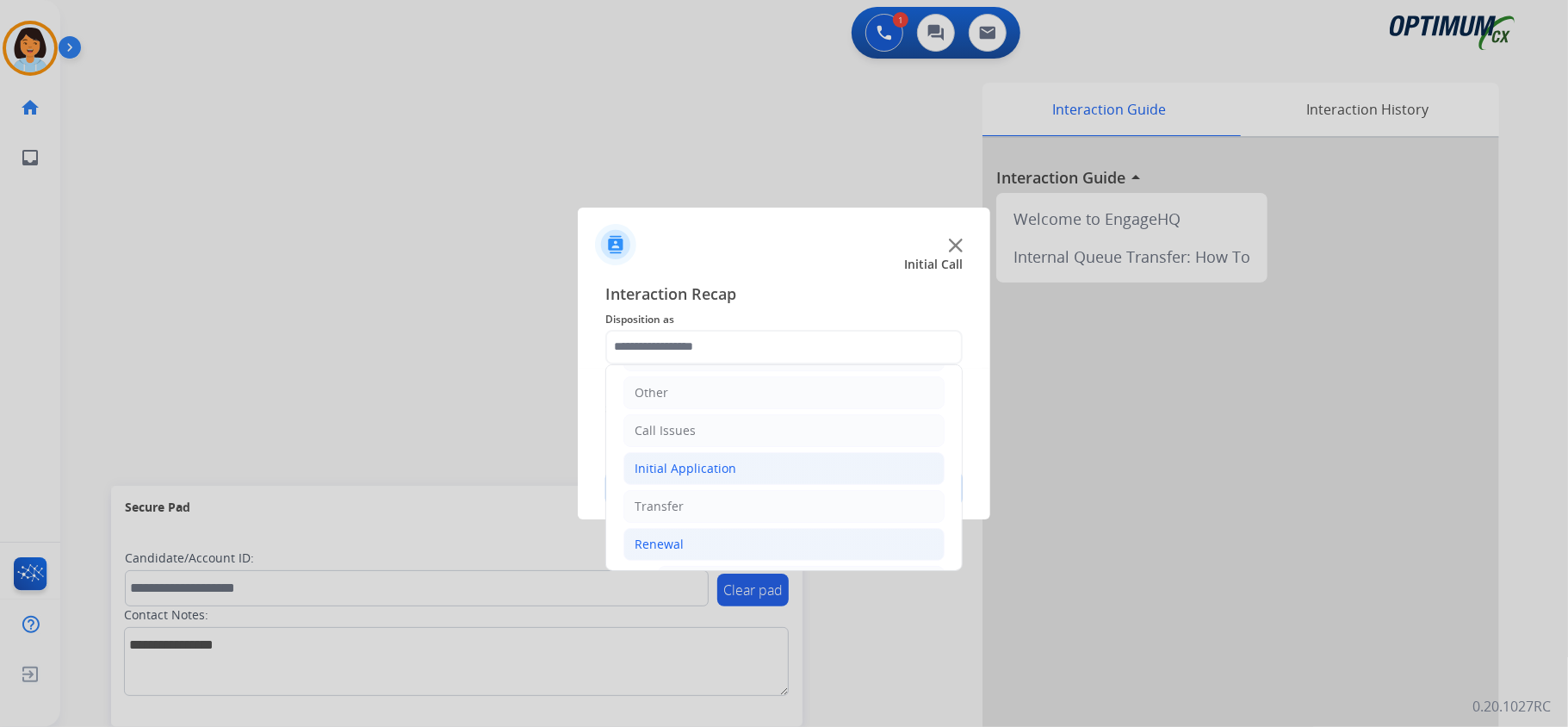
click at [731, 475] on div "Initial Application" at bounding box center [685, 468] width 101 height 17
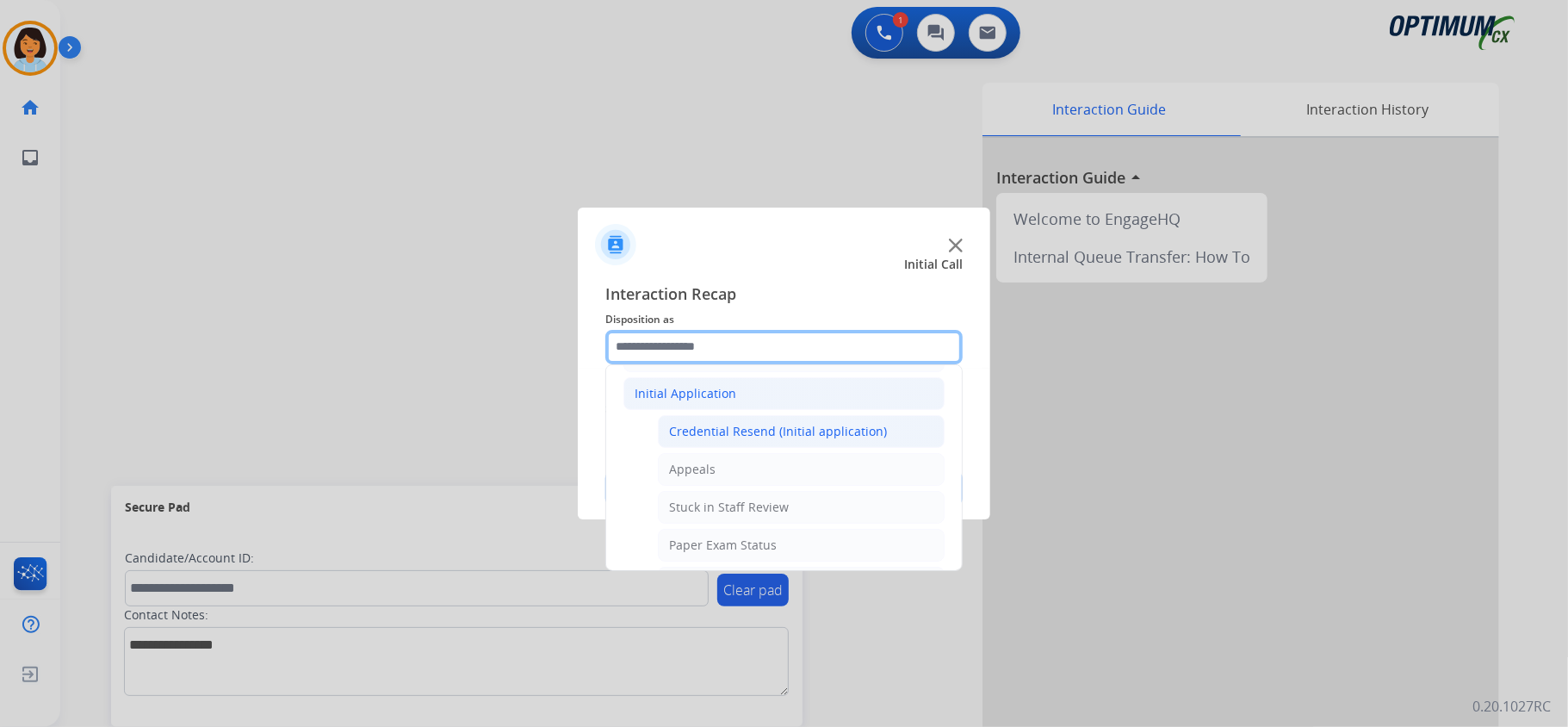
scroll to position [229, 0]
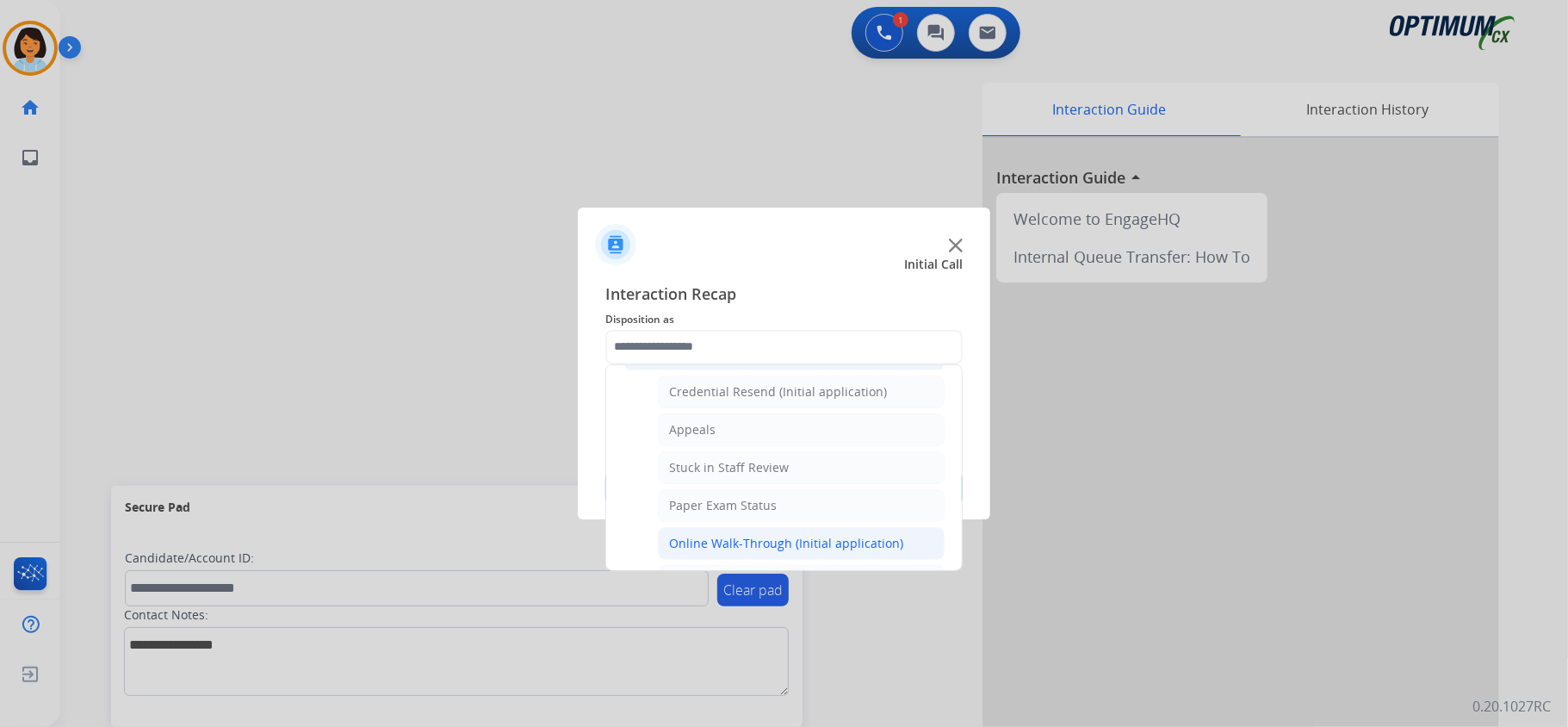
click at [751, 539] on div "Online Walk-Through (Initial application)" at bounding box center [785, 543] width 234 height 17
type input "**********"
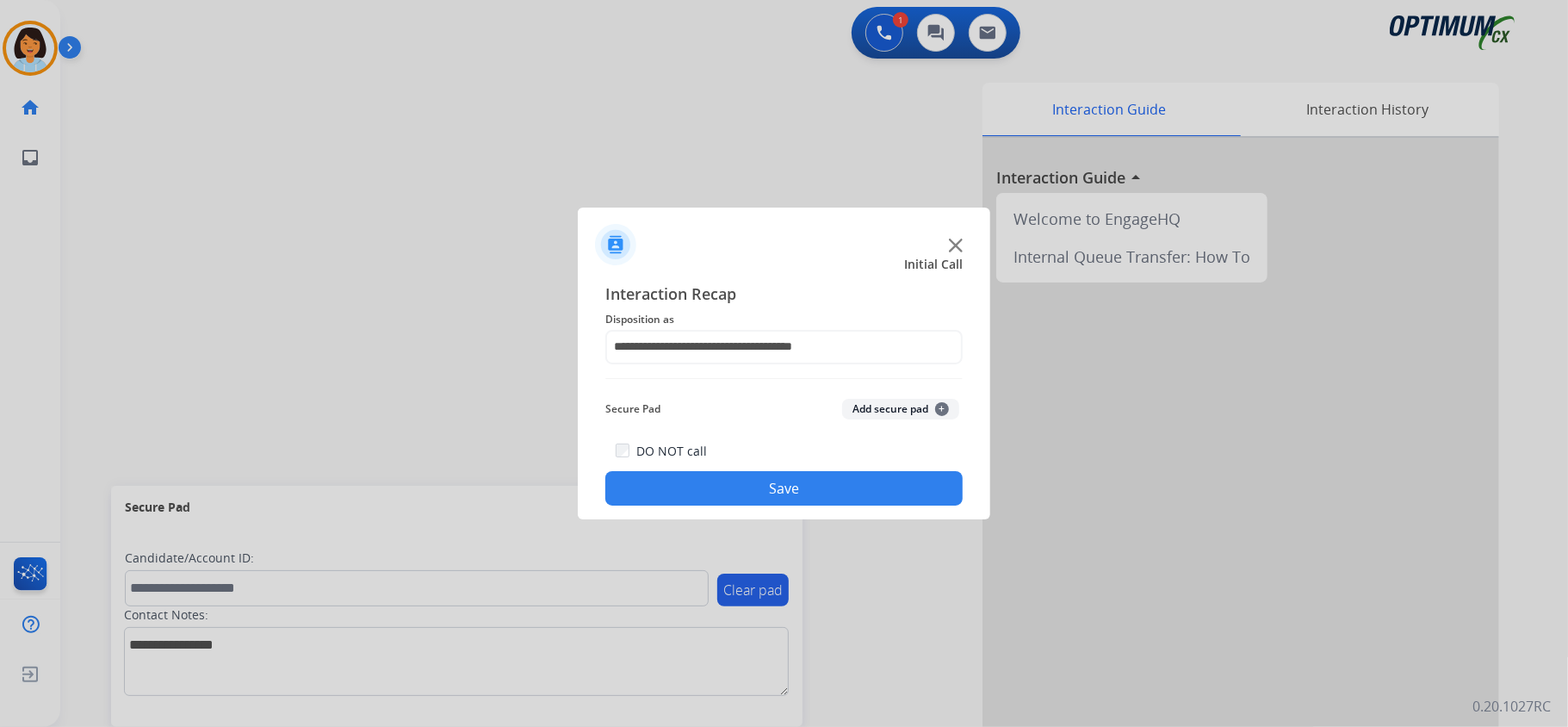
click at [749, 500] on button "Save" at bounding box center [784, 488] width 357 height 34
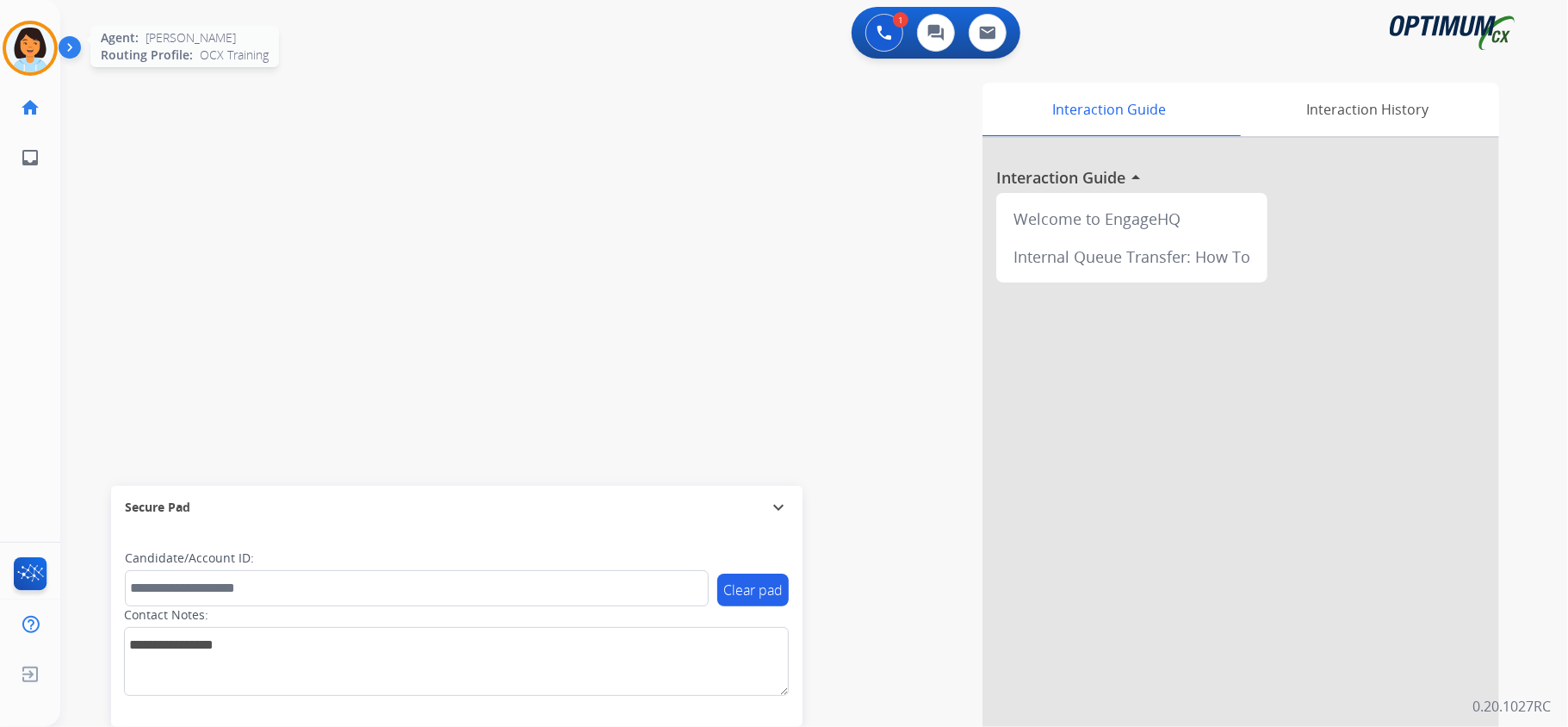
click at [28, 46] on img at bounding box center [31, 48] width 48 height 48
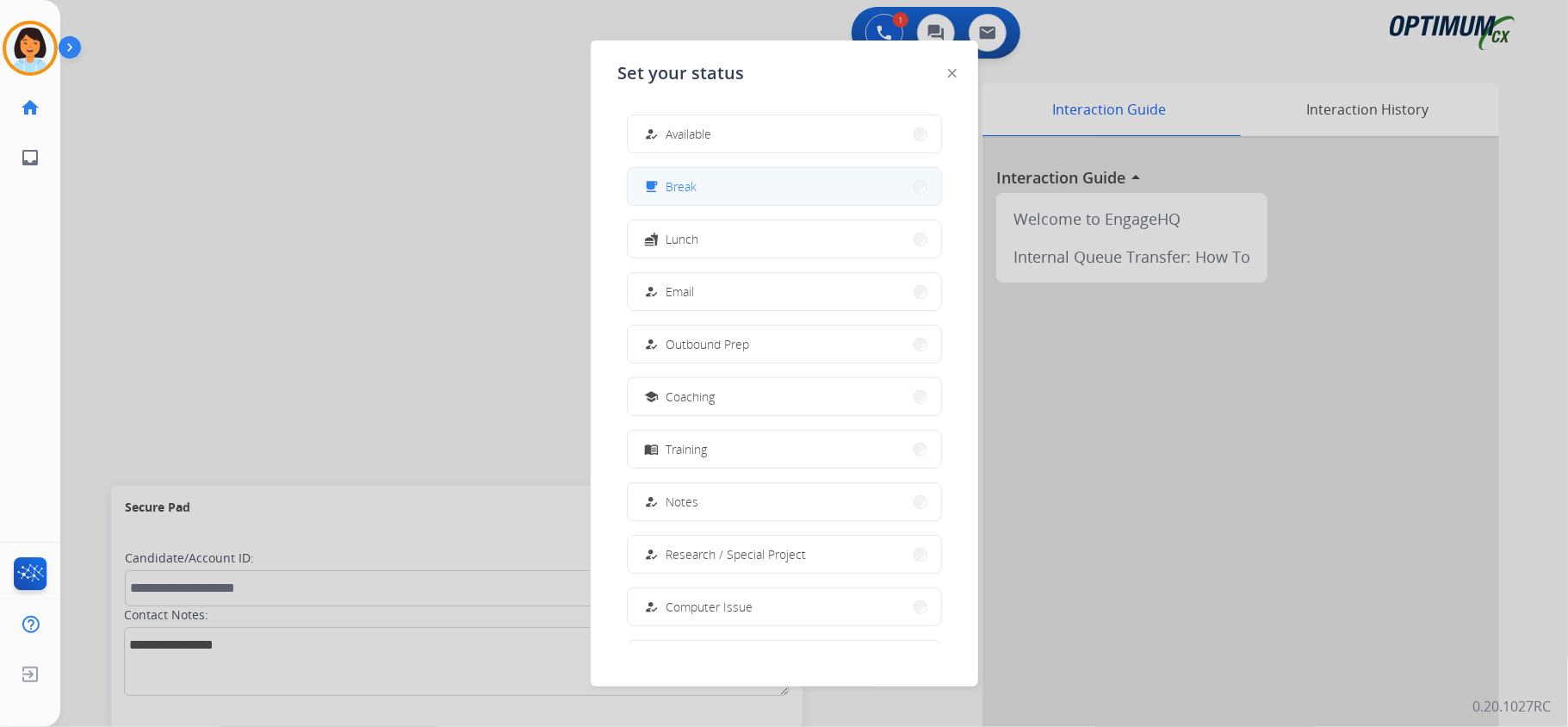
click at [731, 184] on button "free_breakfast Break" at bounding box center [784, 186] width 313 height 37
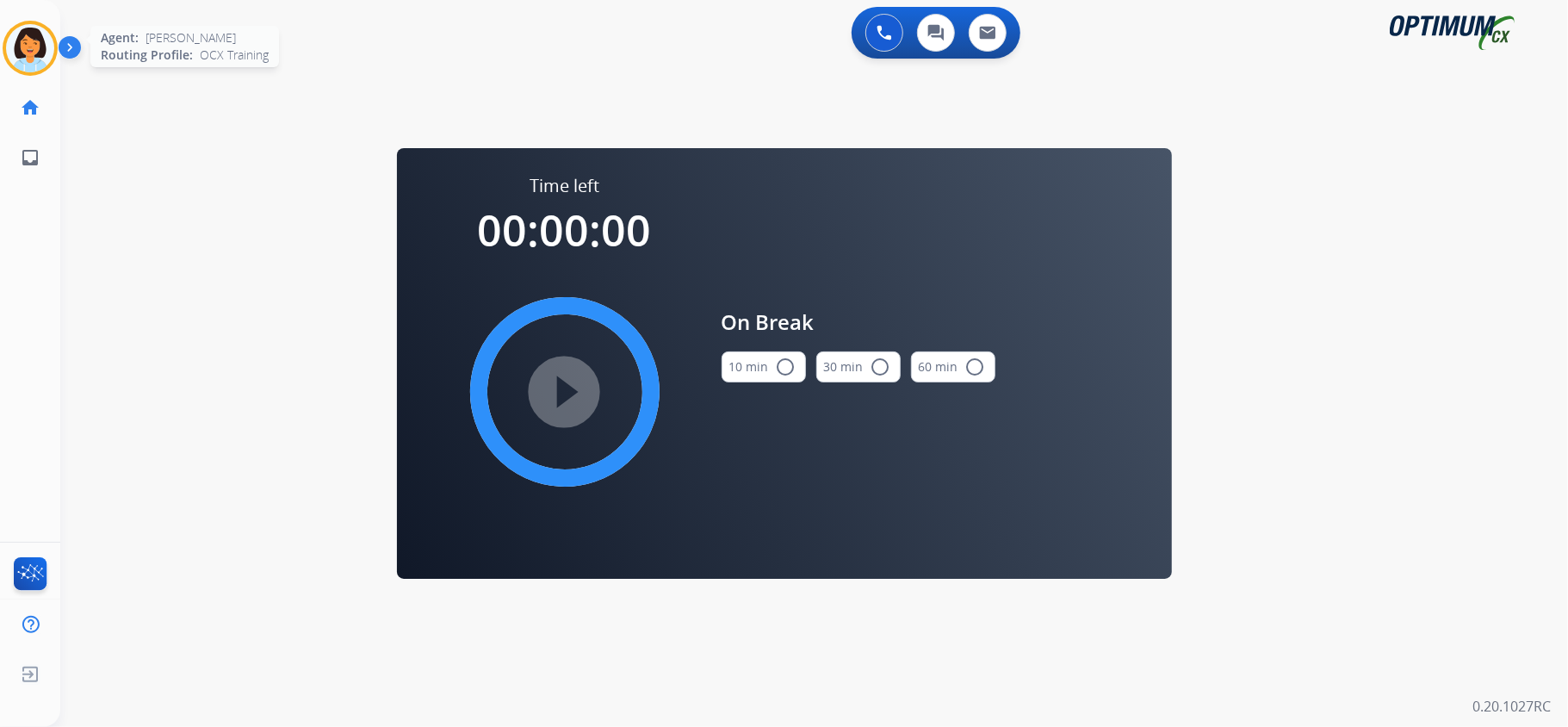
click at [41, 39] on img at bounding box center [31, 48] width 48 height 48
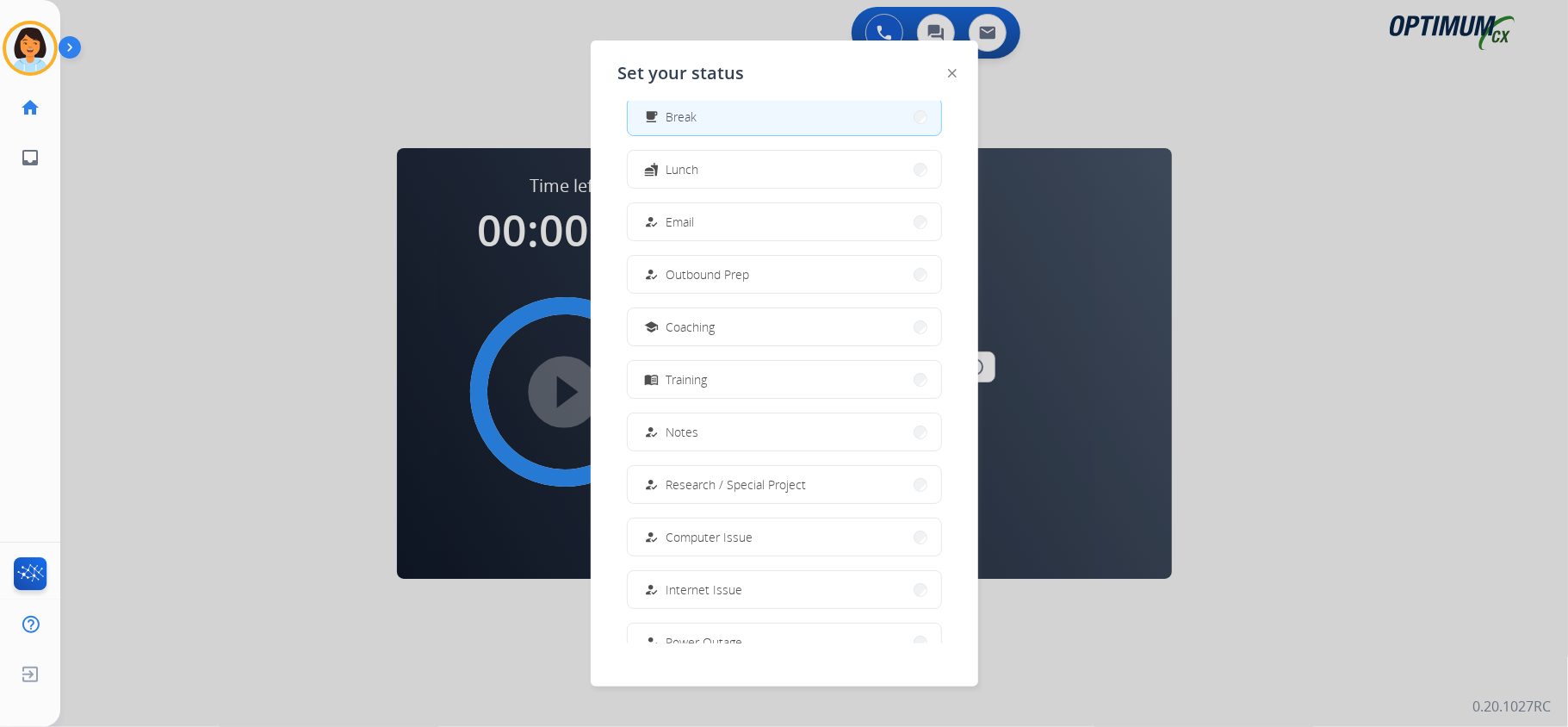
scroll to position [162, 0]
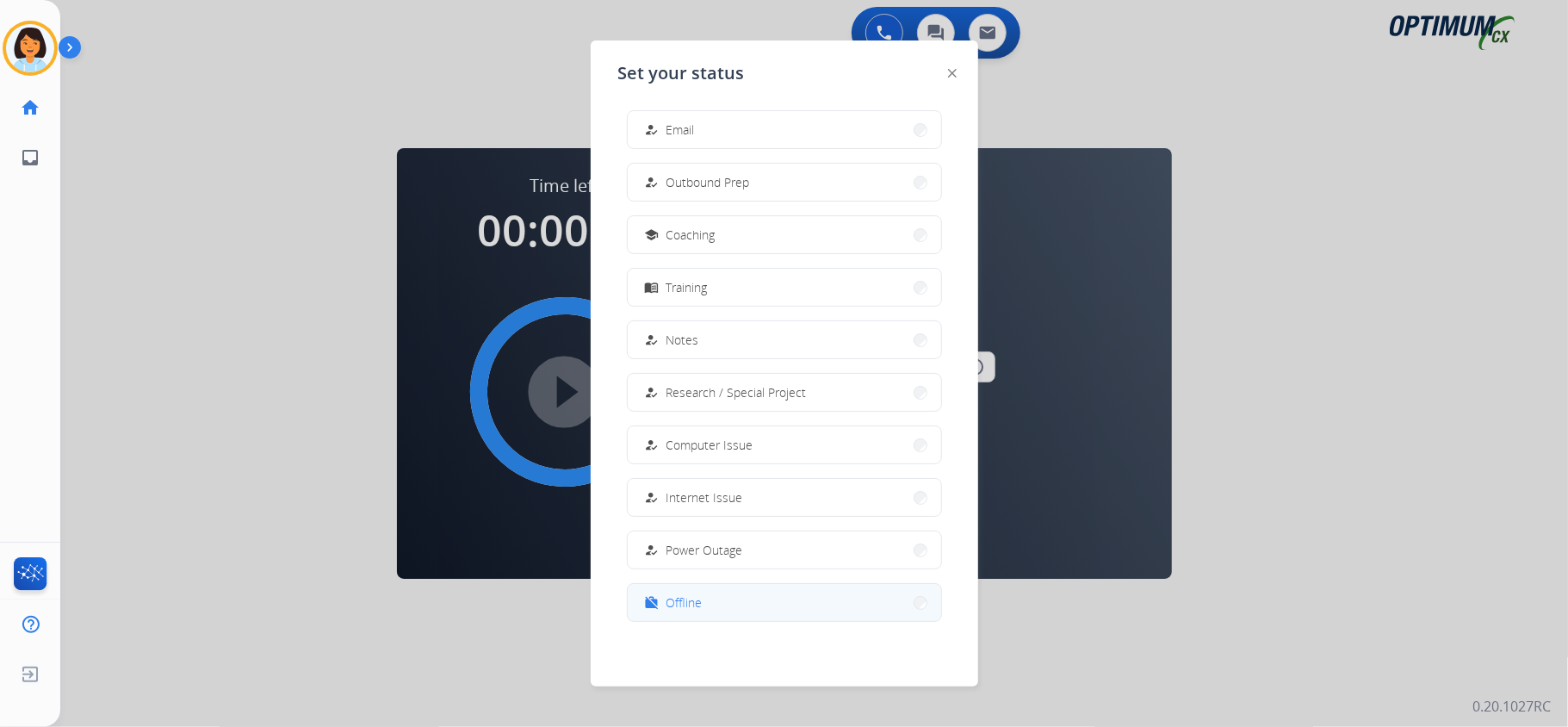
click at [690, 618] on button "work_off Offline" at bounding box center [784, 601] width 313 height 37
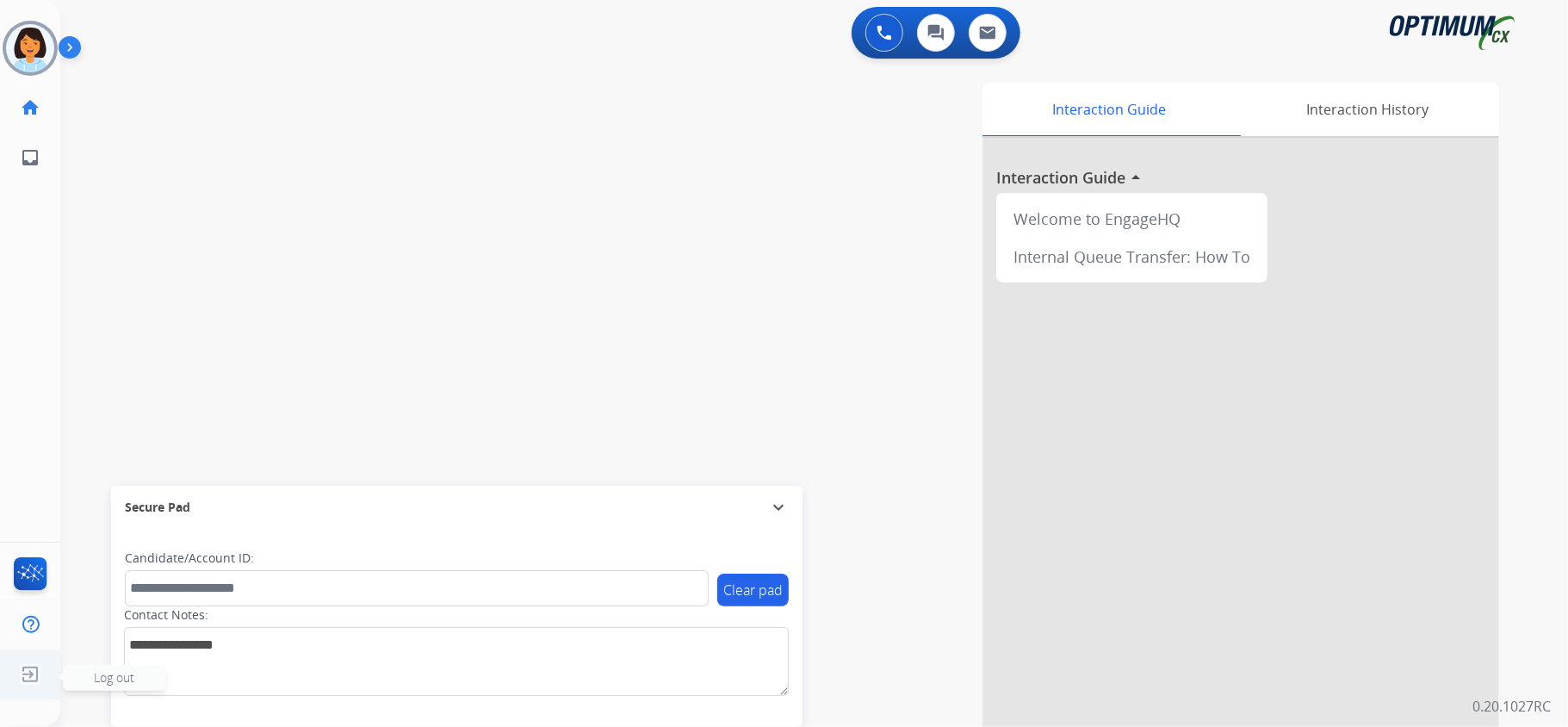
click at [30, 679] on img at bounding box center [30, 674] width 31 height 32
click at [31, 670] on img at bounding box center [30, 674] width 31 height 32
